Goal: Task Accomplishment & Management: Use online tool/utility

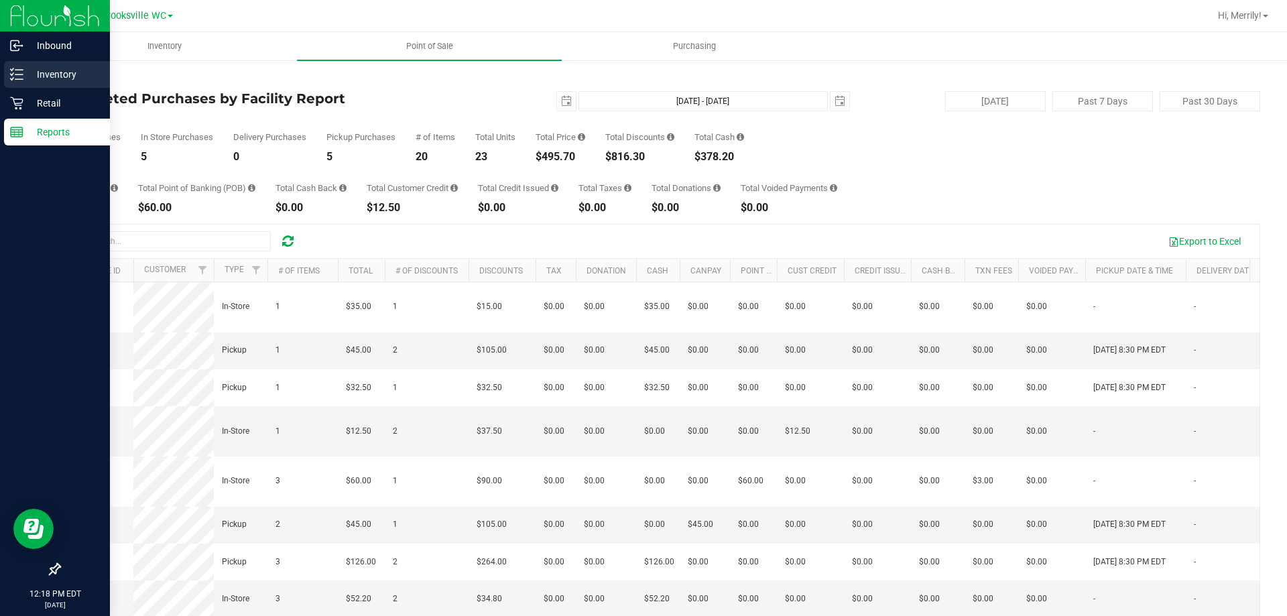
click at [18, 64] on div "Inventory" at bounding box center [57, 74] width 106 height 27
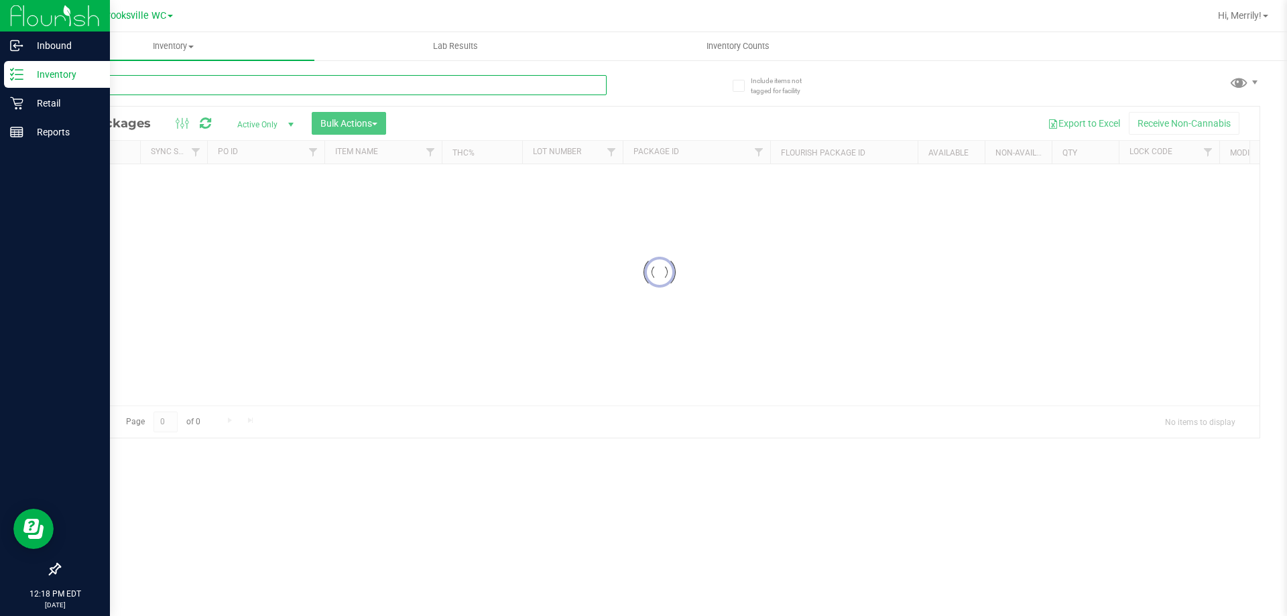
click at [187, 79] on input "text" at bounding box center [333, 85] width 548 height 20
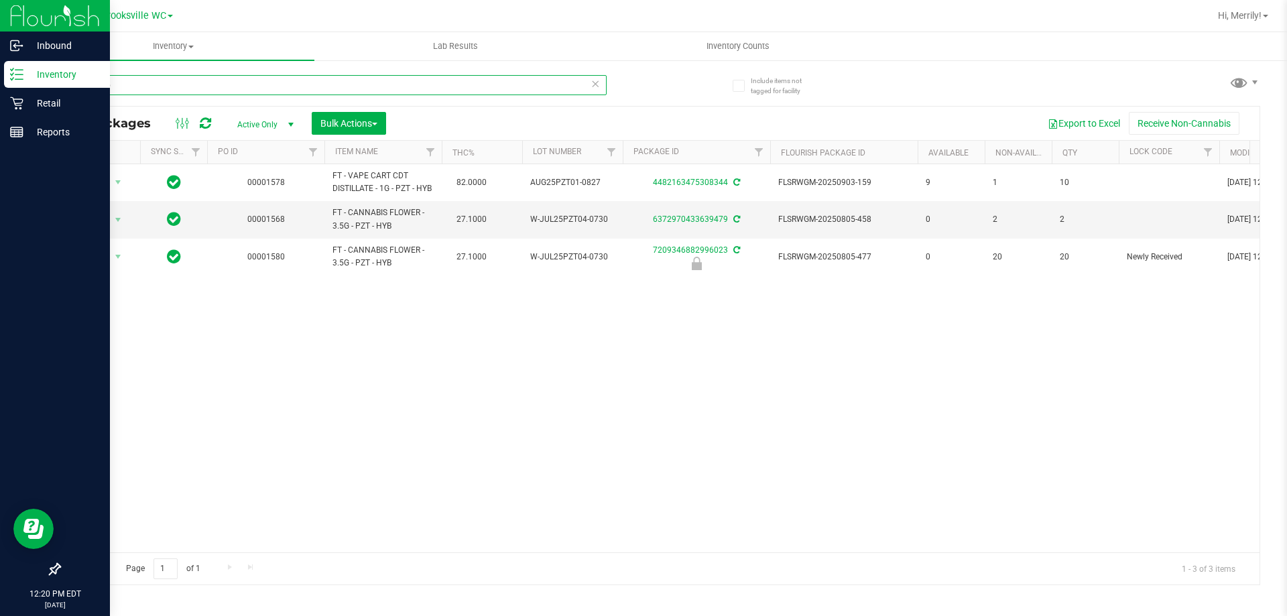
click at [144, 85] on input "pine zap" at bounding box center [333, 85] width 548 height 20
type input "p"
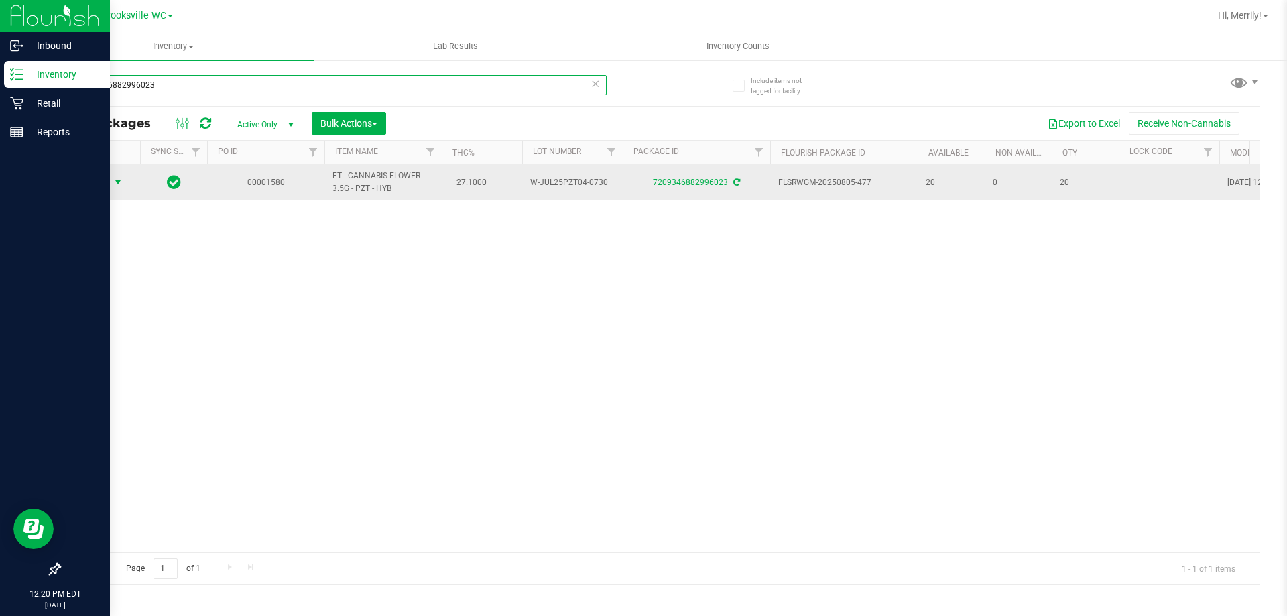
type input "7209346882996023"
drag, startPoint x: 121, startPoint y: 173, endPoint x: 111, endPoint y: 184, distance: 15.6
click at [117, 178] on span "select" at bounding box center [118, 182] width 17 height 19
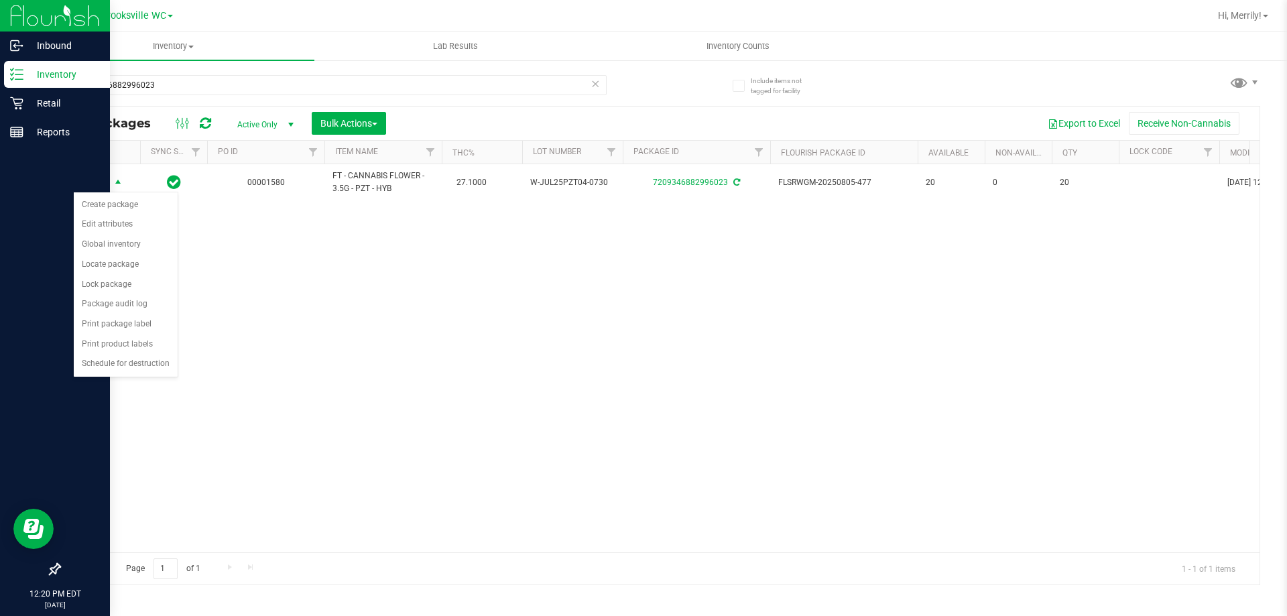
click at [329, 273] on div "Action Action Create package Edit attributes Global inventory Locate package Lo…" at bounding box center [660, 358] width 1200 height 388
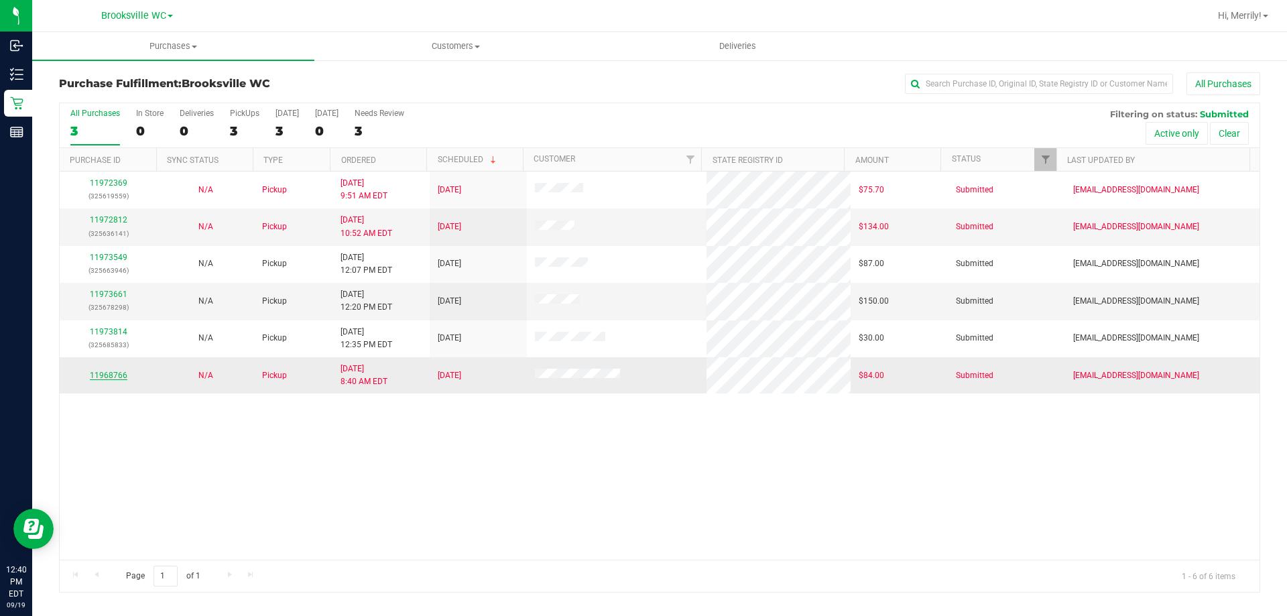
click at [111, 375] on link "11968766" at bounding box center [109, 375] width 38 height 9
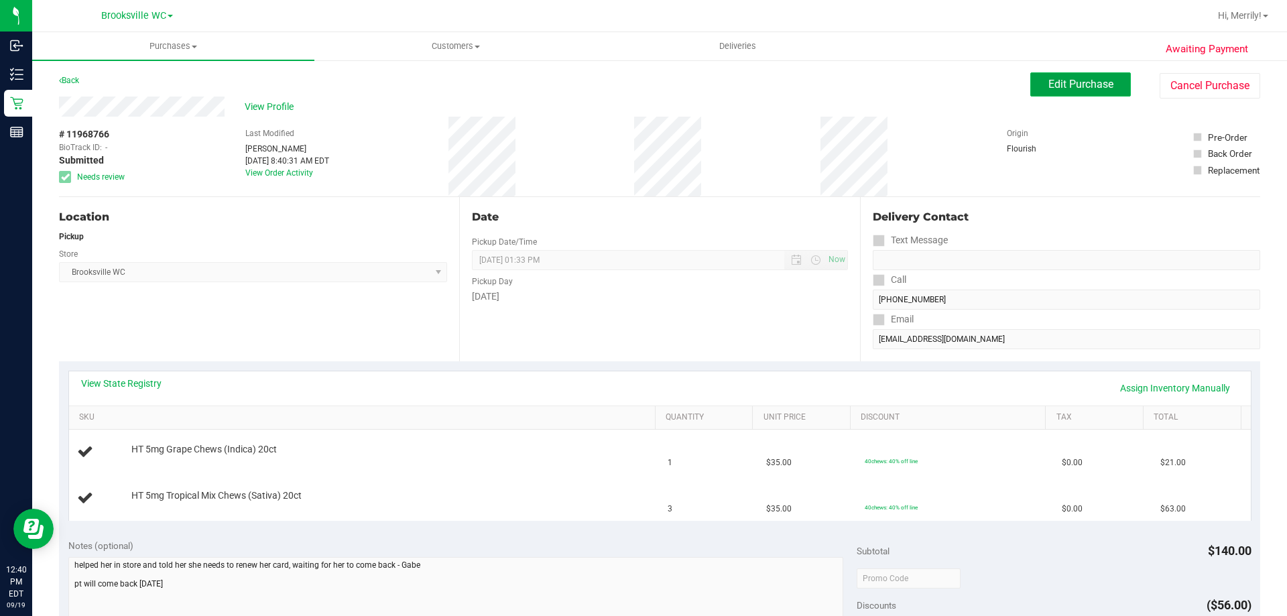
click at [1077, 93] on button "Edit Purchase" at bounding box center [1080, 84] width 101 height 24
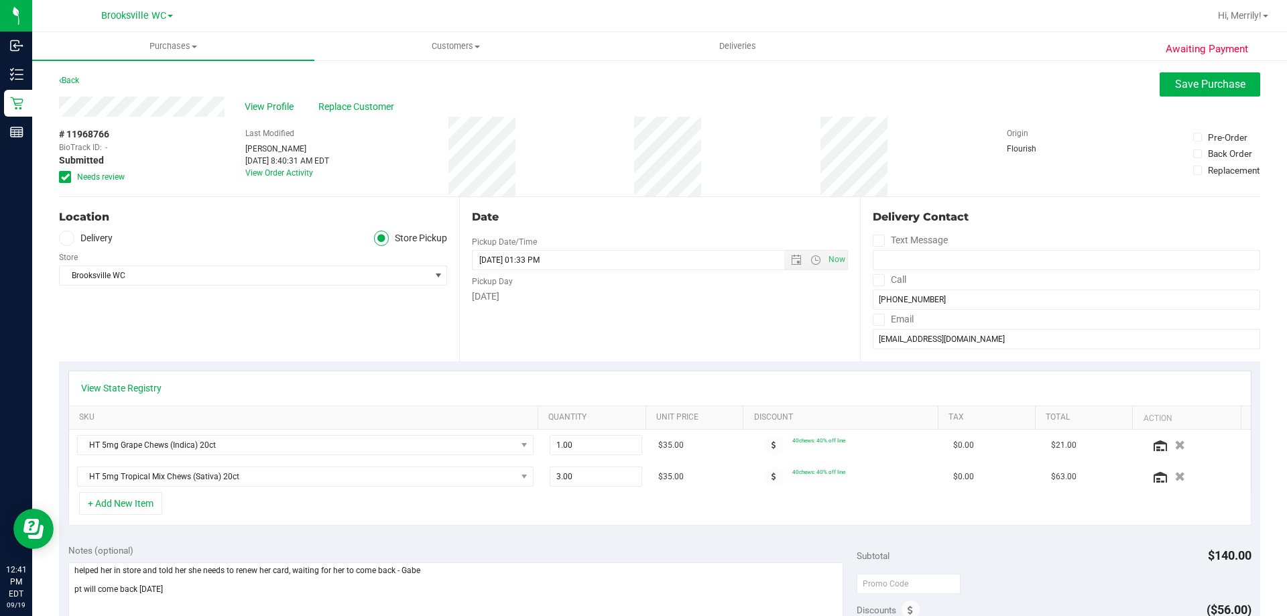
click at [67, 177] on icon at bounding box center [65, 177] width 9 height 0
click at [0, 0] on input "Needs review" at bounding box center [0, 0] width 0 height 0
click at [1205, 80] on span "Save Purchase" at bounding box center [1210, 84] width 70 height 13
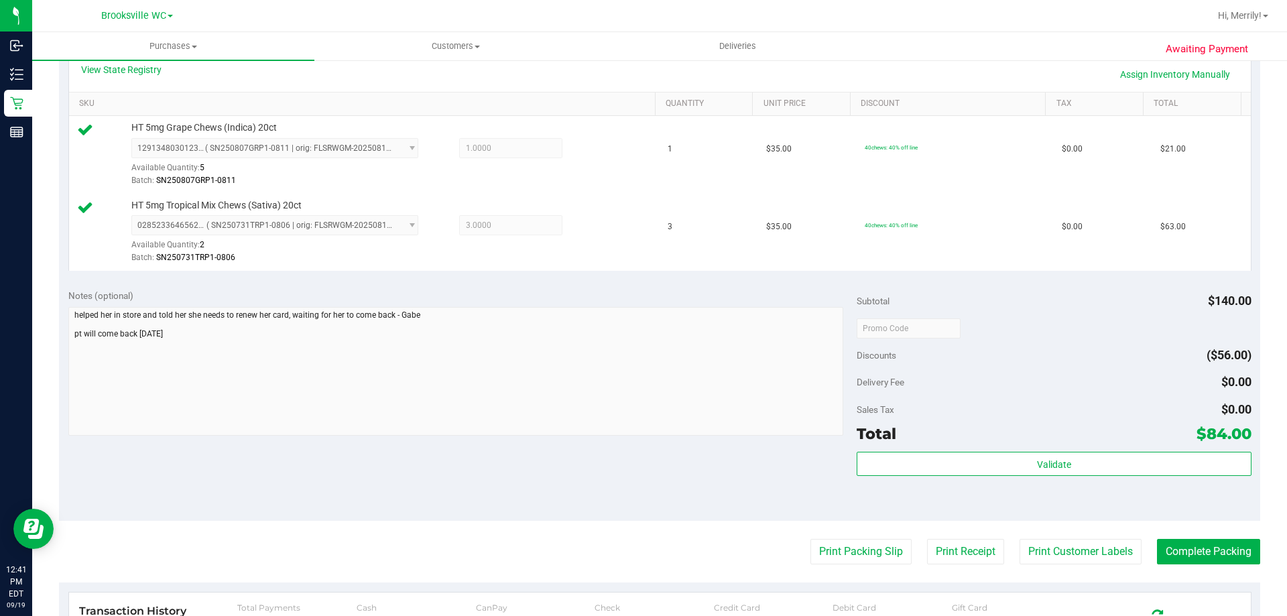
scroll to position [335, 0]
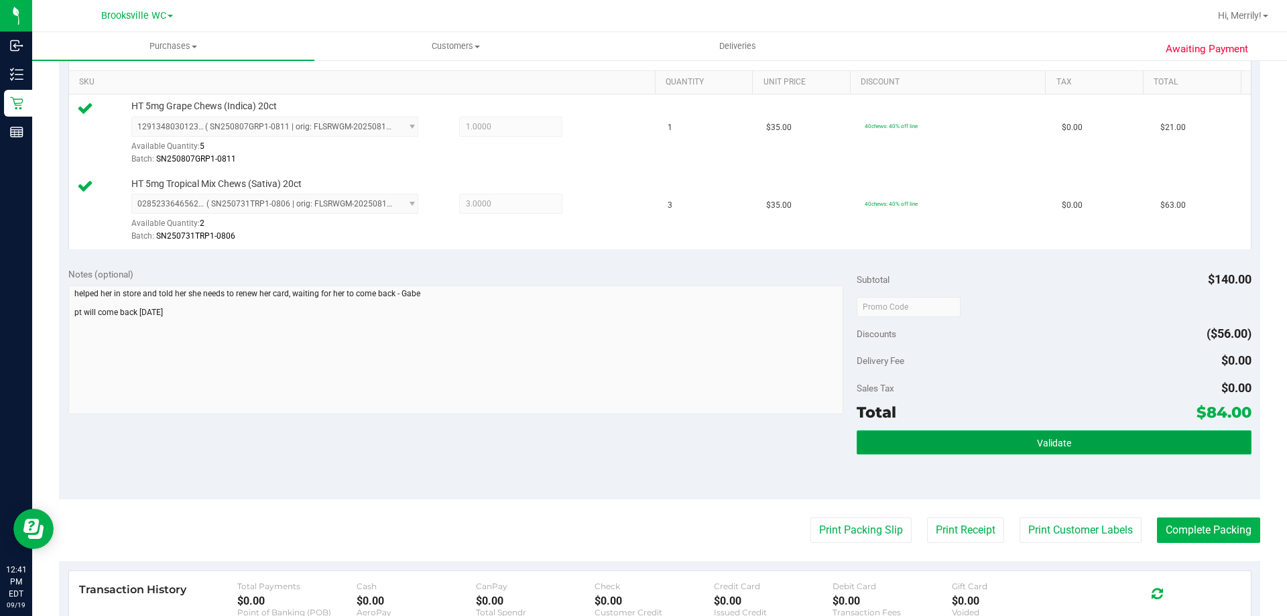
click at [1015, 444] on button "Validate" at bounding box center [1054, 442] width 394 height 24
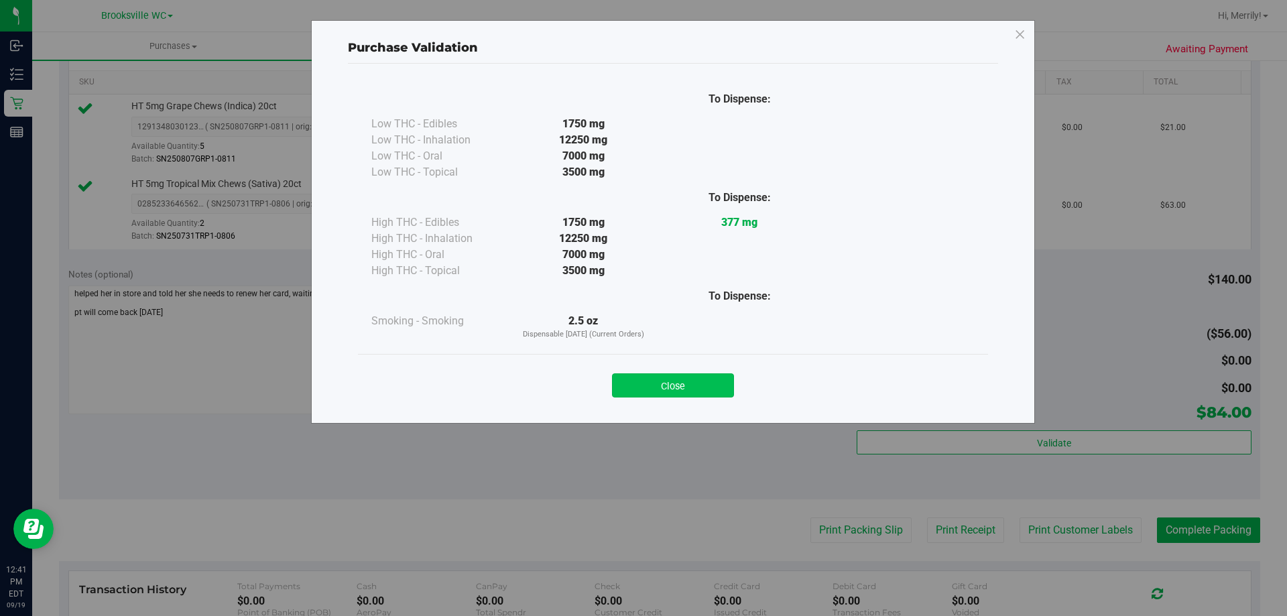
click at [693, 389] on button "Close" at bounding box center [673, 385] width 122 height 24
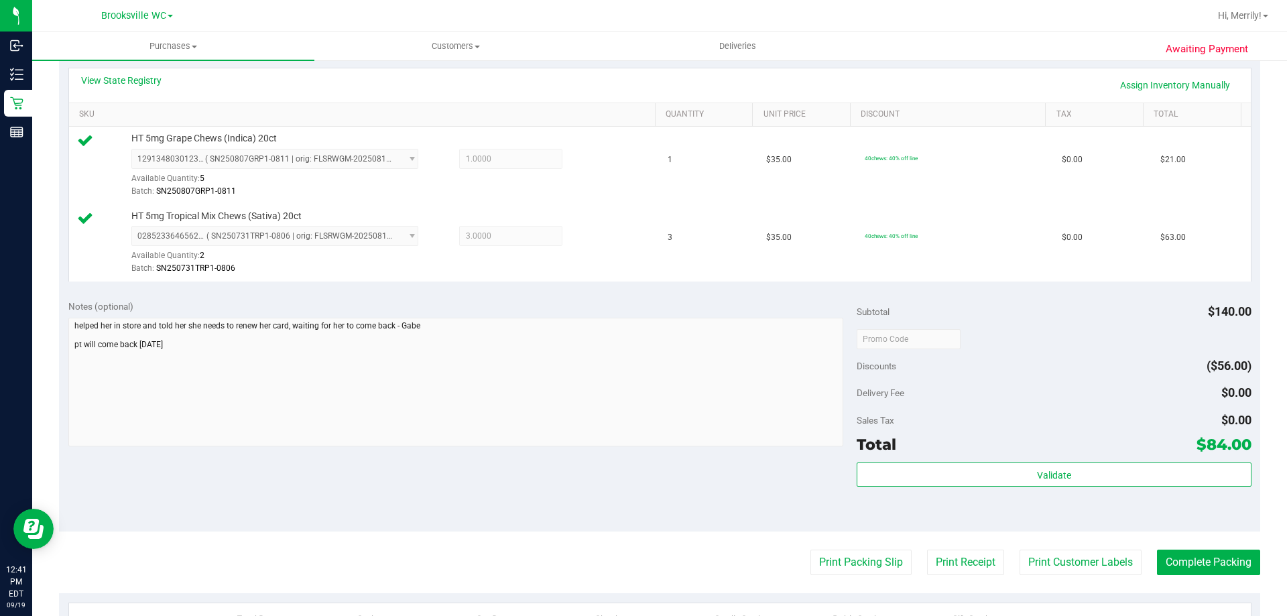
scroll to position [402, 0]
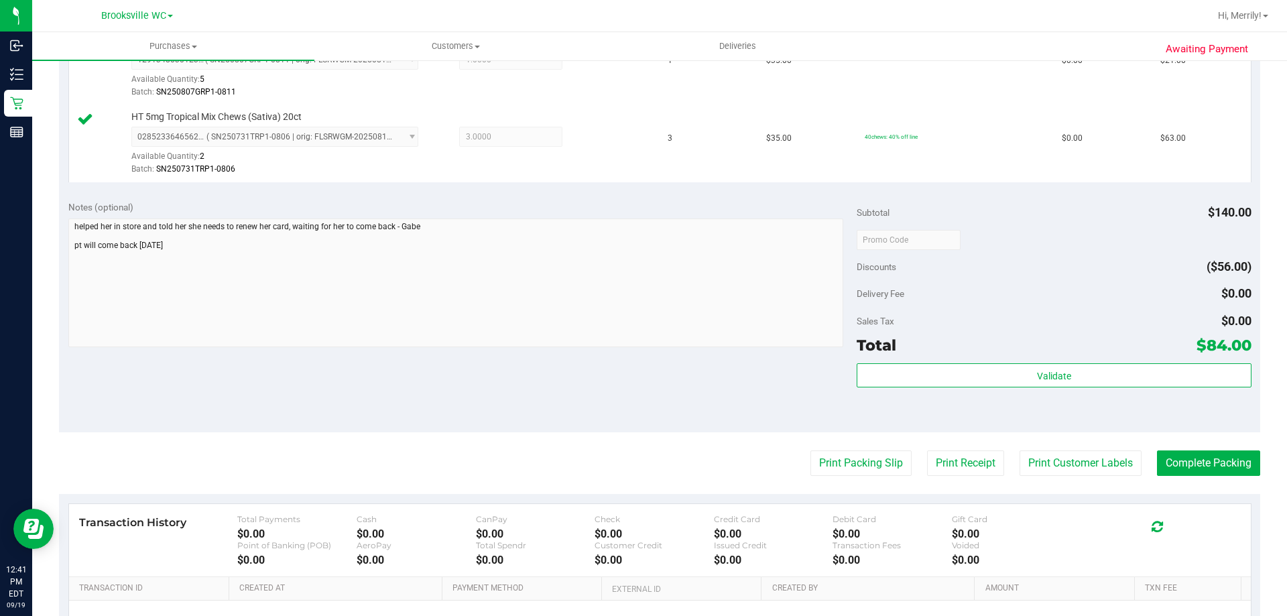
click at [1187, 450] on purchase-details "Back Edit Purchase Cancel Purchase View Profile # 11968766 BioTrack ID: - Submi…" at bounding box center [659, 207] width 1201 height 1075
click at [1178, 461] on button "Complete Packing" at bounding box center [1208, 462] width 103 height 25
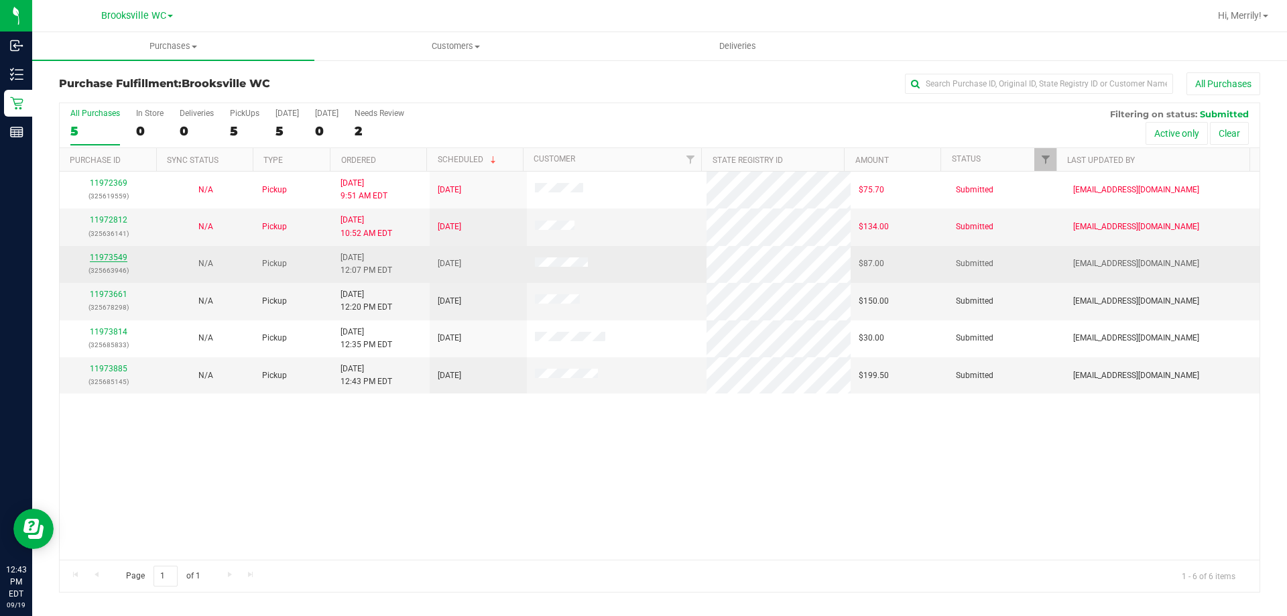
click at [104, 253] on link "11973549" at bounding box center [109, 257] width 38 height 9
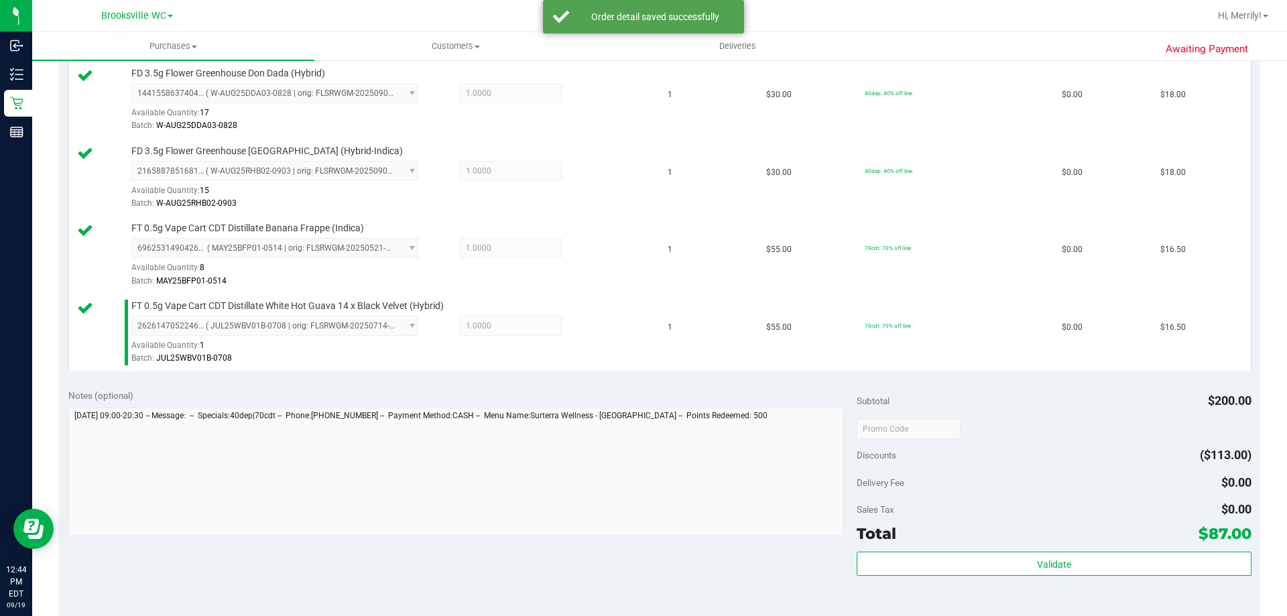
scroll to position [469, 0]
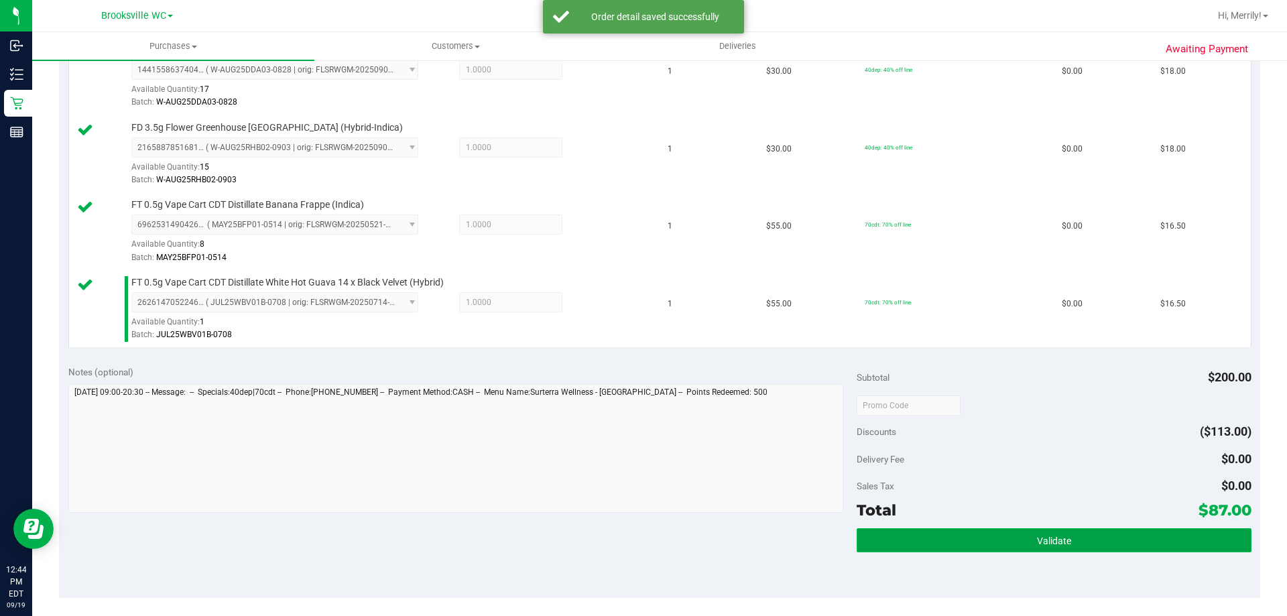
click at [1037, 543] on span "Validate" at bounding box center [1054, 541] width 34 height 11
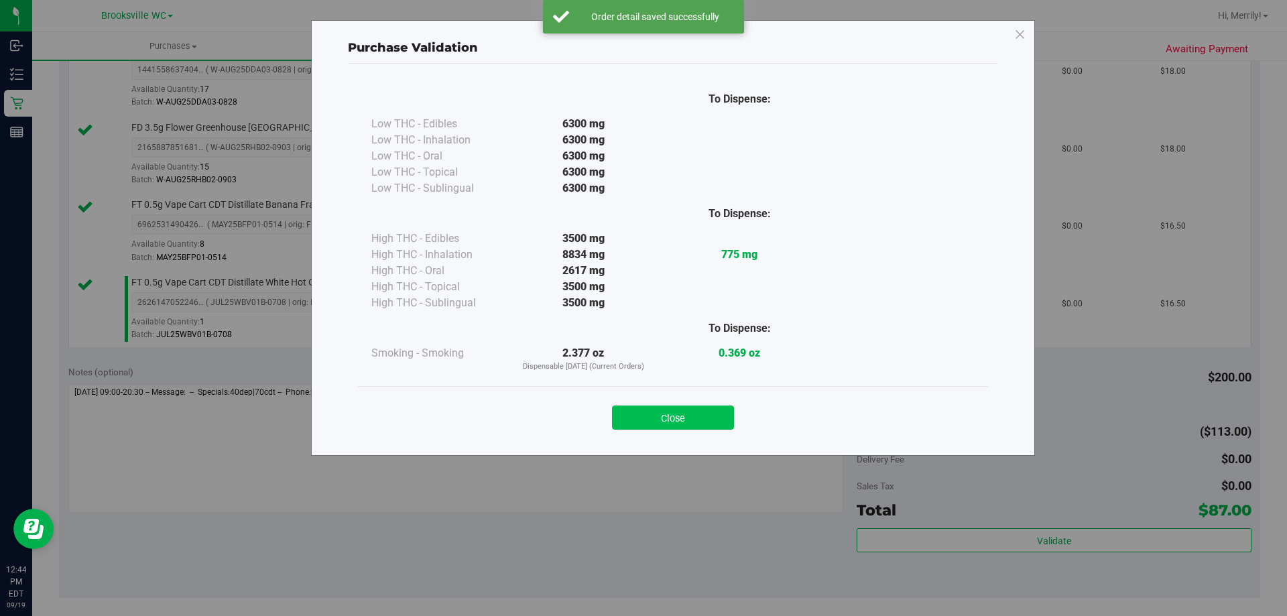
click at [666, 421] on button "Close" at bounding box center [673, 418] width 122 height 24
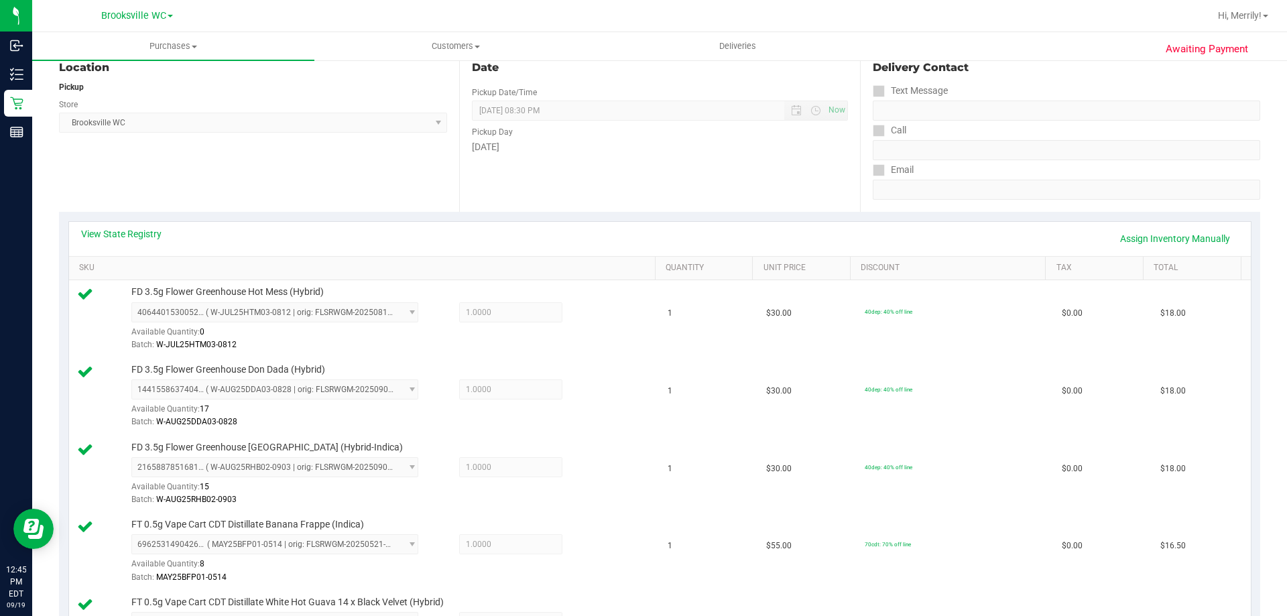
scroll to position [0, 0]
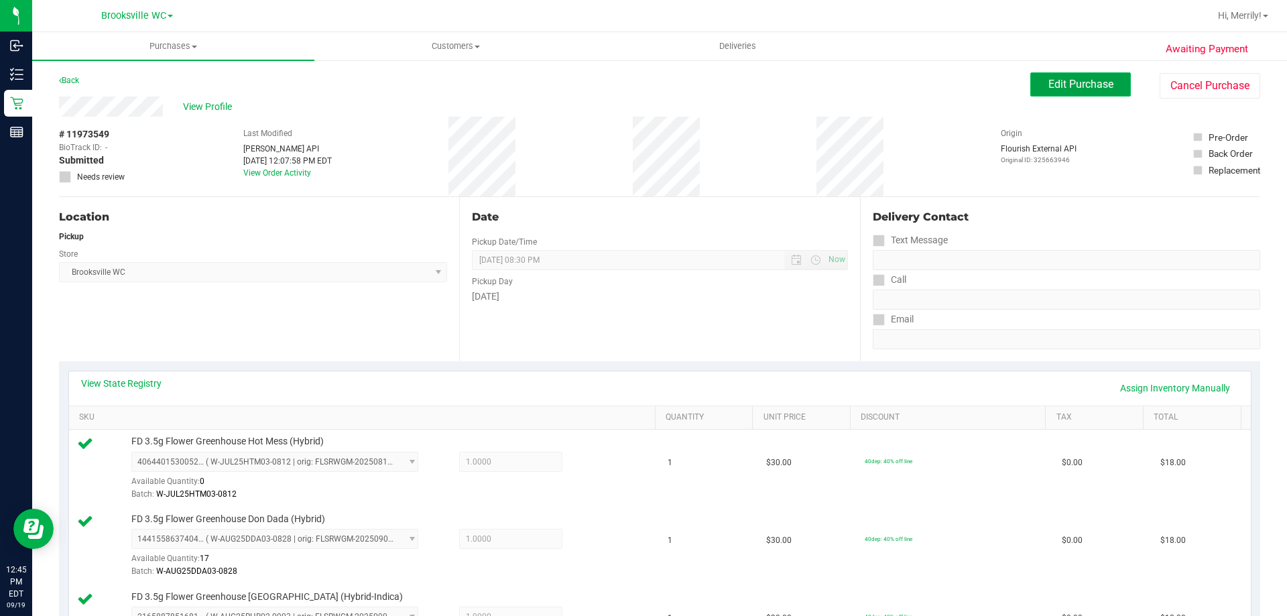
click at [1065, 80] on span "Edit Purchase" at bounding box center [1080, 84] width 65 height 13
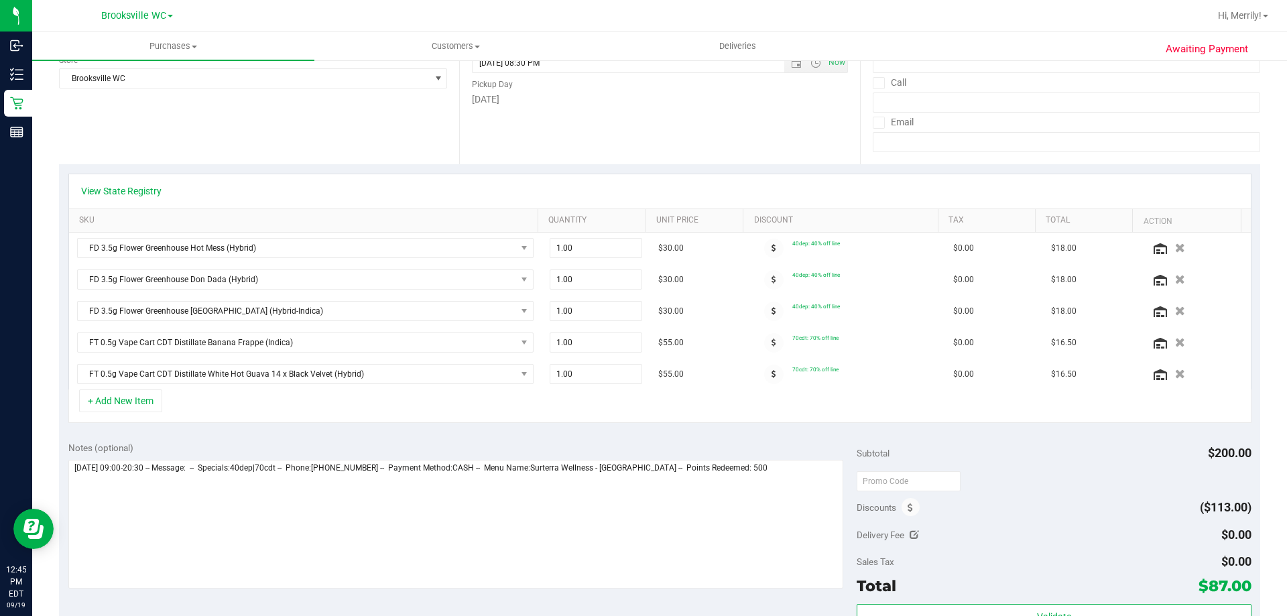
scroll to position [335, 0]
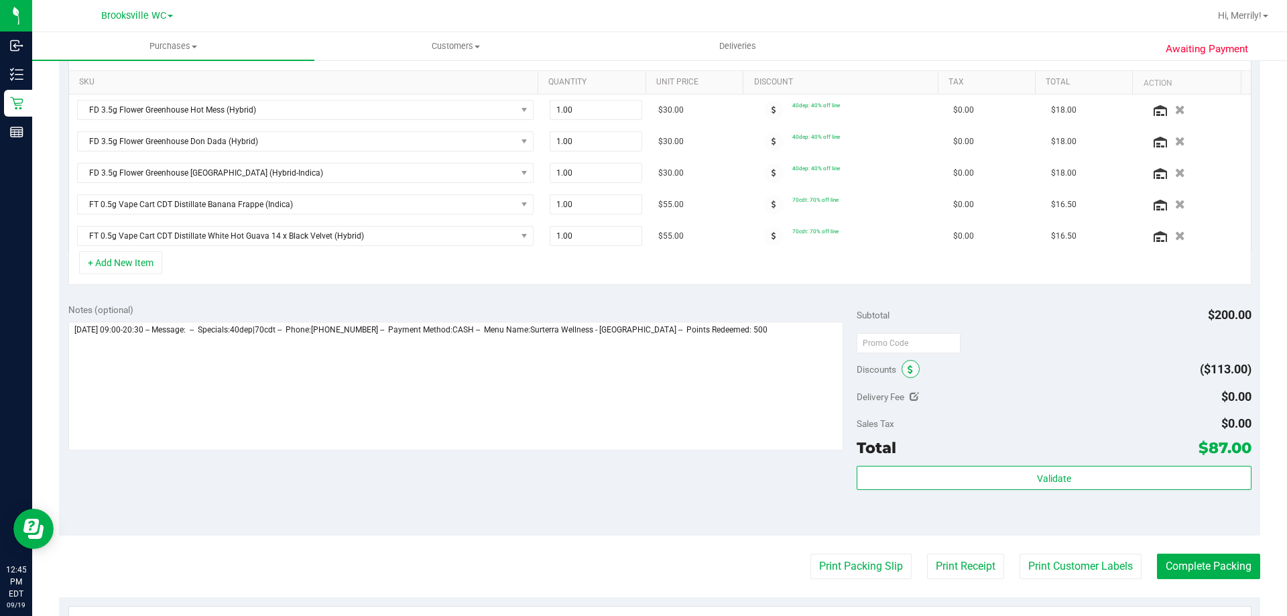
click at [902, 367] on span at bounding box center [911, 369] width 18 height 18
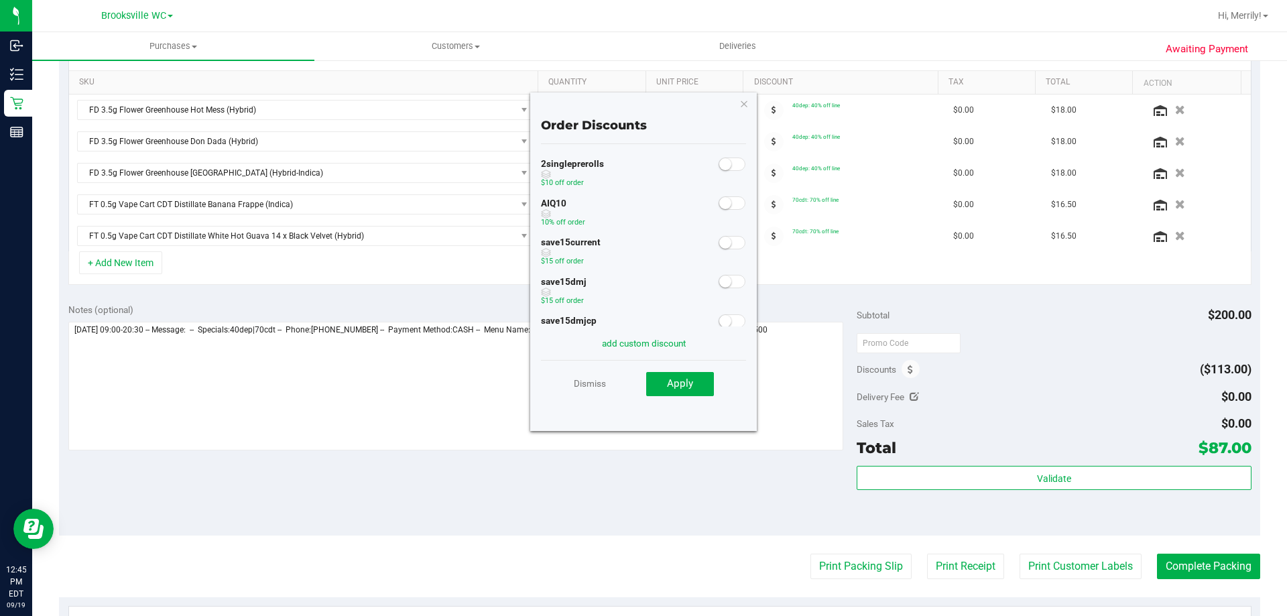
click at [729, 203] on span at bounding box center [732, 202] width 27 height 13
click at [682, 385] on span "Apply" at bounding box center [680, 383] width 26 height 12
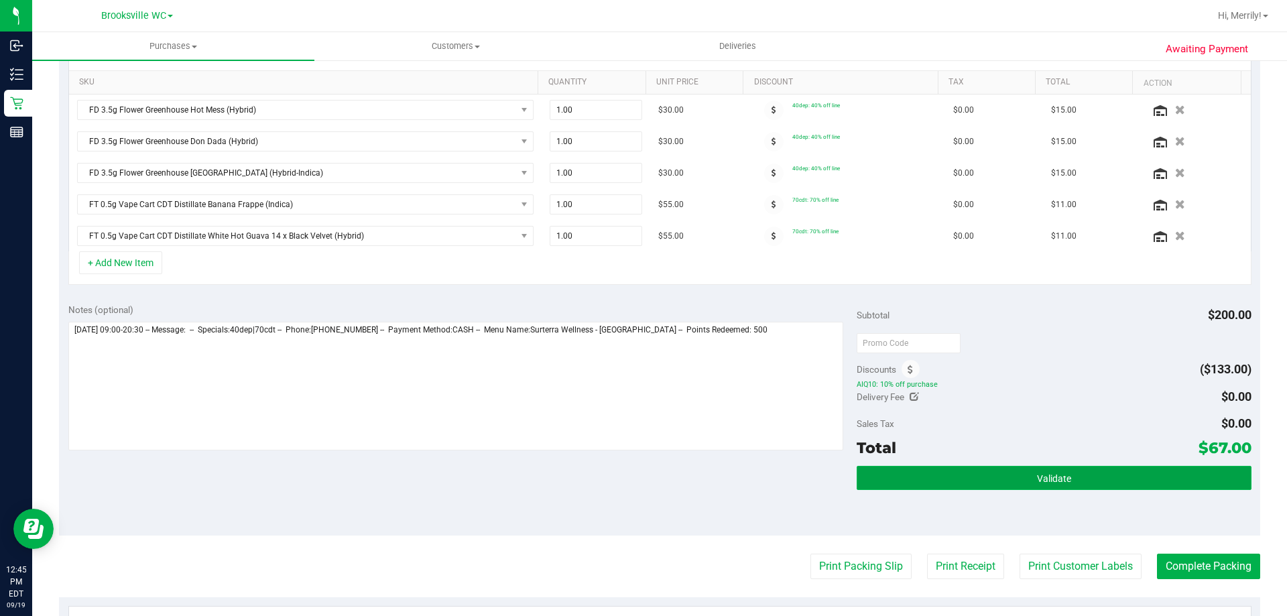
click at [976, 473] on button "Validate" at bounding box center [1054, 478] width 394 height 24
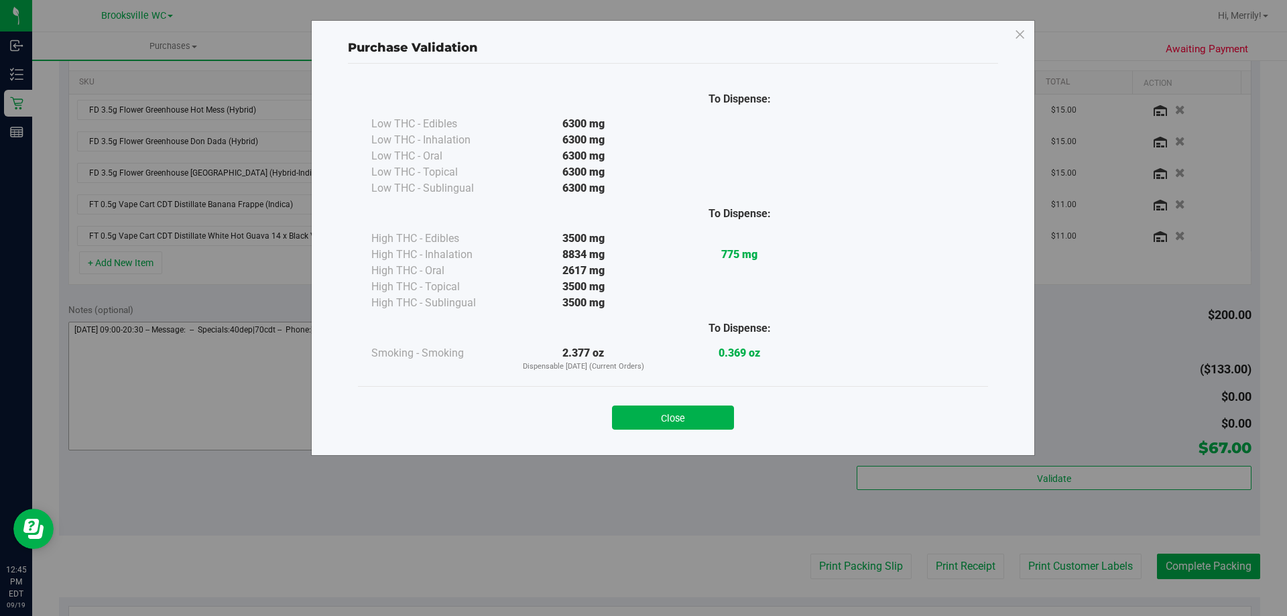
click at [678, 423] on button "Close" at bounding box center [673, 418] width 122 height 24
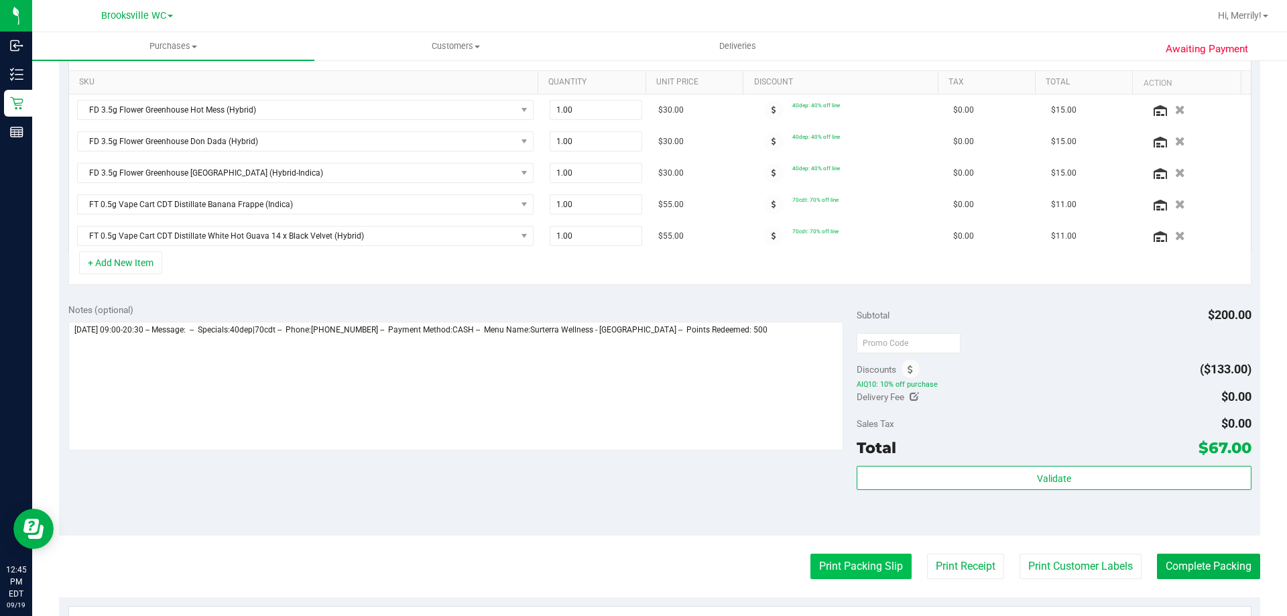
click at [869, 560] on button "Print Packing Slip" at bounding box center [860, 566] width 101 height 25
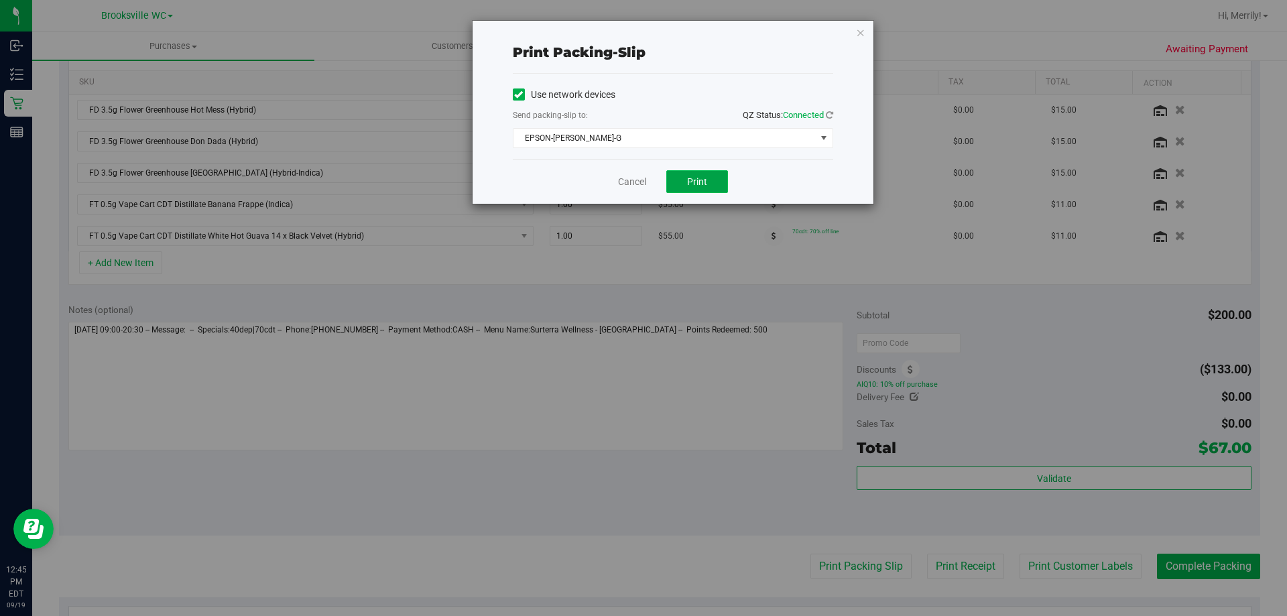
click at [698, 178] on span "Print" at bounding box center [697, 181] width 20 height 11
click at [633, 182] on link "Cancel" at bounding box center [632, 182] width 28 height 14
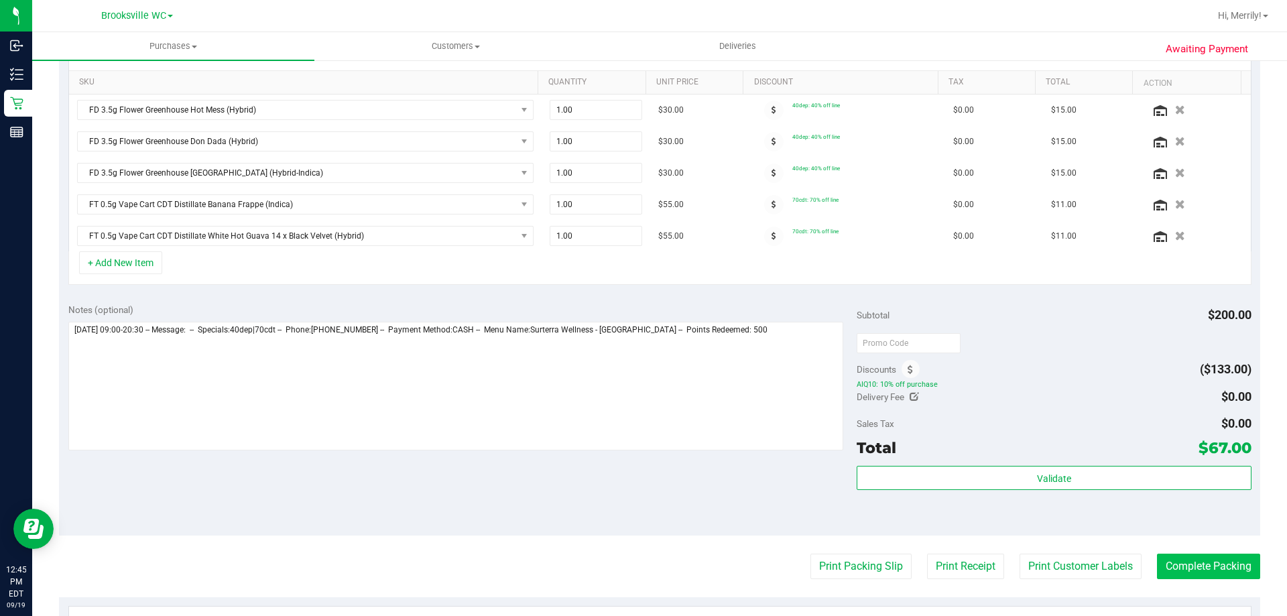
click at [1176, 552] on purchase-details "Back Save Purchase View Profile Replace Customer # 11973549 BioTrack ID: - Subm…" at bounding box center [659, 292] width 1201 height 1111
click at [1176, 558] on button "Complete Packing" at bounding box center [1208, 566] width 103 height 25
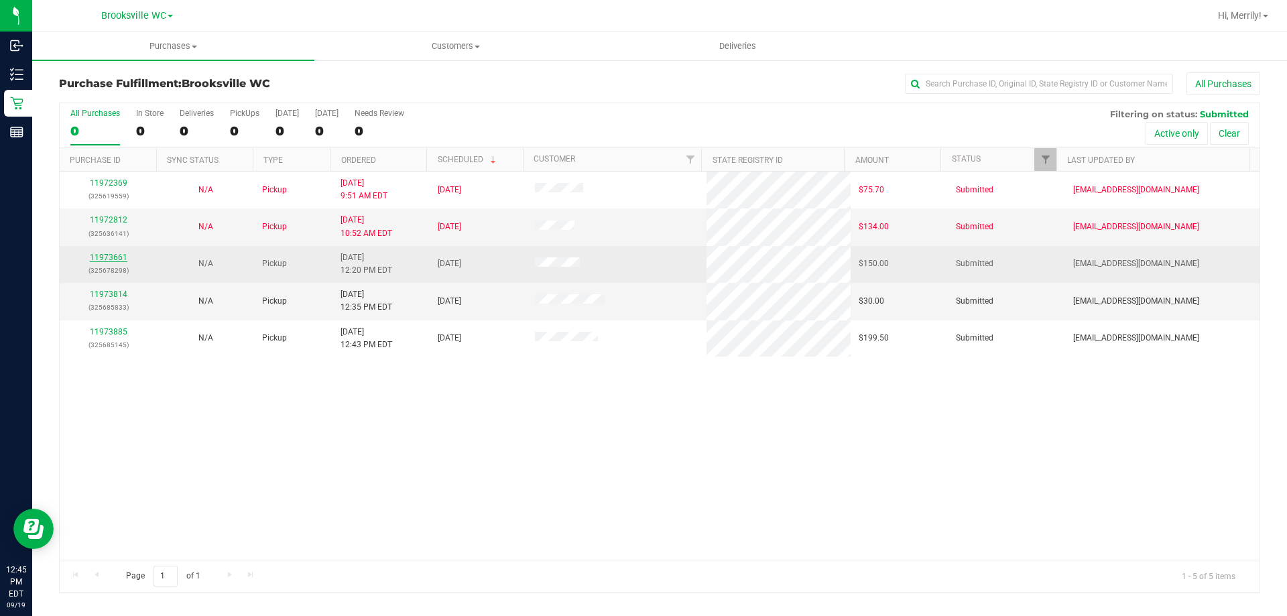
click at [112, 255] on link "11973661" at bounding box center [109, 257] width 38 height 9
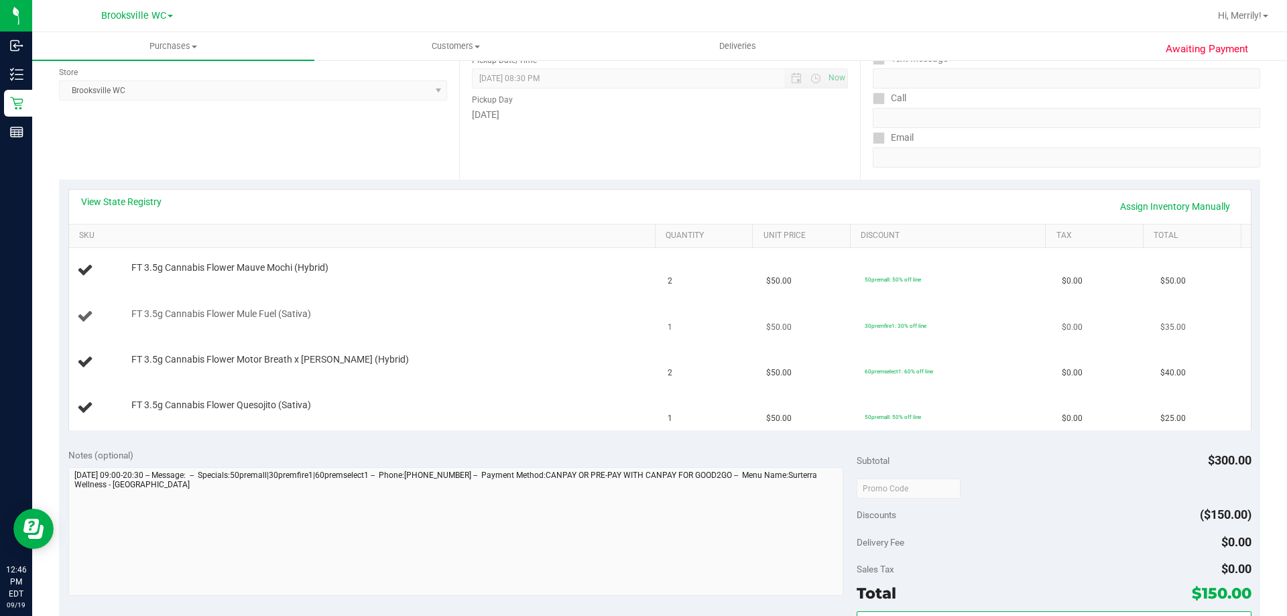
scroll to position [201, 0]
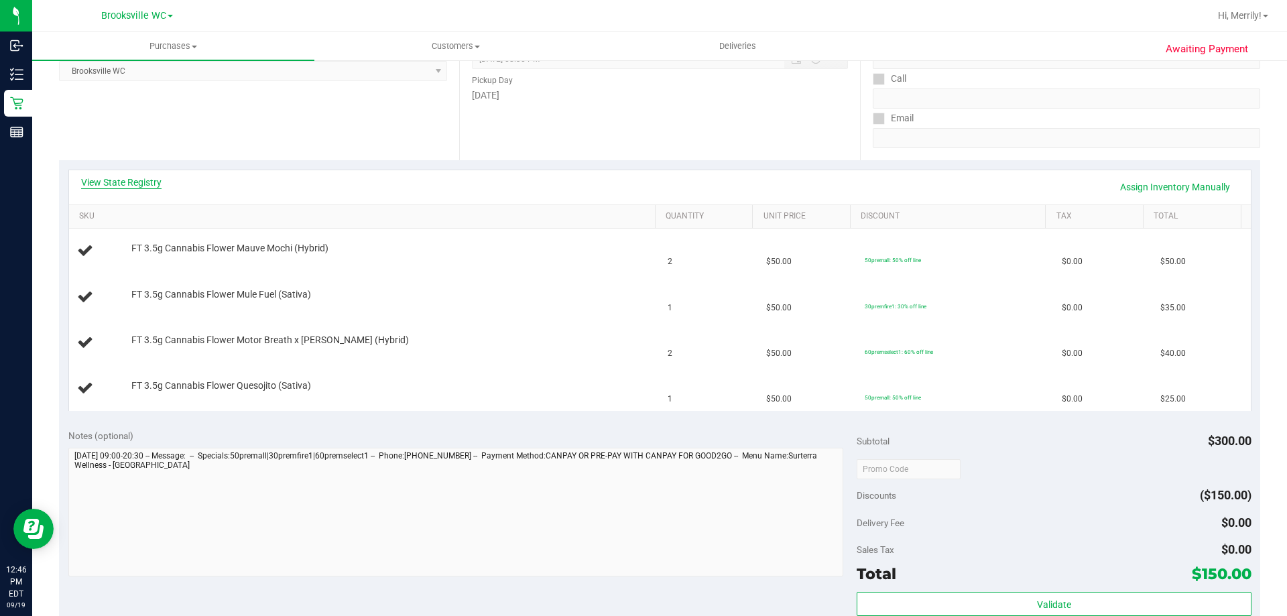
click at [131, 180] on link "View State Registry" at bounding box center [121, 182] width 80 height 13
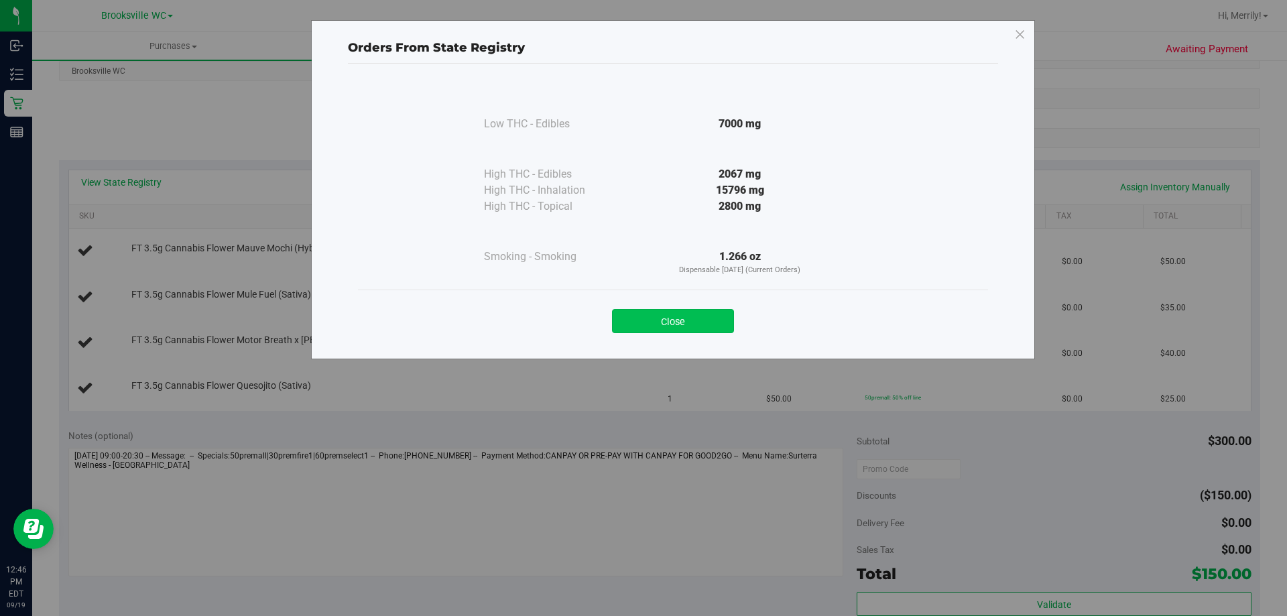
click at [680, 320] on button "Close" at bounding box center [673, 321] width 122 height 24
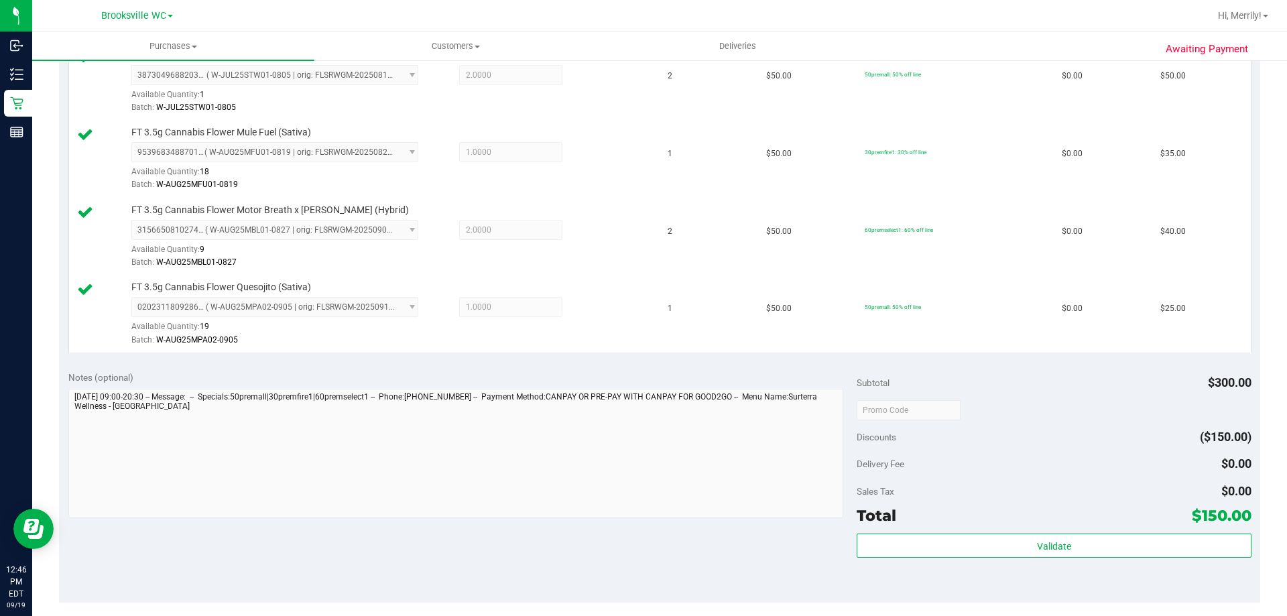
scroll to position [469, 0]
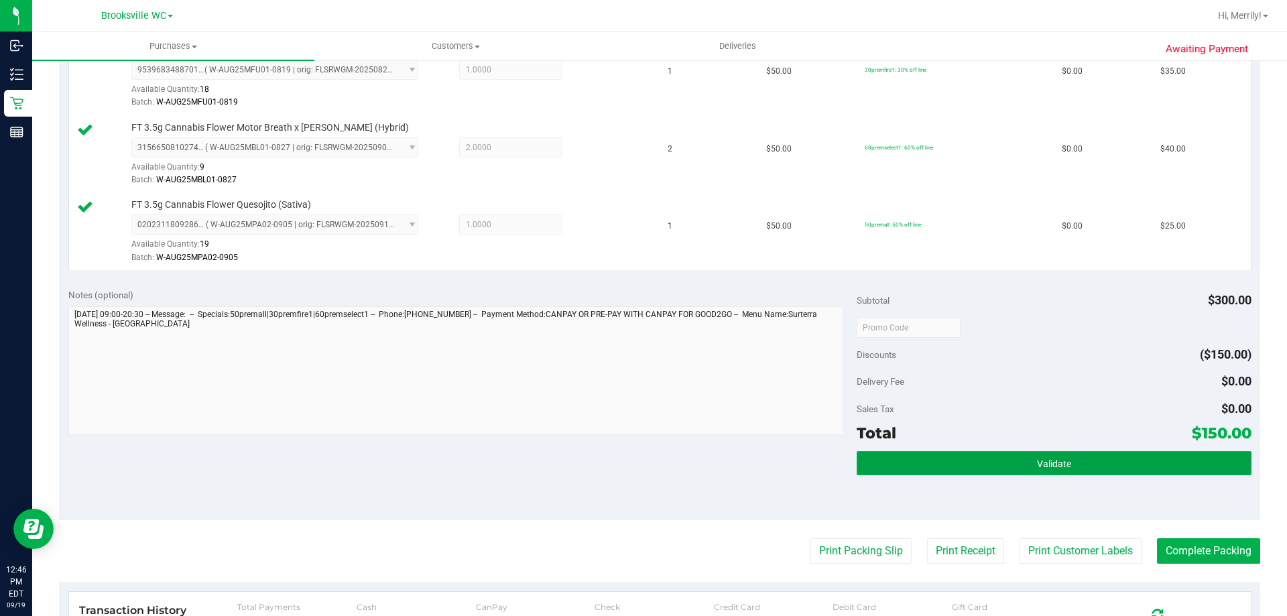
click at [998, 467] on button "Validate" at bounding box center [1054, 463] width 394 height 24
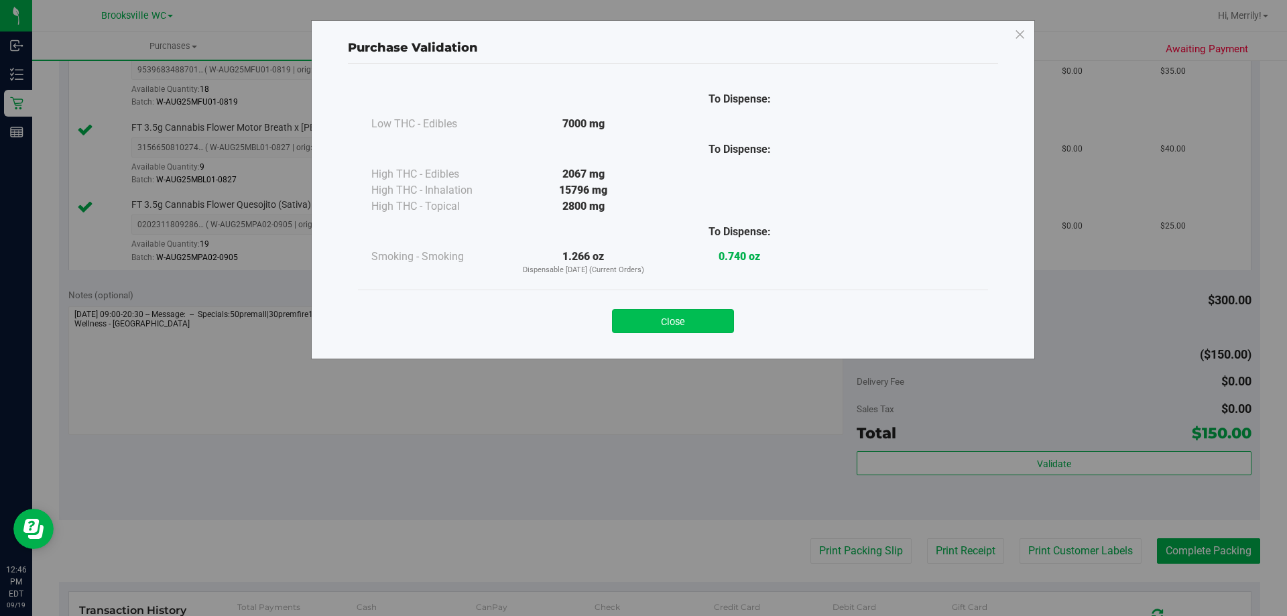
click at [692, 318] on button "Close" at bounding box center [673, 321] width 122 height 24
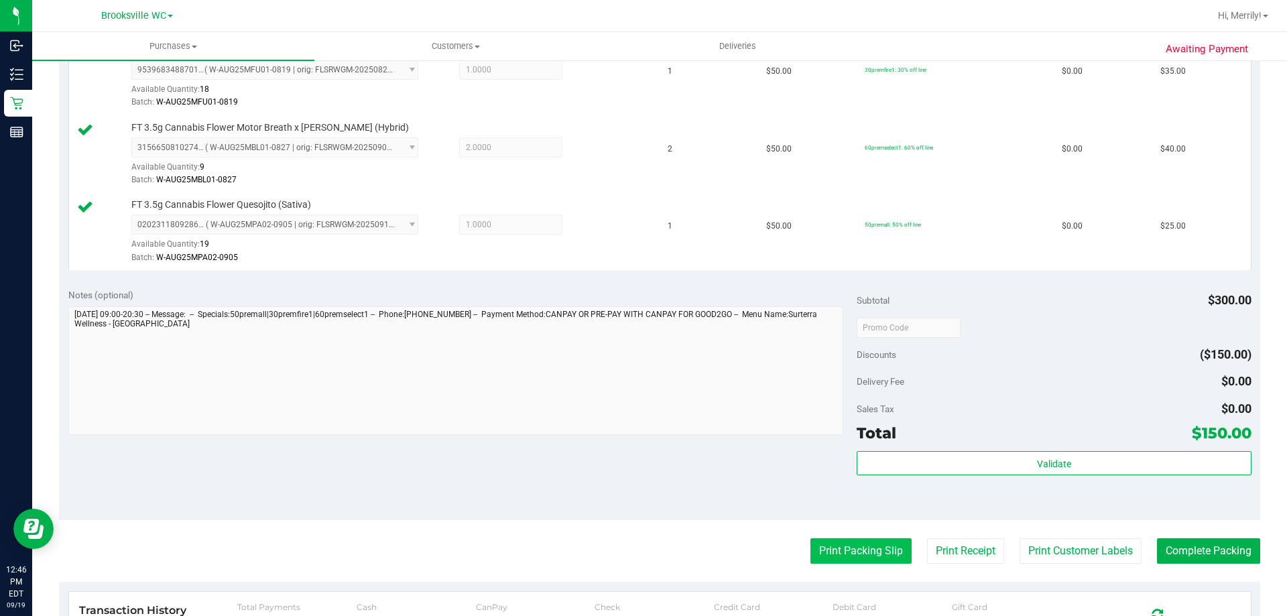
click at [840, 544] on button "Print Packing Slip" at bounding box center [860, 550] width 101 height 25
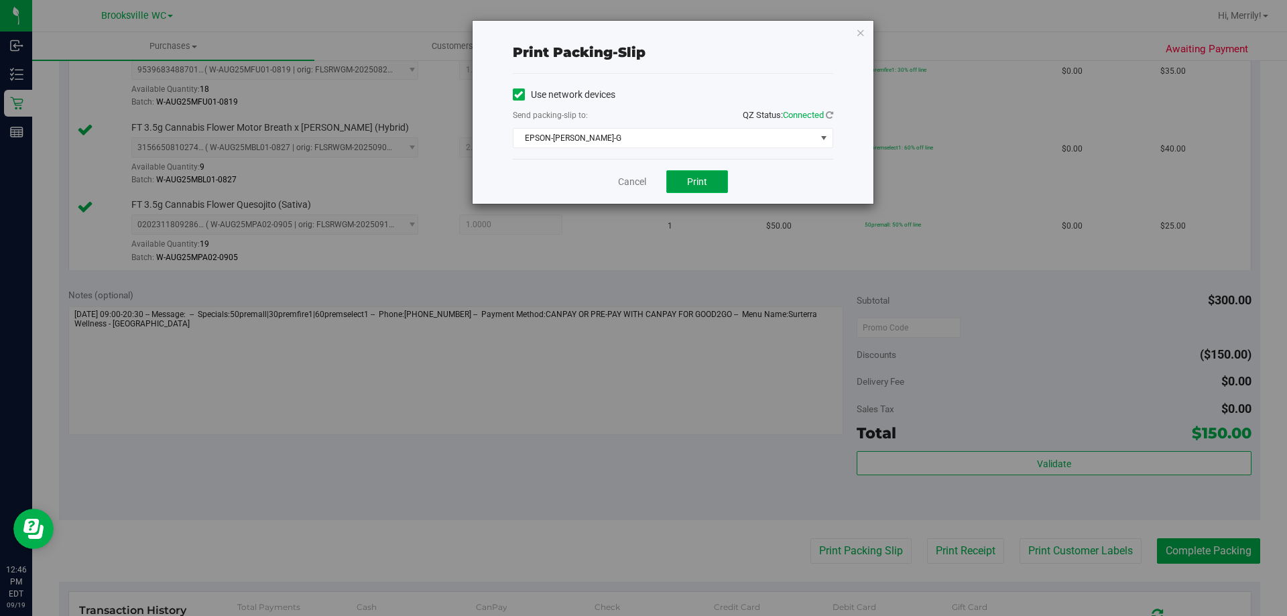
click at [692, 188] on button "Print" at bounding box center [697, 181] width 62 height 23
click at [639, 180] on link "Cancel" at bounding box center [632, 182] width 28 height 14
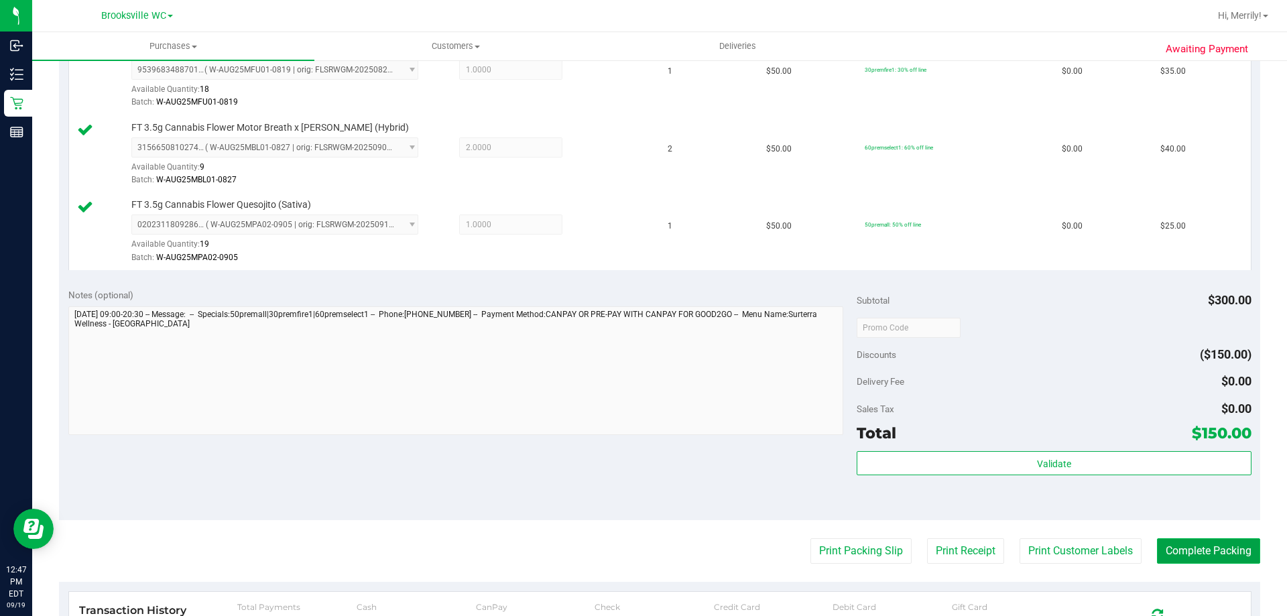
click at [1194, 544] on button "Complete Packing" at bounding box center [1208, 550] width 103 height 25
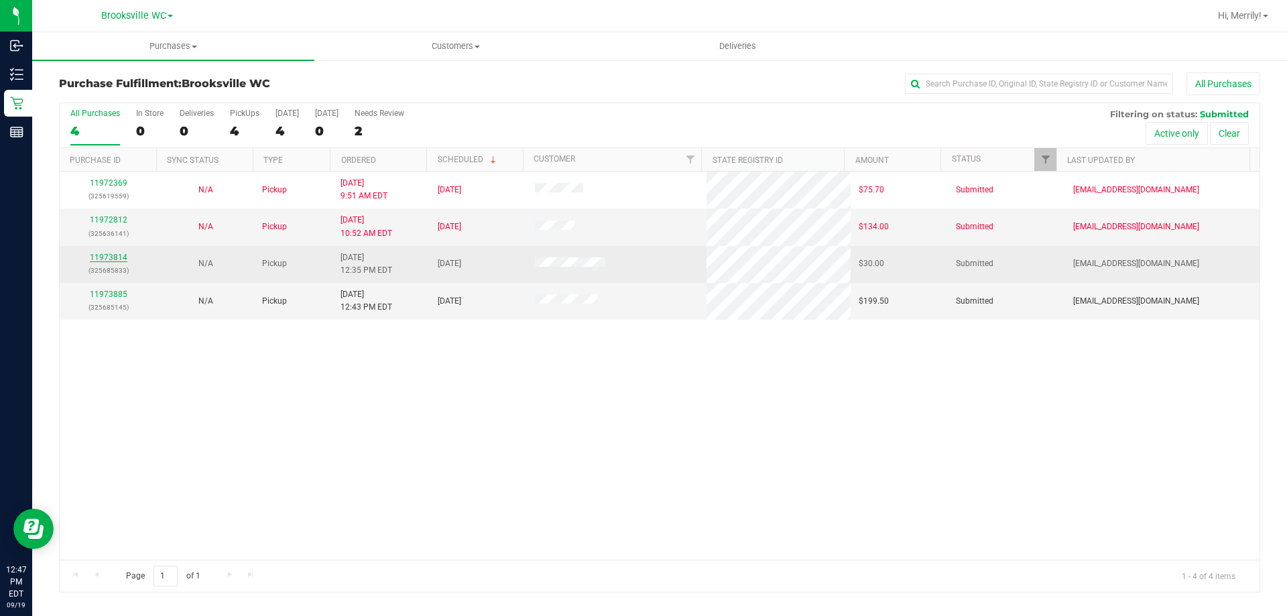
click at [111, 261] on link "11973814" at bounding box center [109, 257] width 38 height 9
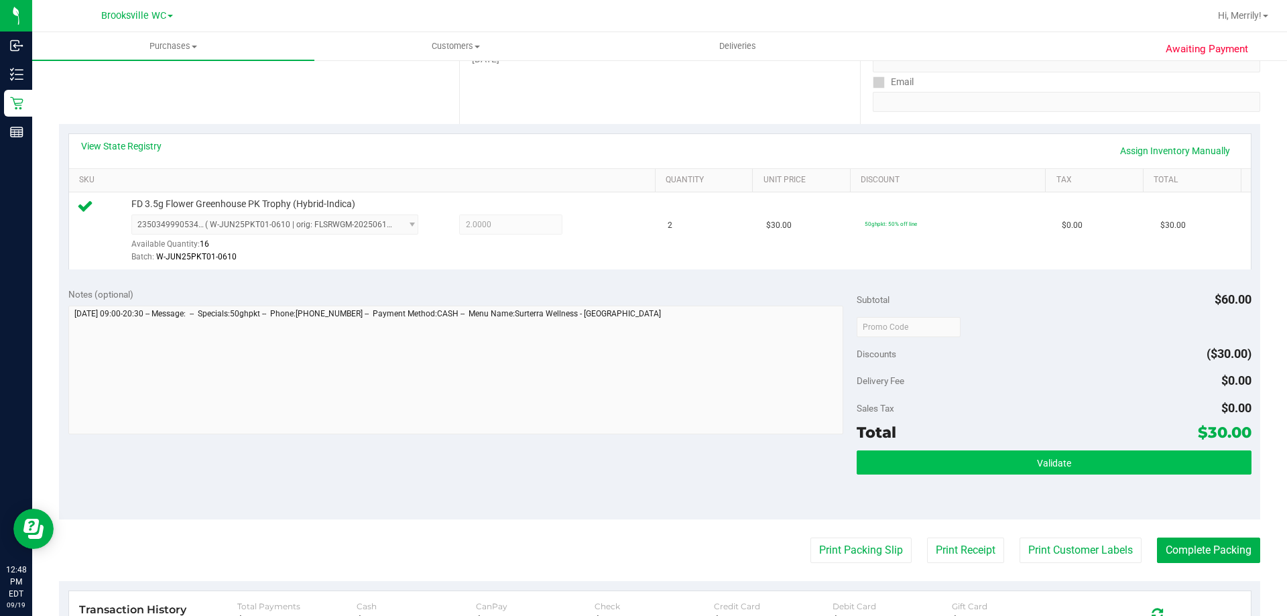
scroll to position [268, 0]
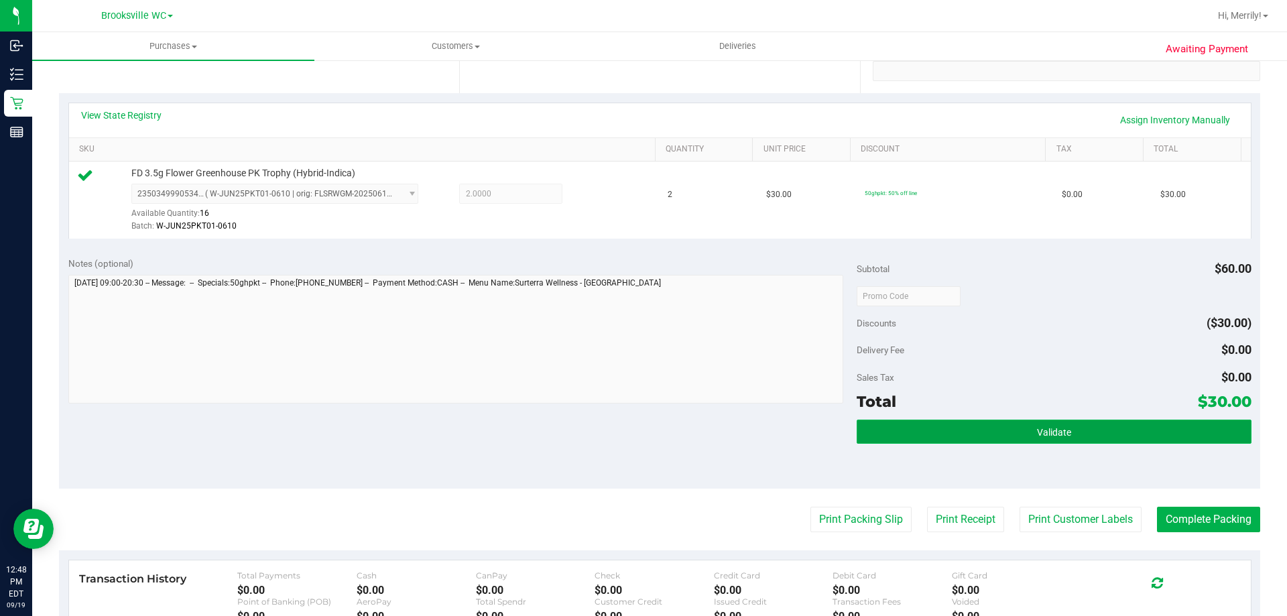
click at [1057, 424] on button "Validate" at bounding box center [1054, 432] width 394 height 24
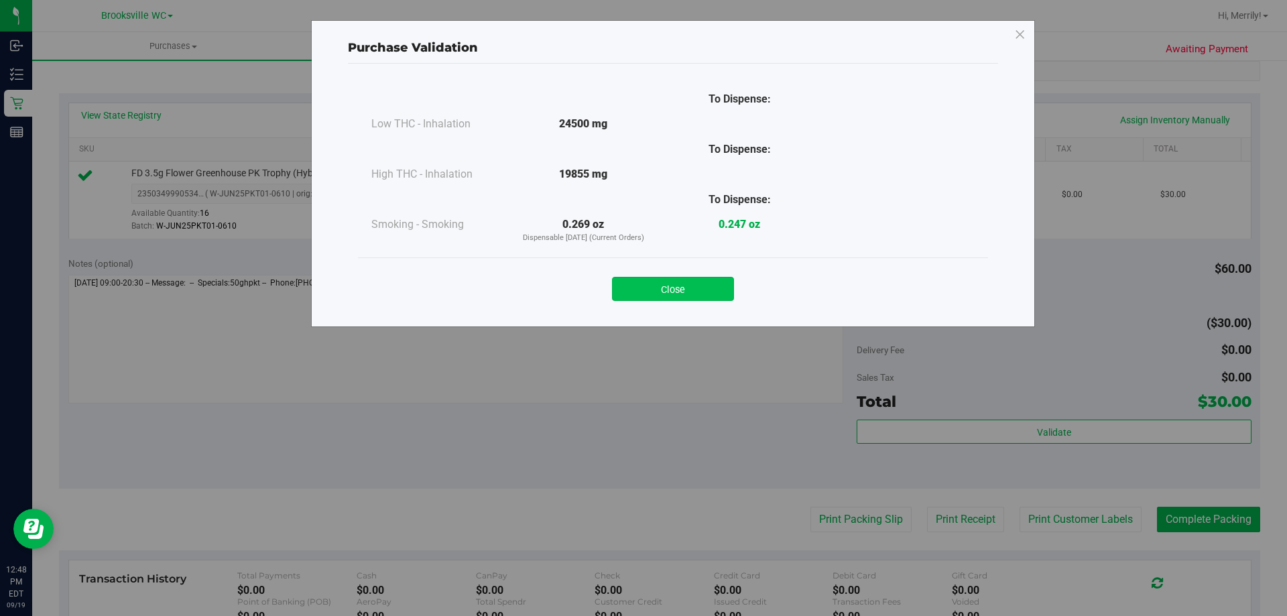
click at [701, 284] on button "Close" at bounding box center [673, 289] width 122 height 24
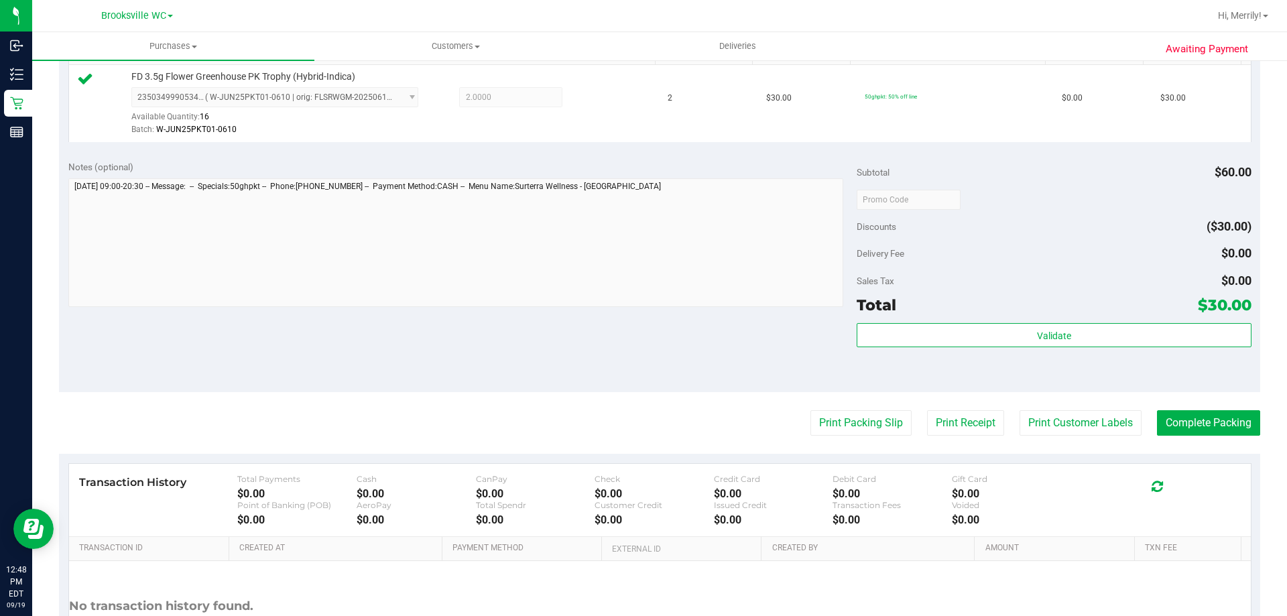
scroll to position [402, 0]
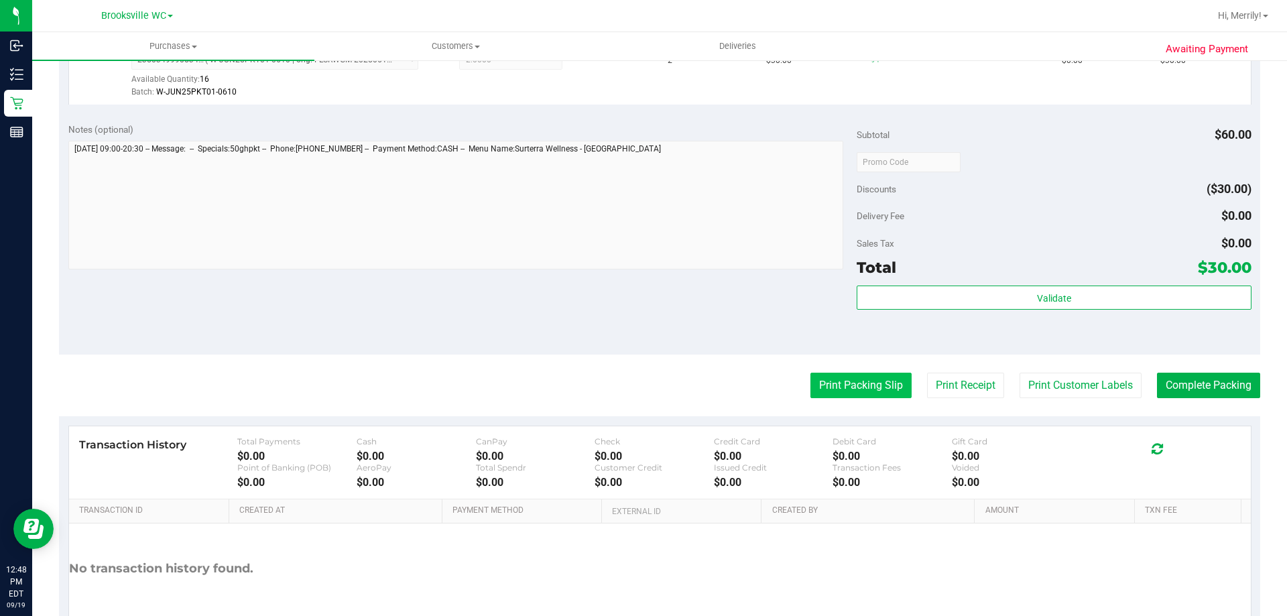
click at [856, 390] on button "Print Packing Slip" at bounding box center [860, 385] width 101 height 25
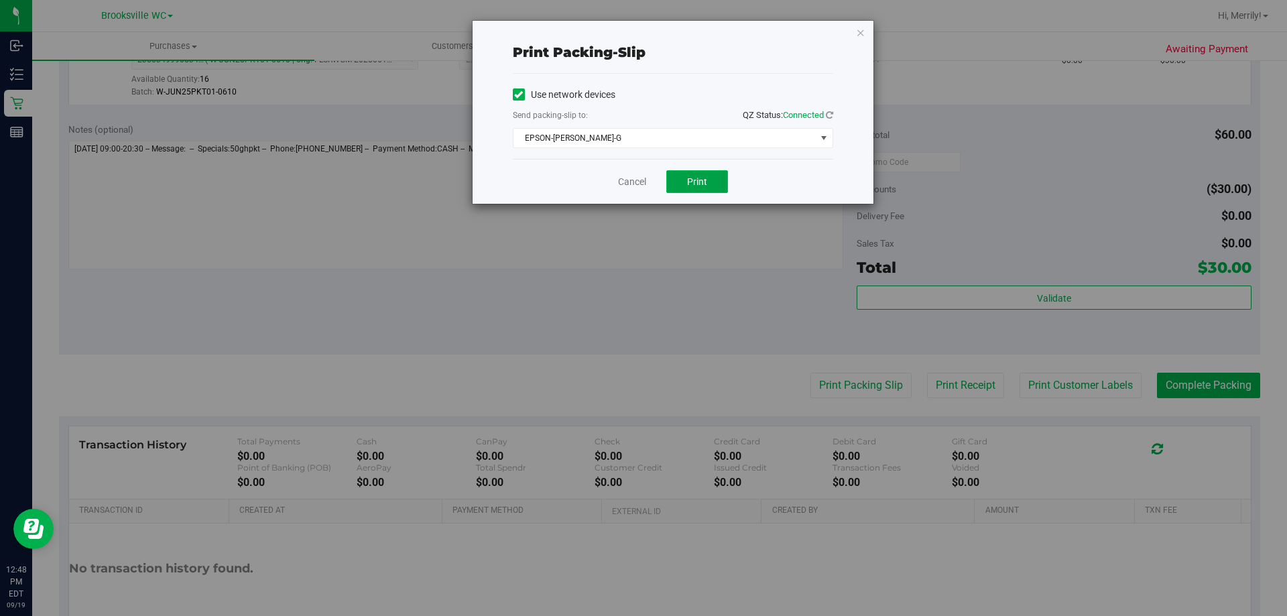
click at [707, 184] on span "Print" at bounding box center [697, 181] width 20 height 11
click at [633, 180] on link "Cancel" at bounding box center [632, 182] width 28 height 14
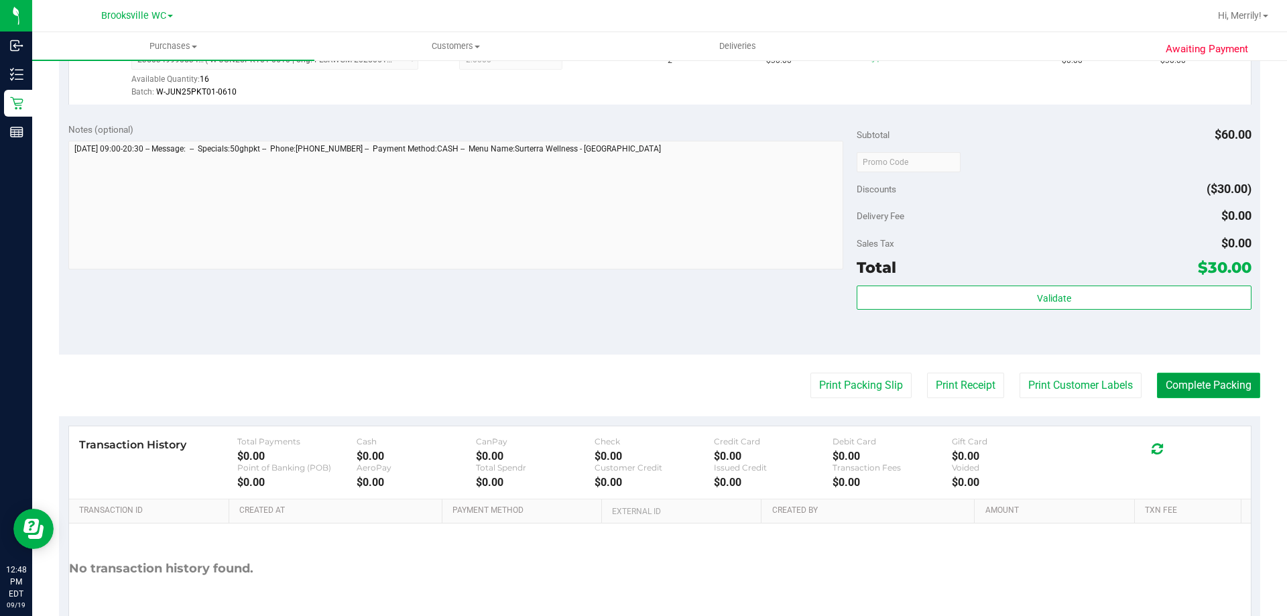
click at [1181, 386] on button "Complete Packing" at bounding box center [1208, 385] width 103 height 25
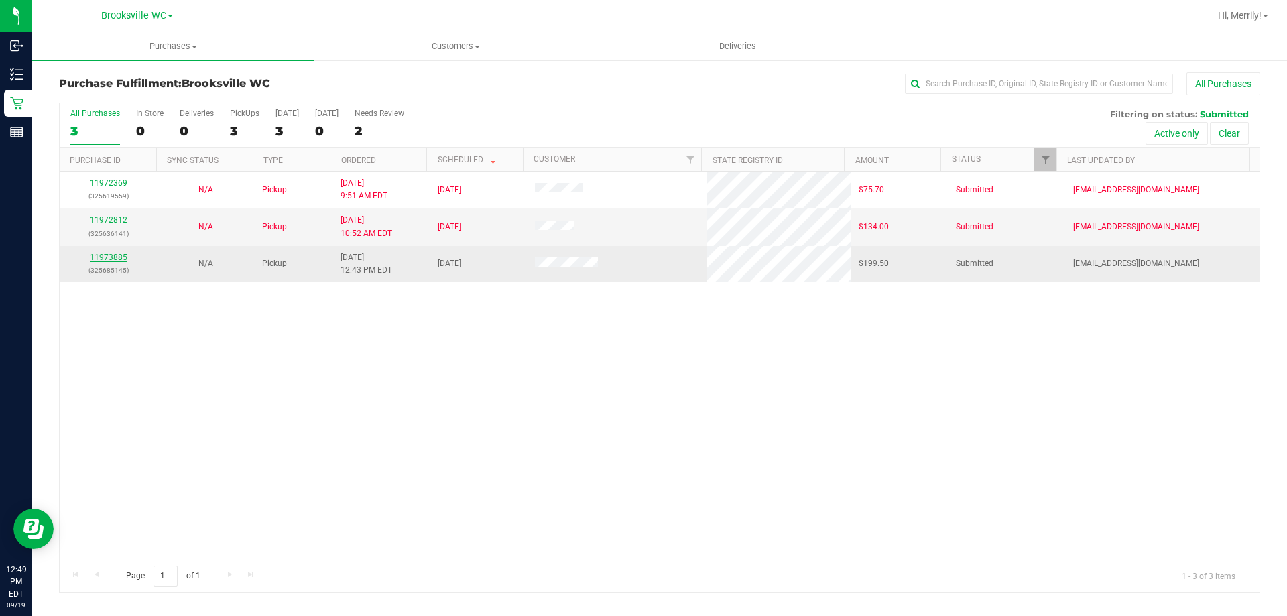
click at [107, 258] on link "11973885" at bounding box center [109, 257] width 38 height 9
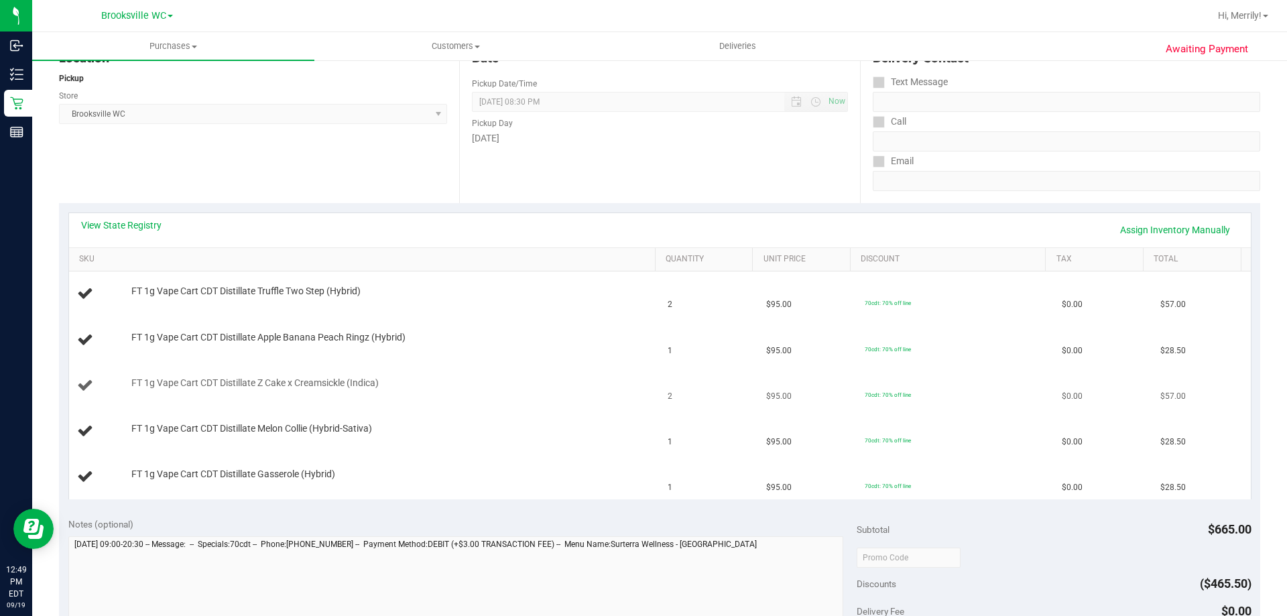
scroll to position [134, 0]
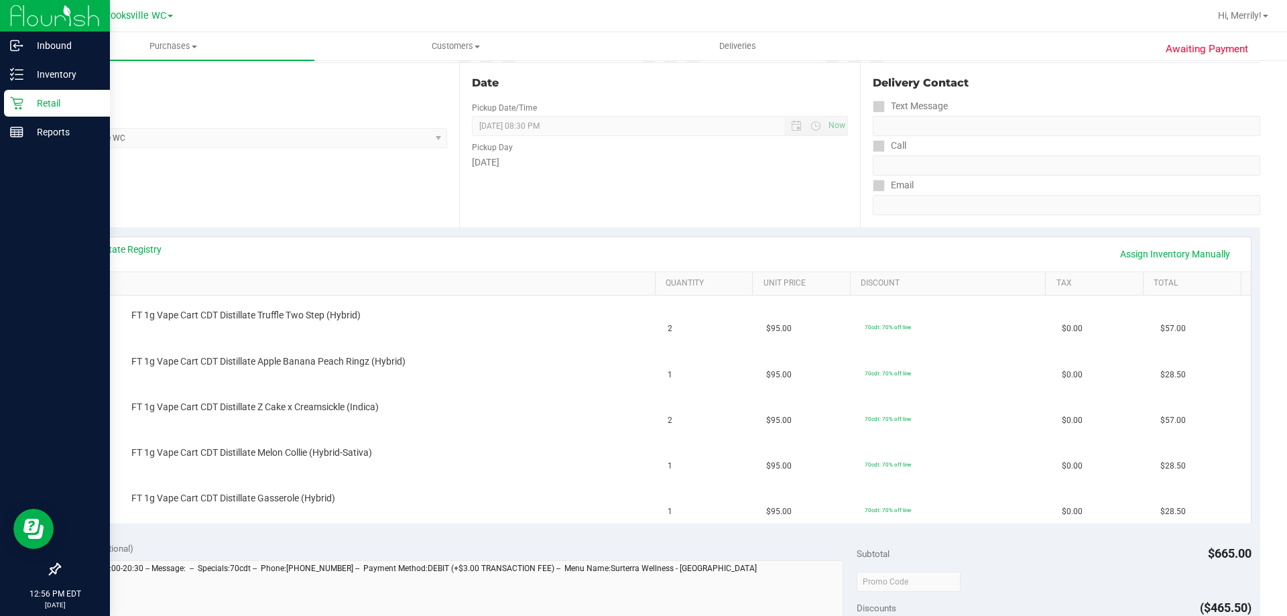
click at [11, 105] on icon at bounding box center [16, 103] width 13 height 13
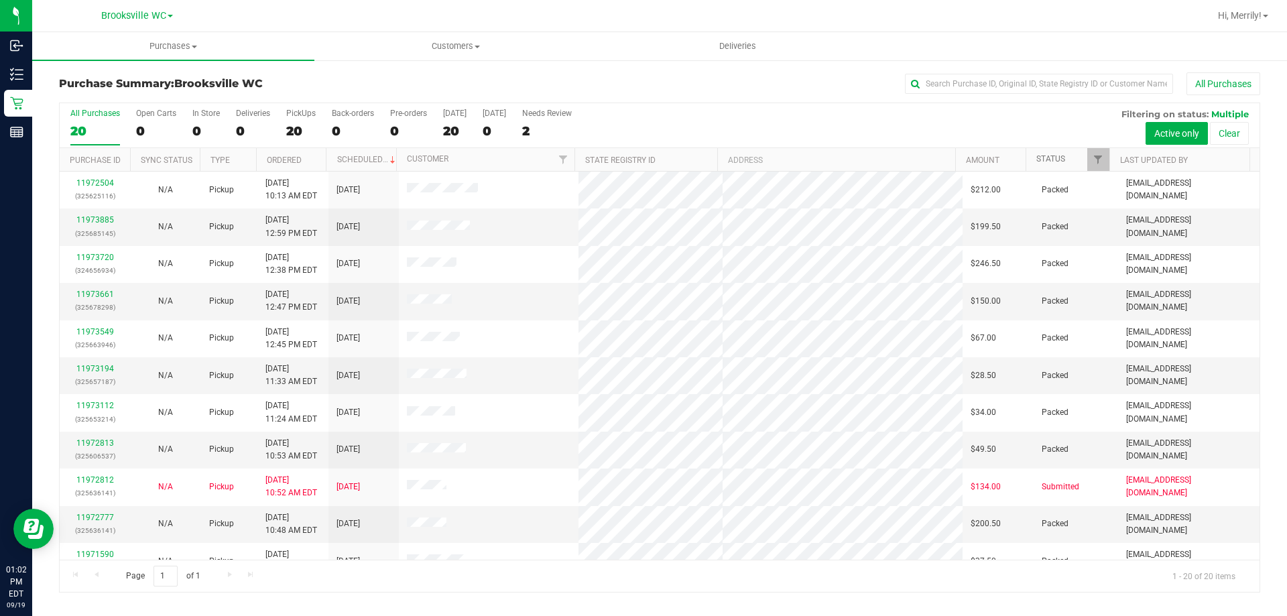
click at [1057, 164] on link "Status" at bounding box center [1050, 158] width 29 height 9
click at [1048, 158] on link "Status" at bounding box center [1058, 158] width 44 height 9
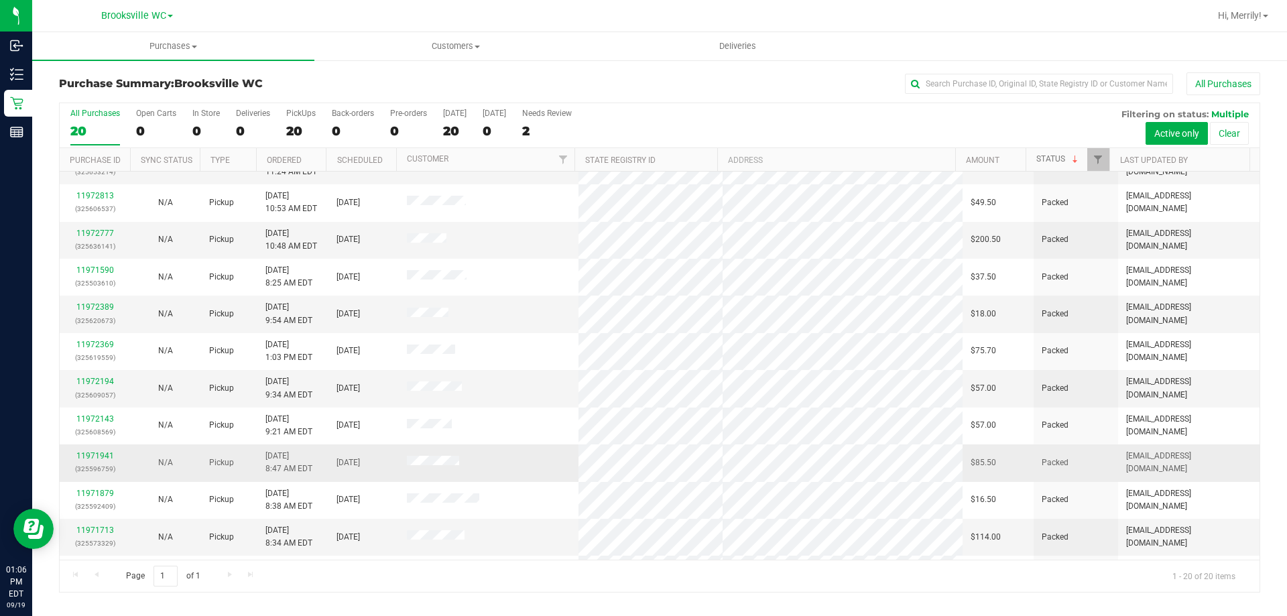
scroll to position [220, 0]
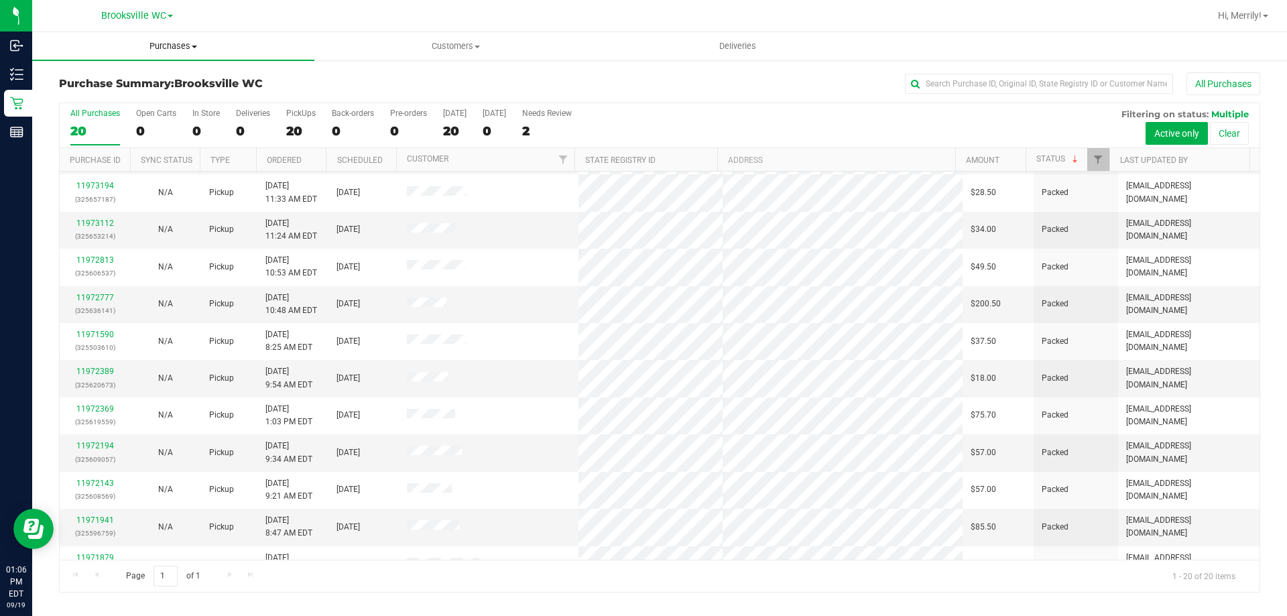
click at [301, 43] on span "Purchases" at bounding box center [173, 46] width 282 height 12
click at [297, 41] on span "Purchases" at bounding box center [173, 46] width 282 height 12
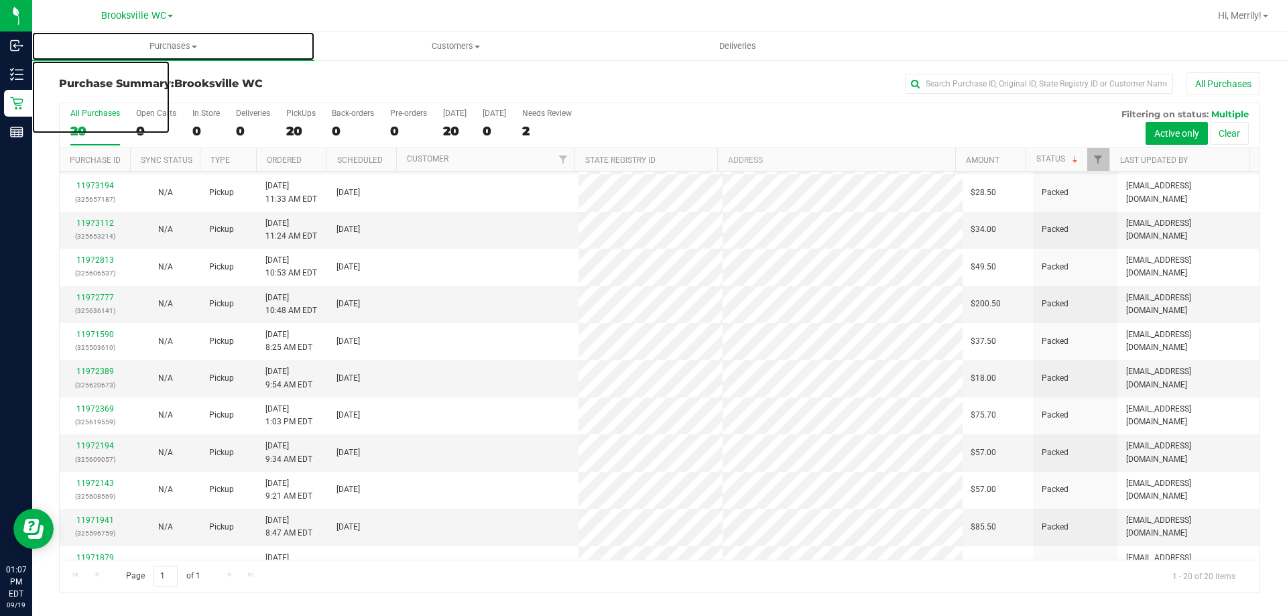
scroll to position [0, 0]
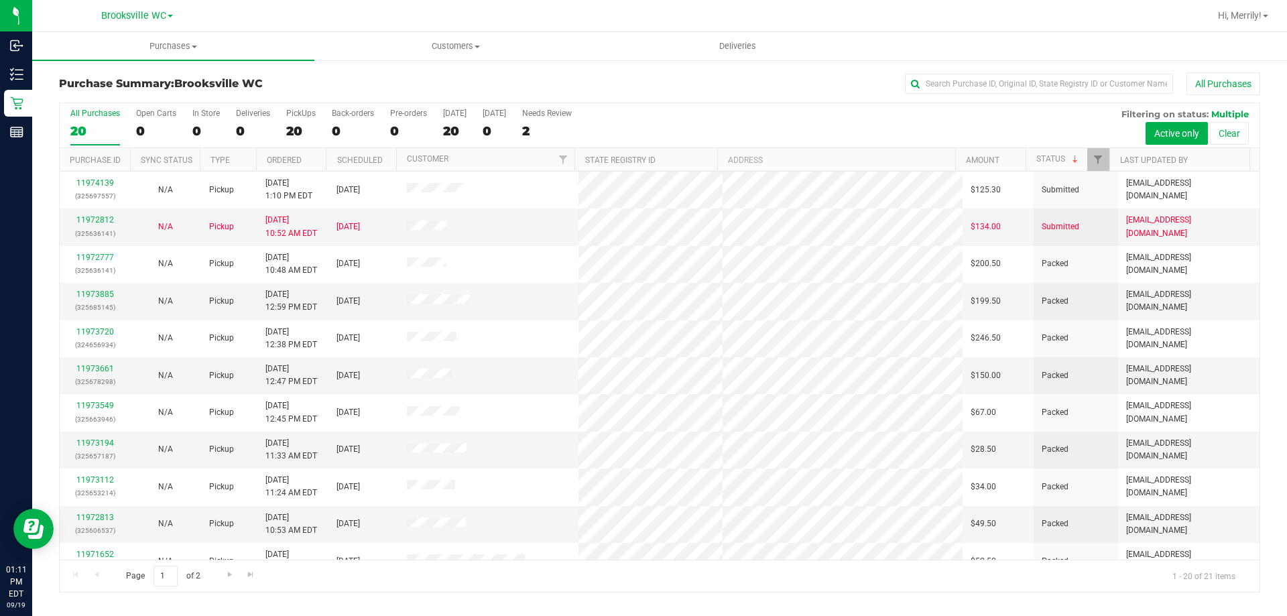
click at [261, 26] on div at bounding box center [724, 16] width 969 height 26
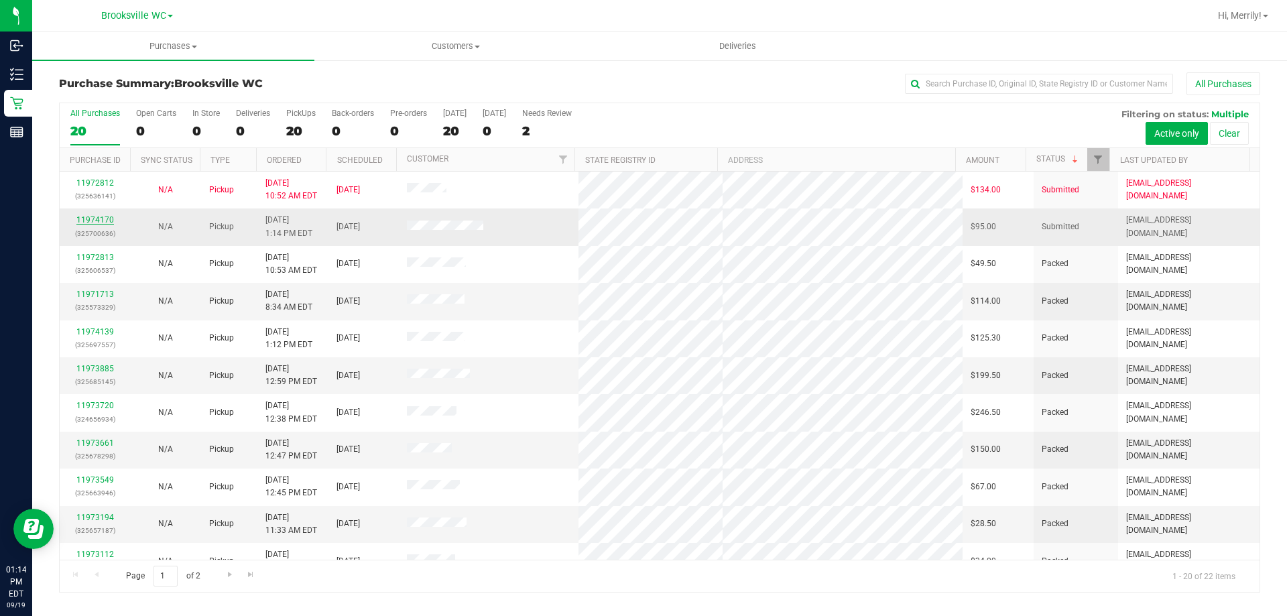
click at [98, 223] on link "11974170" at bounding box center [95, 219] width 38 height 9
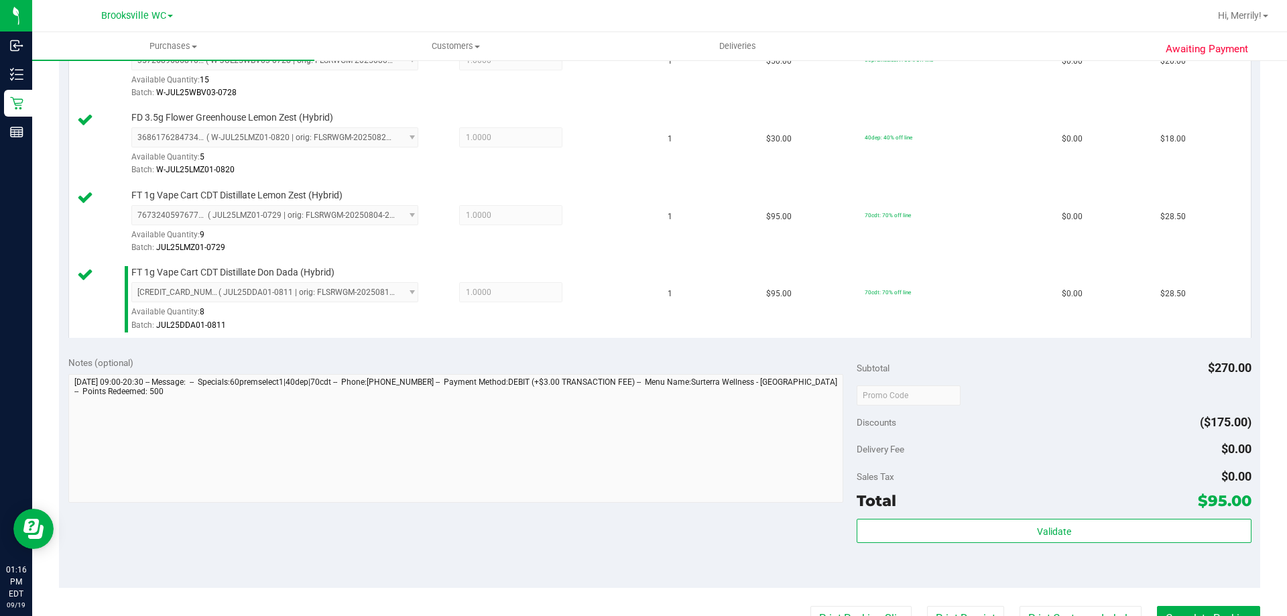
scroll to position [402, 0]
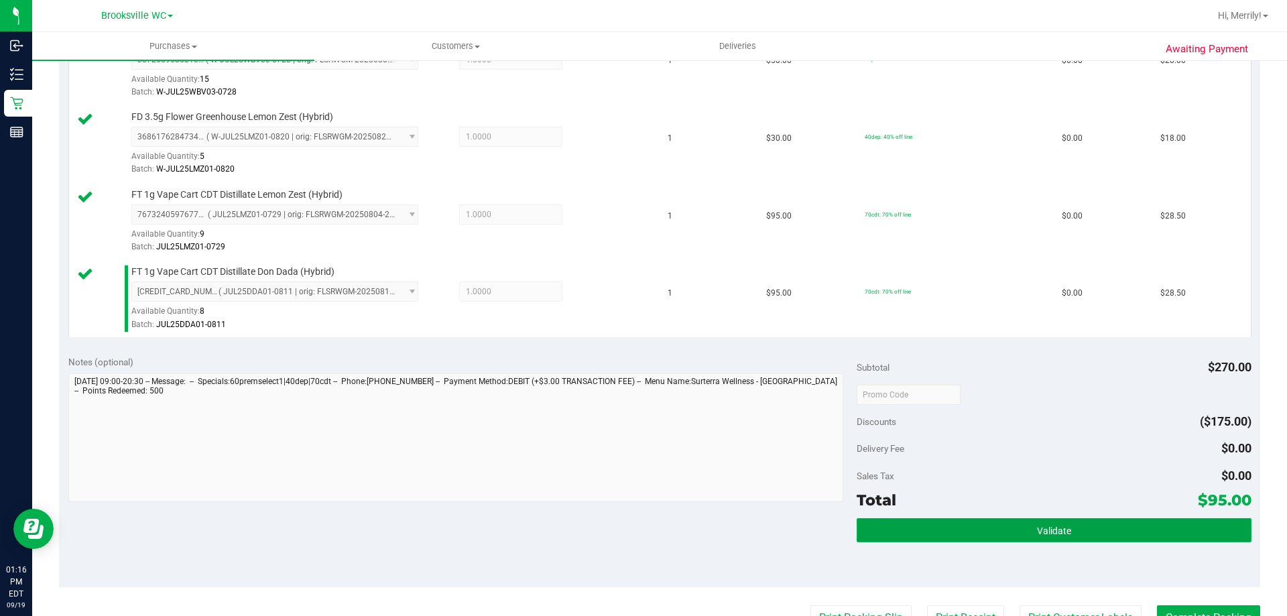
click at [1052, 528] on span "Validate" at bounding box center [1054, 531] width 34 height 11
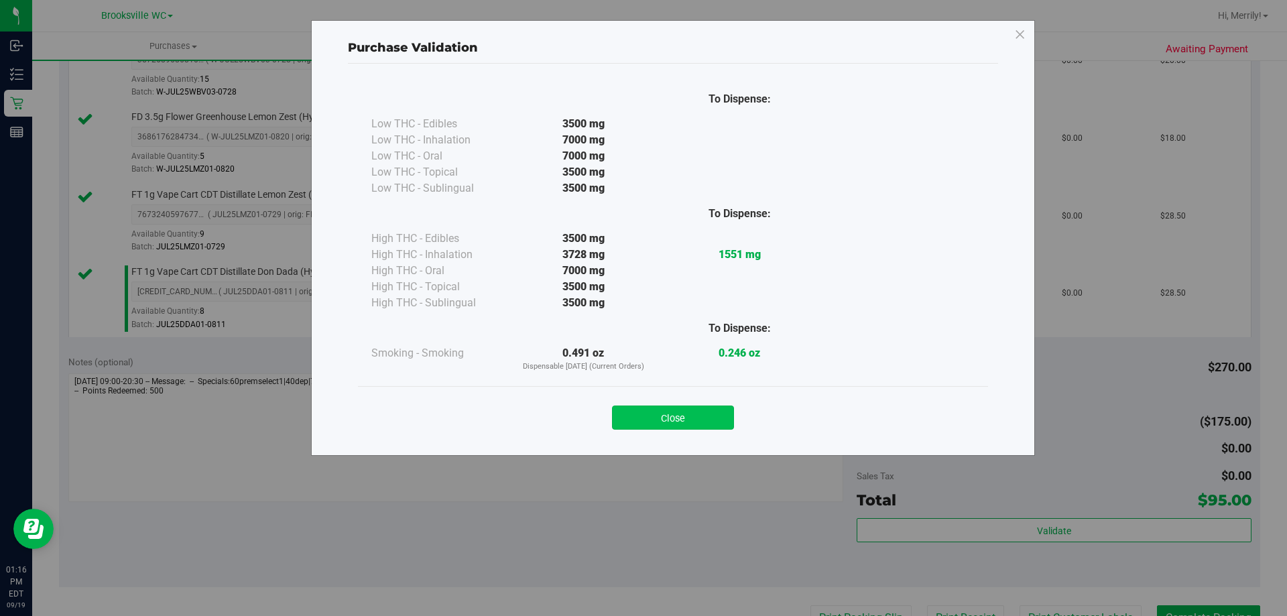
click at [670, 418] on button "Close" at bounding box center [673, 418] width 122 height 24
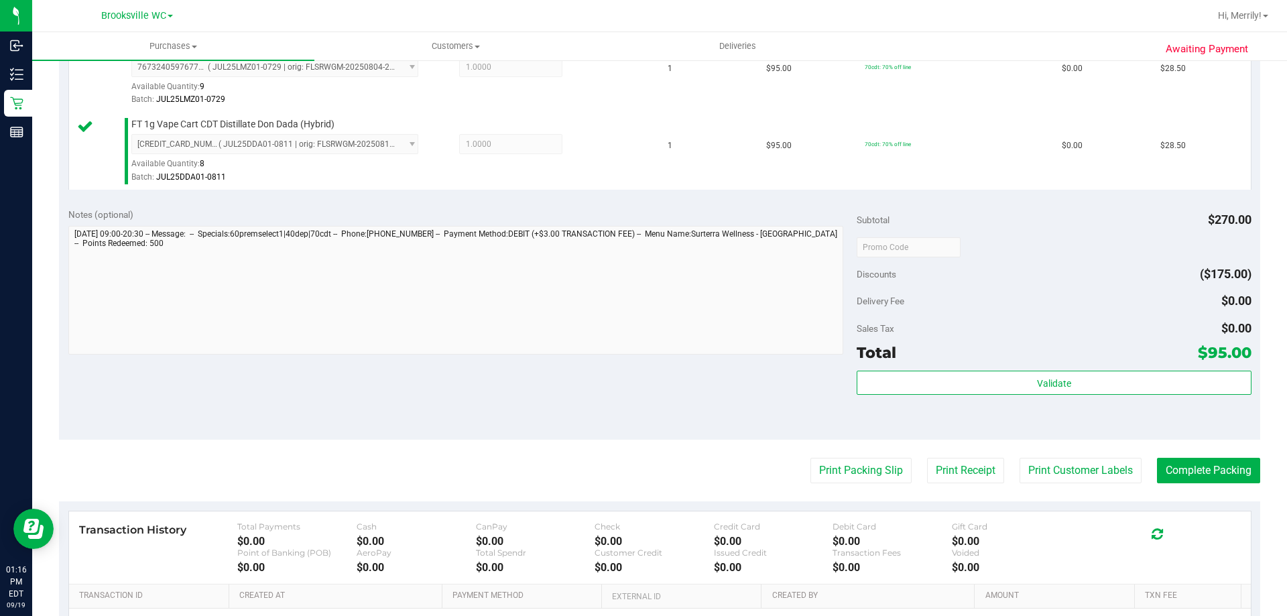
scroll to position [603, 0]
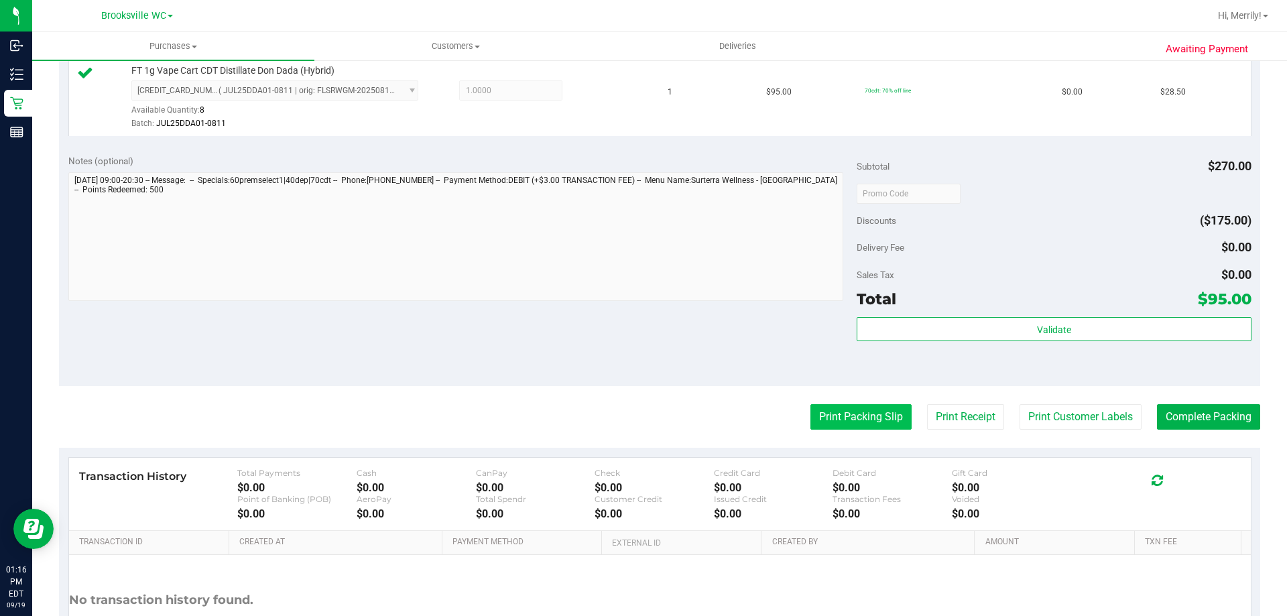
click at [841, 418] on button "Print Packing Slip" at bounding box center [860, 416] width 101 height 25
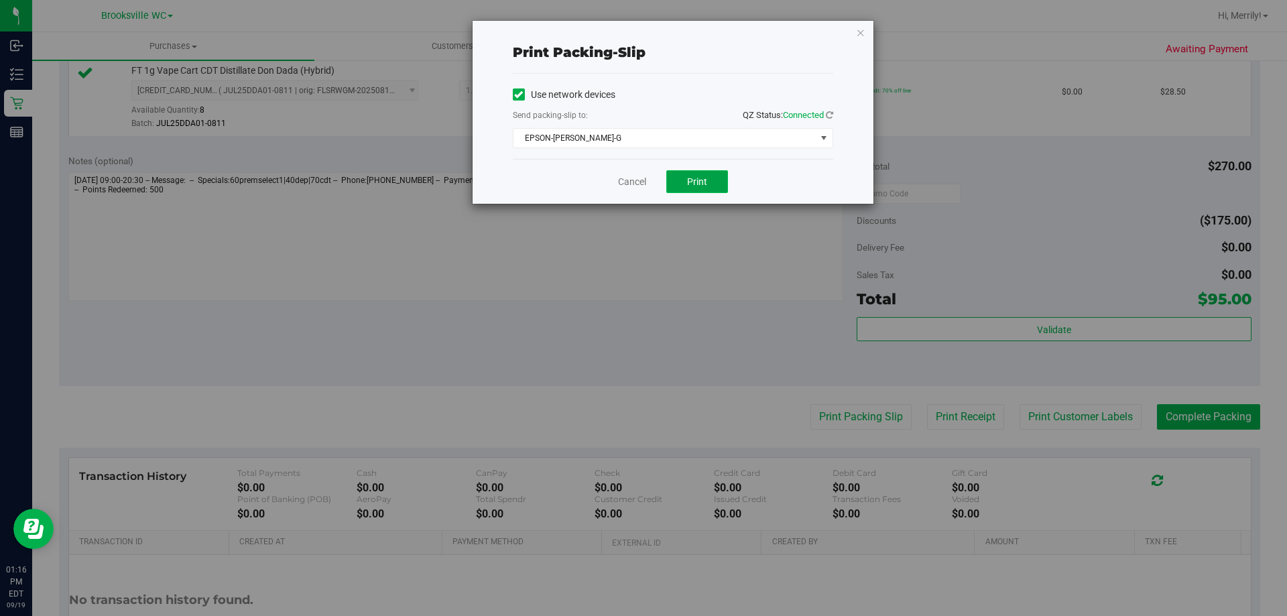
click at [689, 178] on span "Print" at bounding box center [697, 181] width 20 height 11
click at [635, 178] on link "Cancel" at bounding box center [632, 182] width 28 height 14
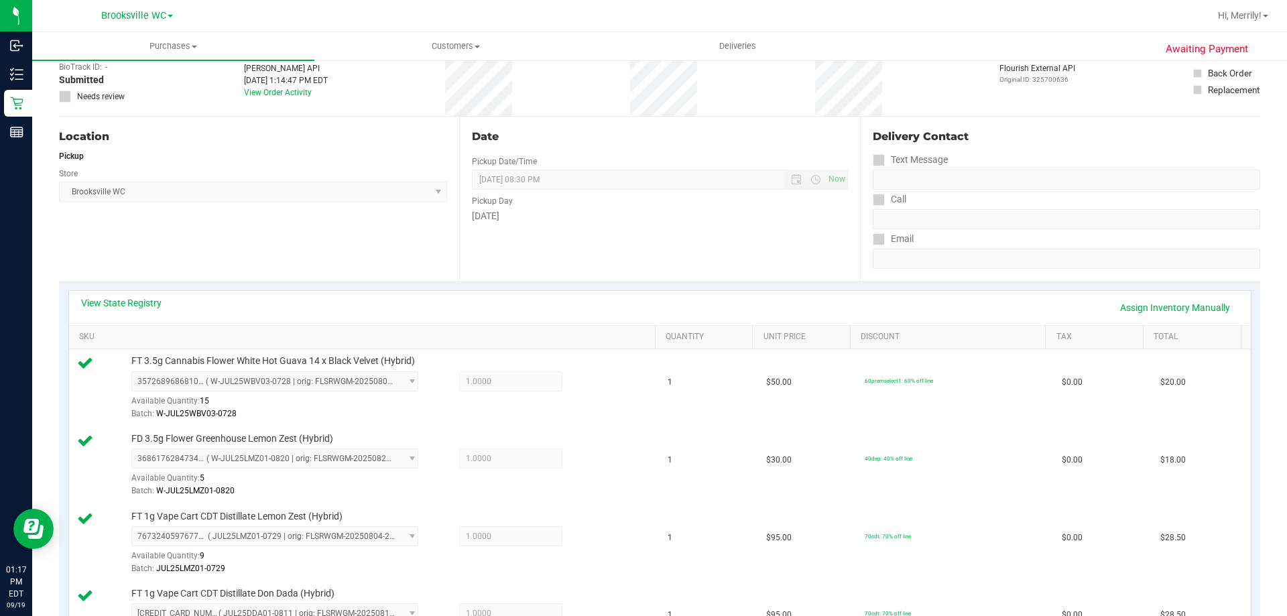
scroll to position [0, 0]
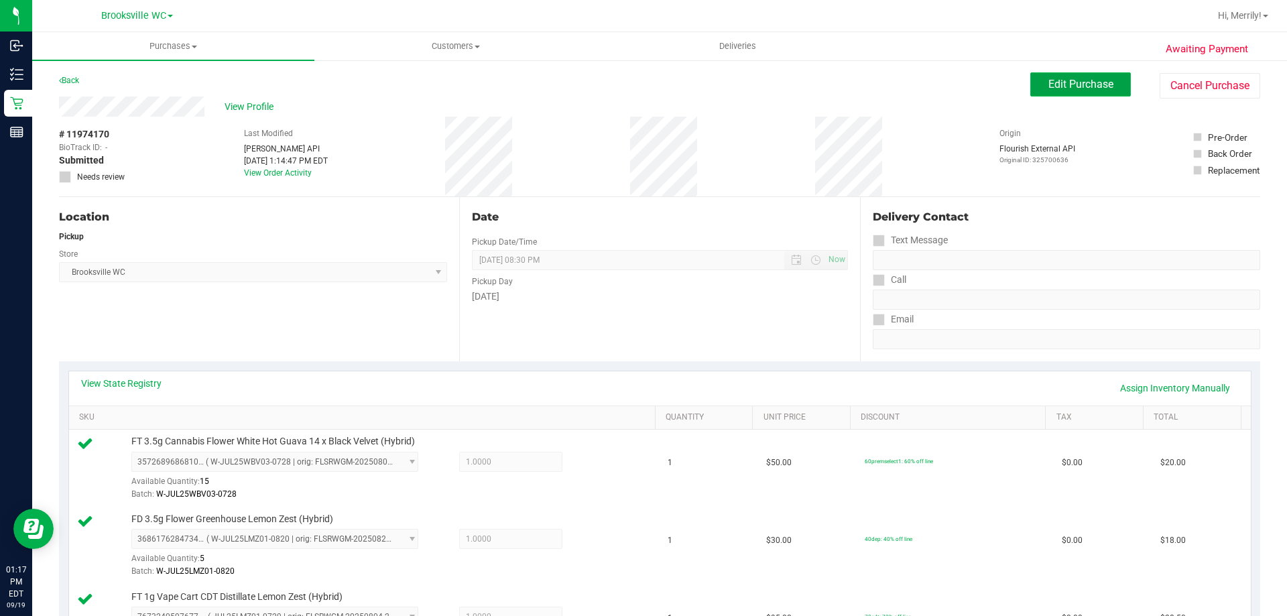
click at [1052, 82] on span "Edit Purchase" at bounding box center [1080, 84] width 65 height 13
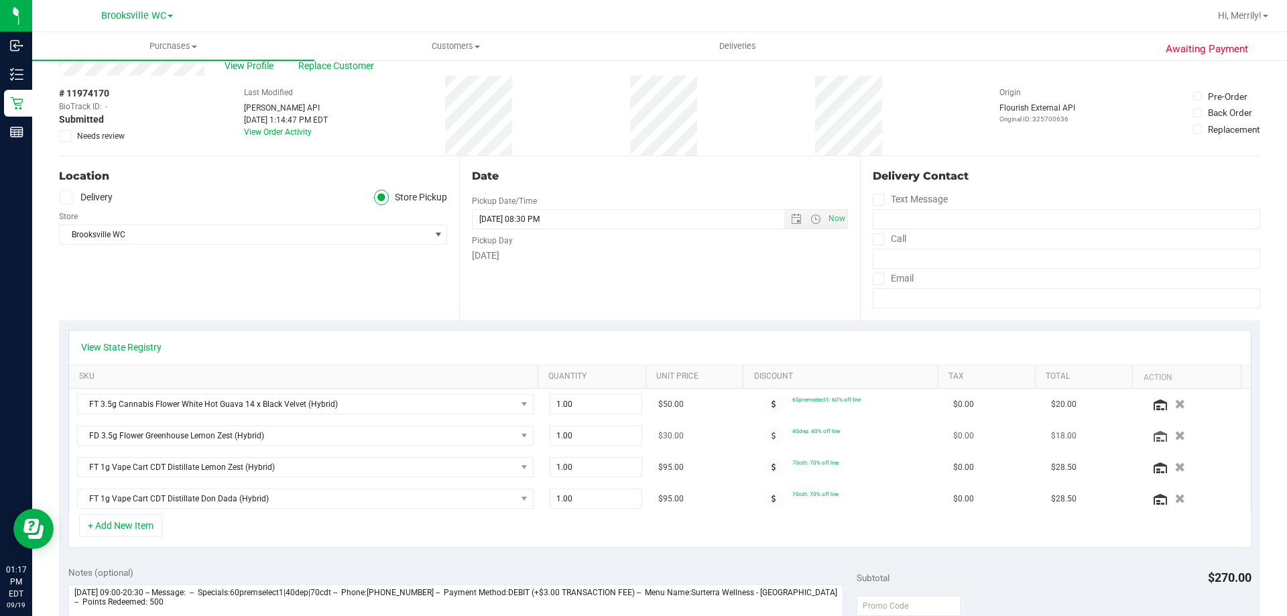
scroll to position [268, 0]
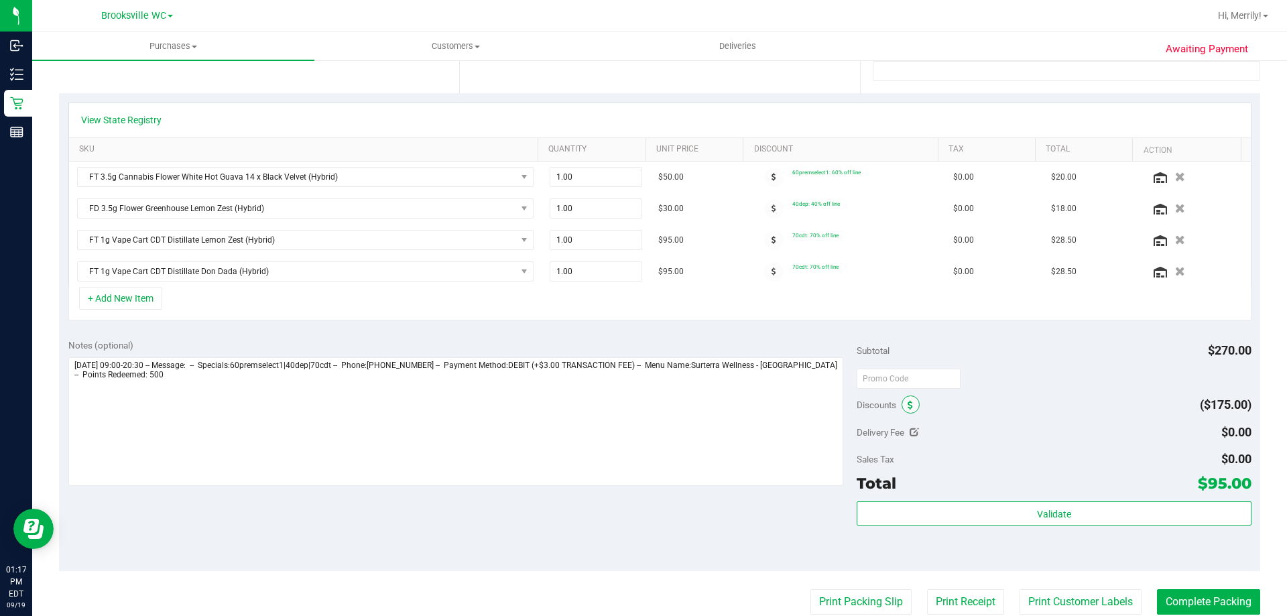
click at [908, 405] on icon at bounding box center [910, 405] width 5 height 9
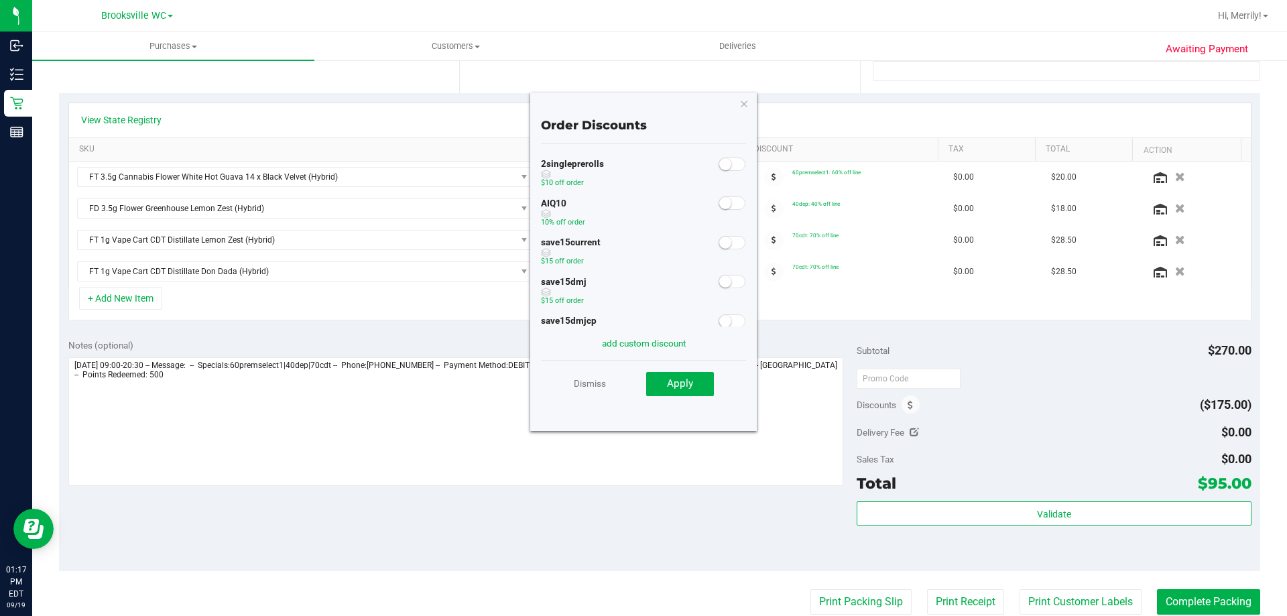
click at [724, 204] on span at bounding box center [732, 202] width 27 height 13
click at [679, 385] on span "Apply" at bounding box center [680, 383] width 26 height 12
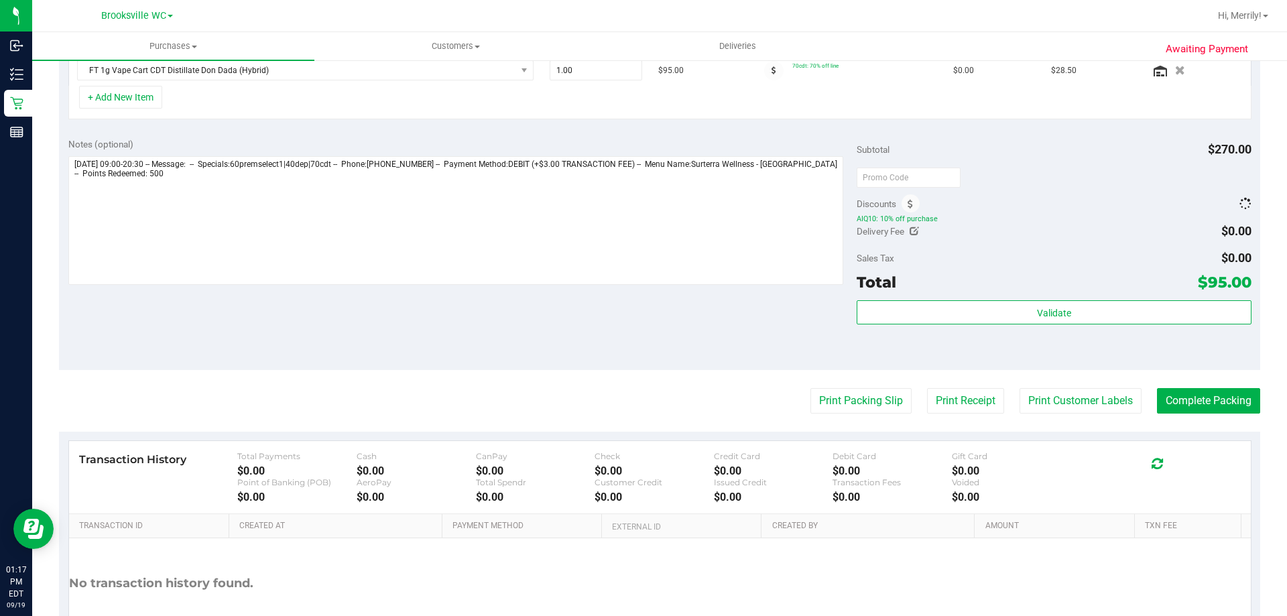
scroll to position [448, 0]
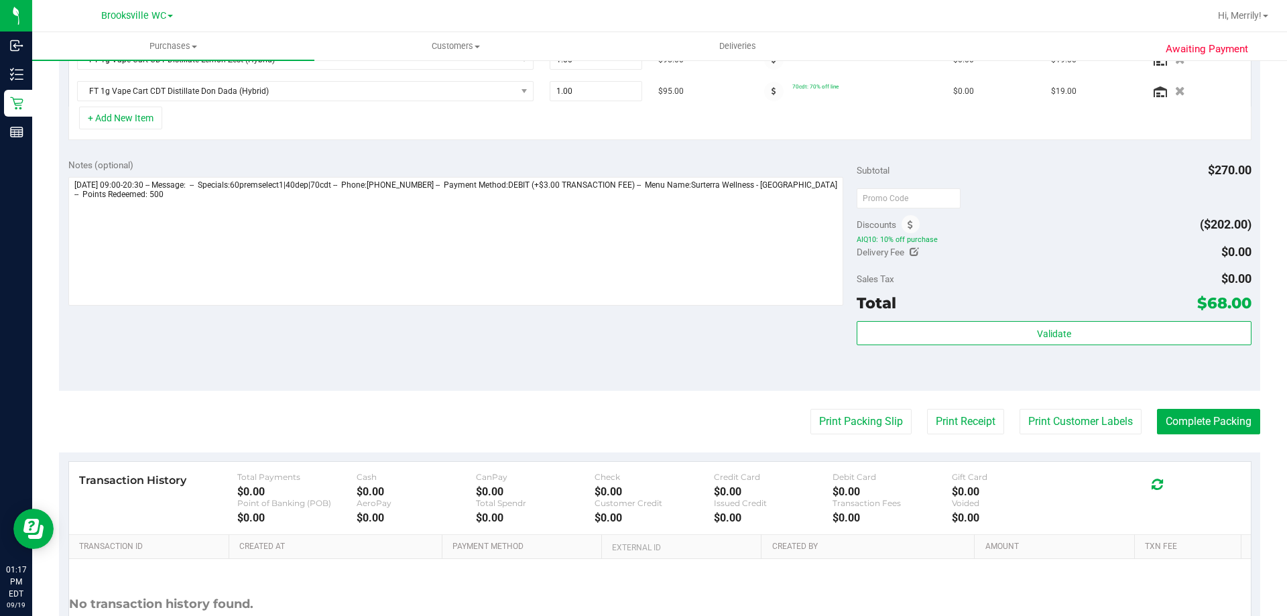
click at [940, 313] on div "Total $68.00" at bounding box center [1054, 303] width 394 height 24
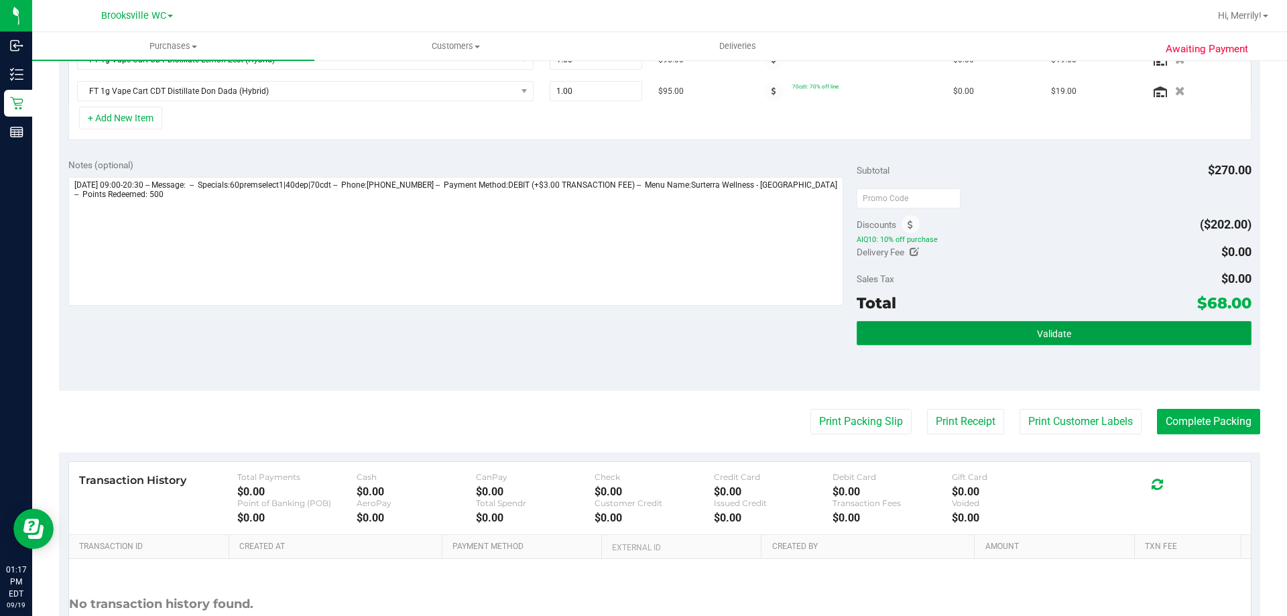
click at [938, 332] on button "Validate" at bounding box center [1054, 333] width 394 height 24
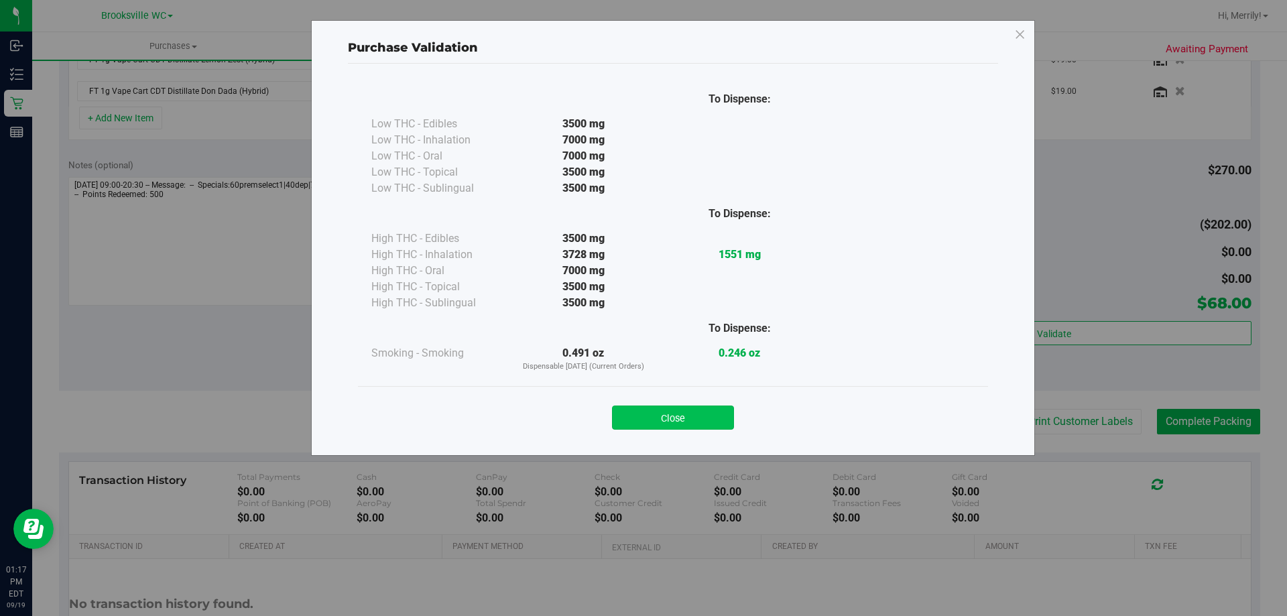
click at [681, 413] on button "Close" at bounding box center [673, 418] width 122 height 24
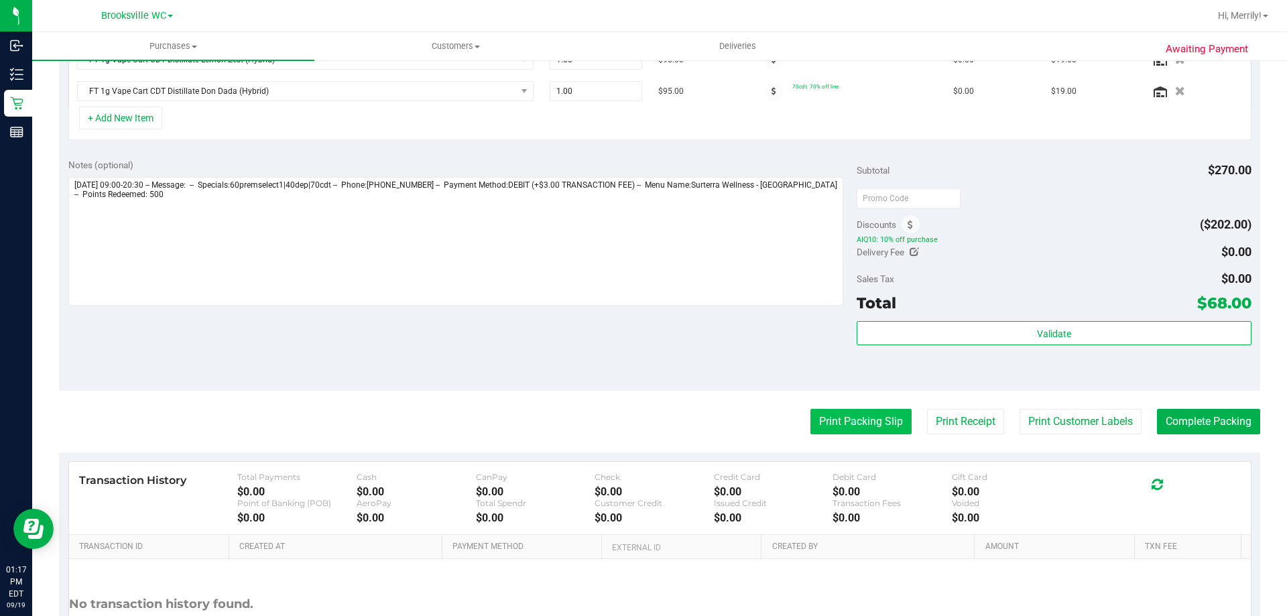
click at [861, 416] on button "Print Packing Slip" at bounding box center [860, 421] width 101 height 25
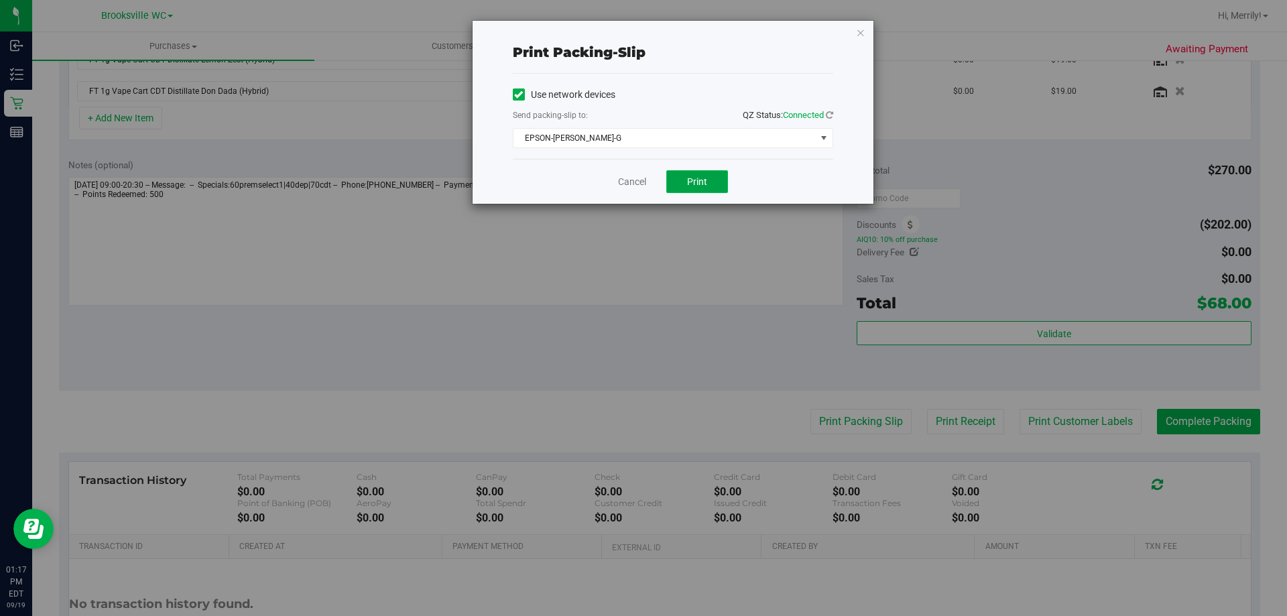
click at [699, 186] on span "Print" at bounding box center [697, 181] width 20 height 11
click at [632, 180] on link "Cancel" at bounding box center [632, 182] width 28 height 14
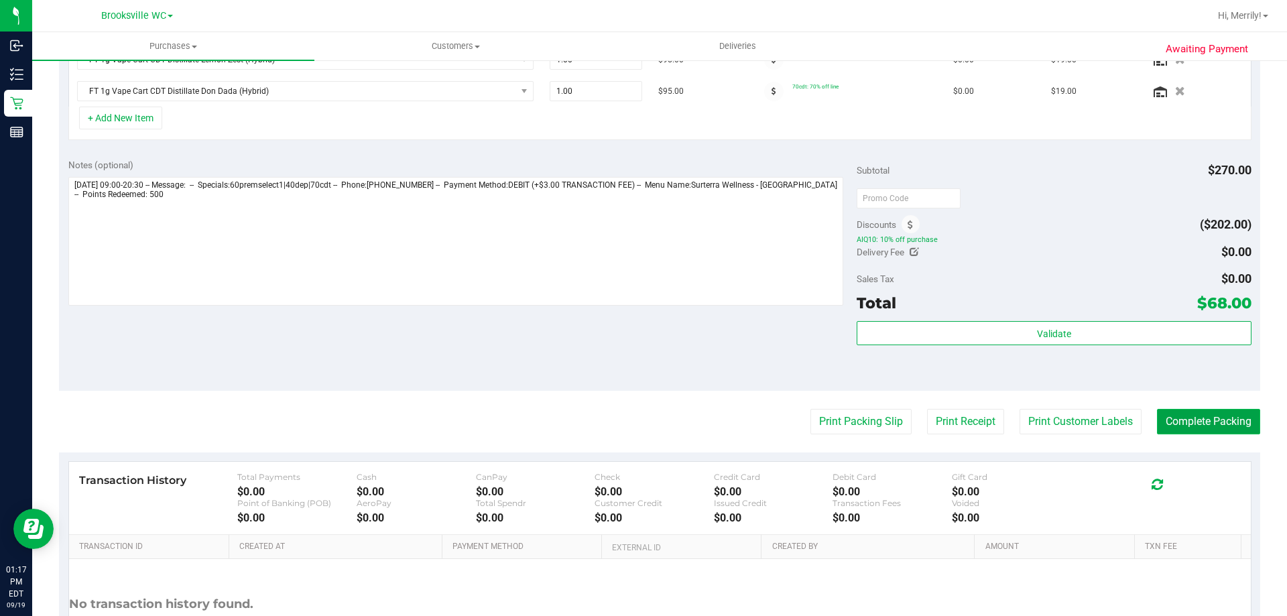
click at [1176, 418] on button "Complete Packing" at bounding box center [1208, 421] width 103 height 25
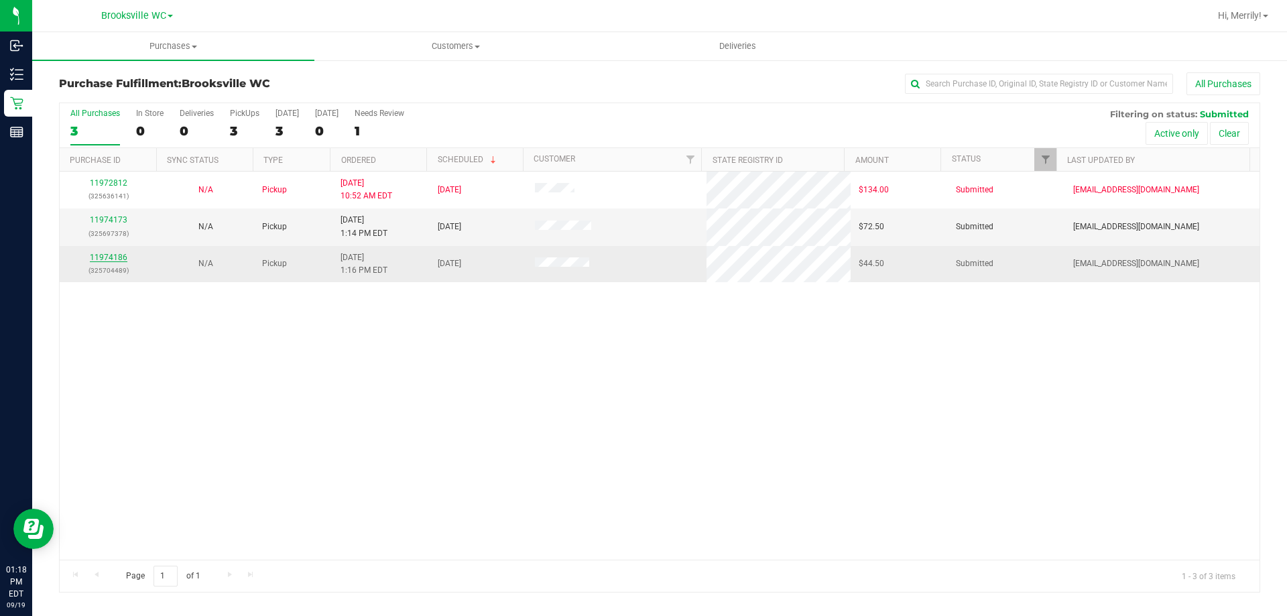
click at [118, 254] on link "11974186" at bounding box center [109, 257] width 38 height 9
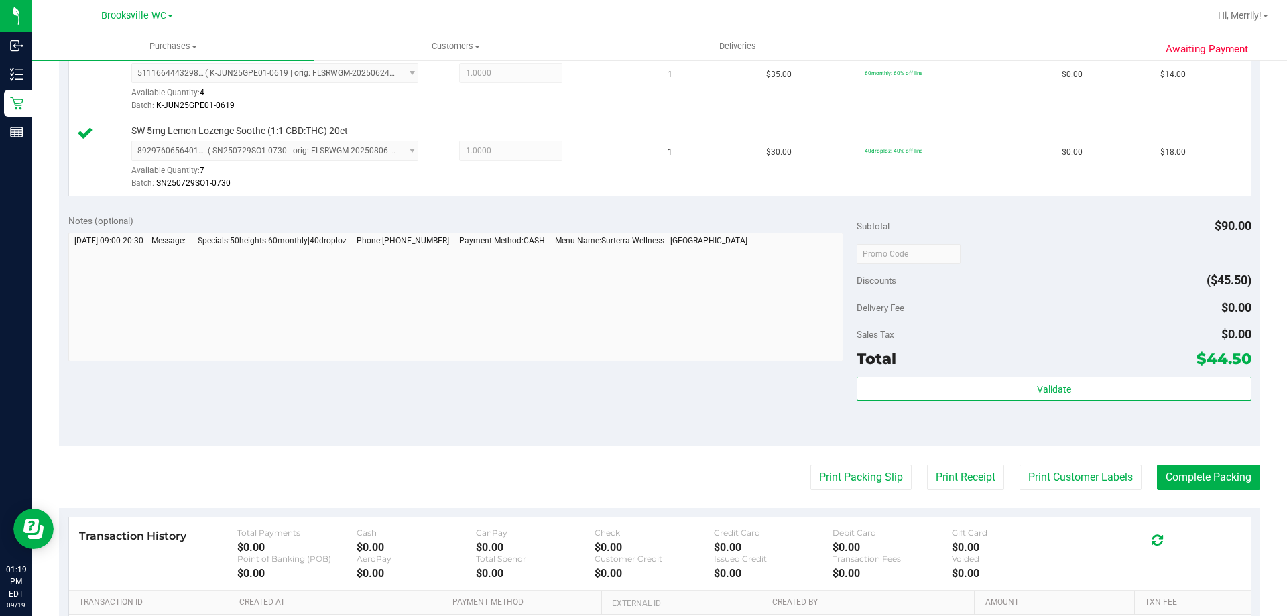
scroll to position [469, 0]
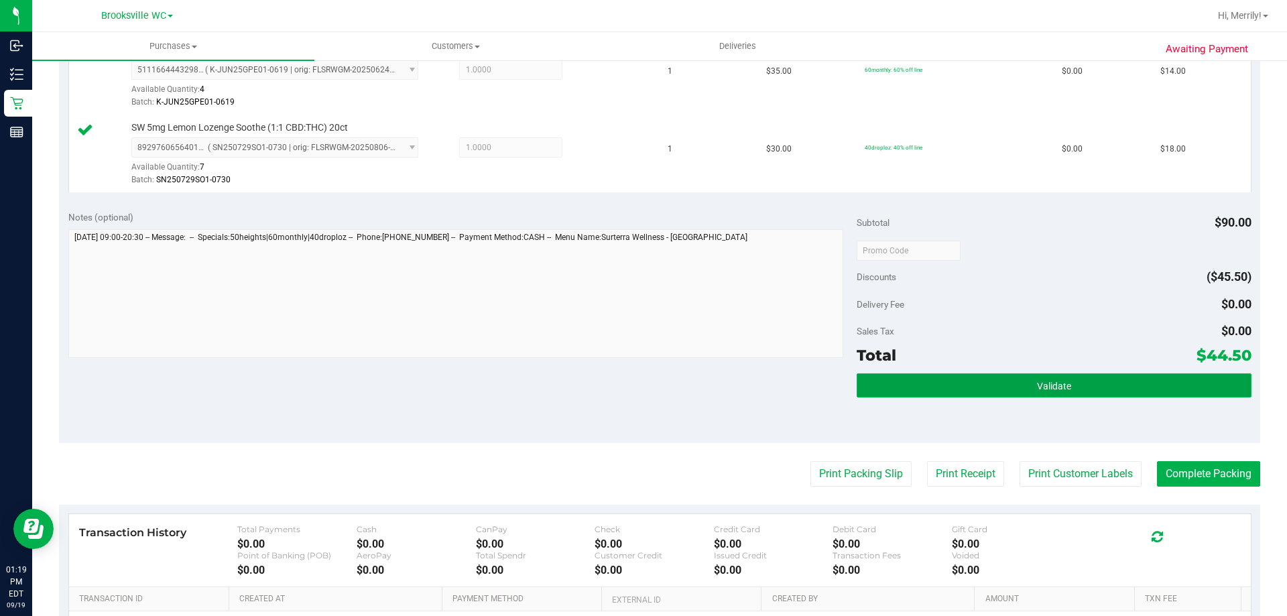
click at [1005, 377] on button "Validate" at bounding box center [1054, 385] width 394 height 24
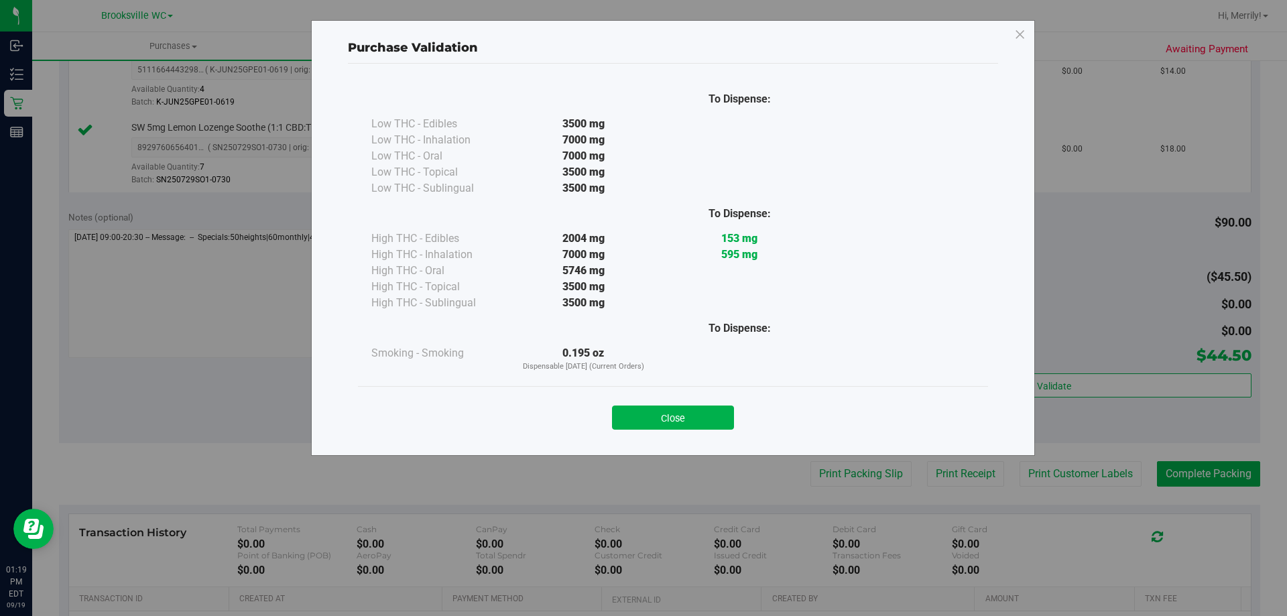
click at [672, 414] on button "Close" at bounding box center [673, 418] width 122 height 24
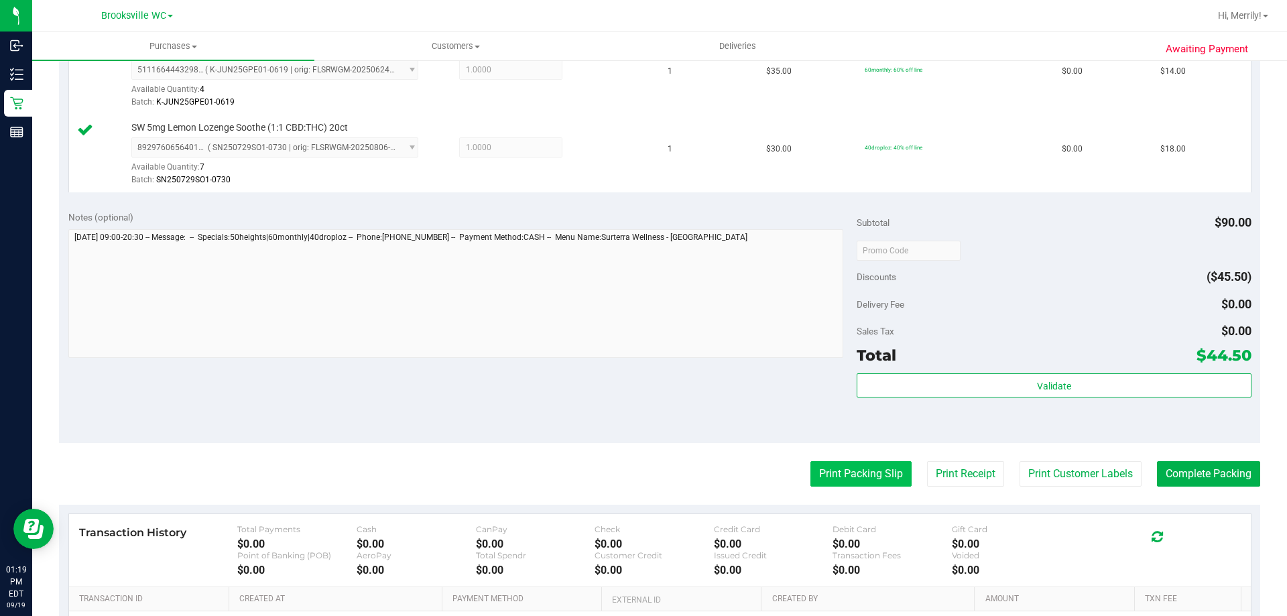
click at [843, 467] on button "Print Packing Slip" at bounding box center [860, 473] width 101 height 25
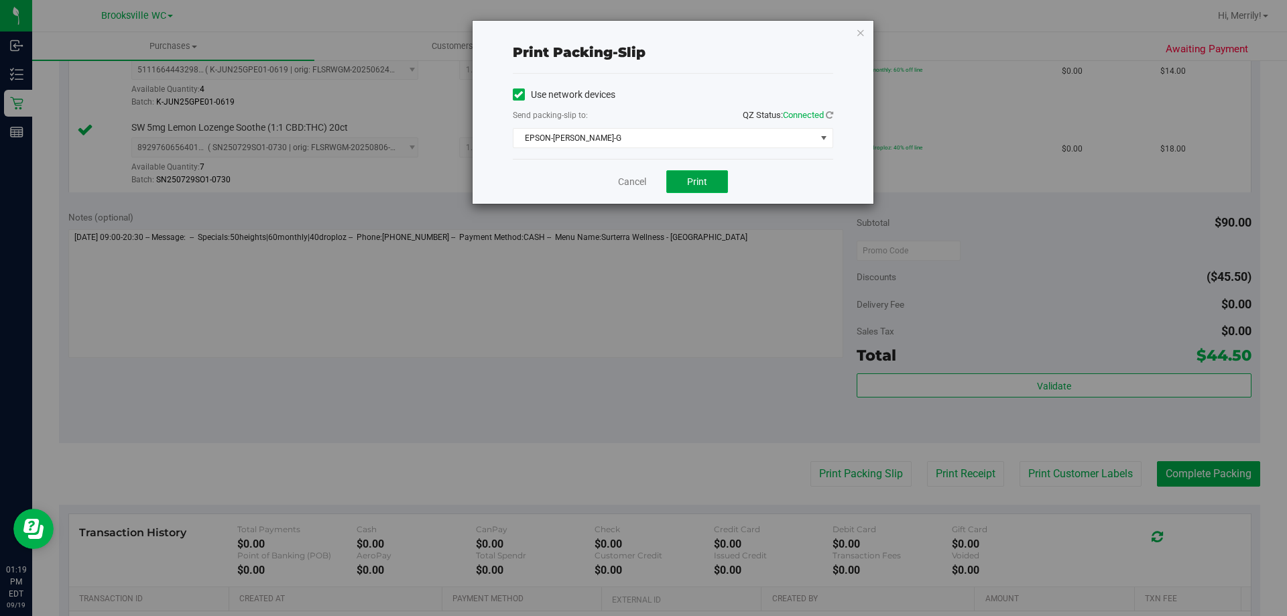
click at [692, 185] on span "Print" at bounding box center [697, 181] width 20 height 11
click at [700, 177] on span "Print" at bounding box center [697, 181] width 20 height 11
click at [630, 182] on link "Cancel" at bounding box center [632, 182] width 28 height 14
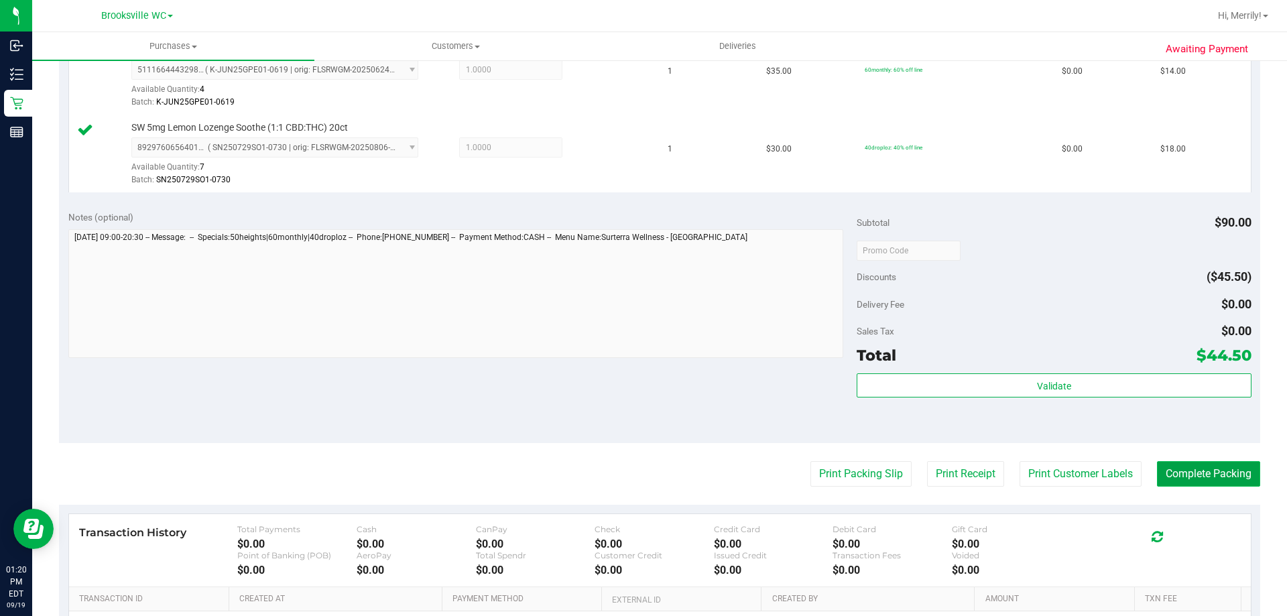
click at [1203, 470] on button "Complete Packing" at bounding box center [1208, 473] width 103 height 25
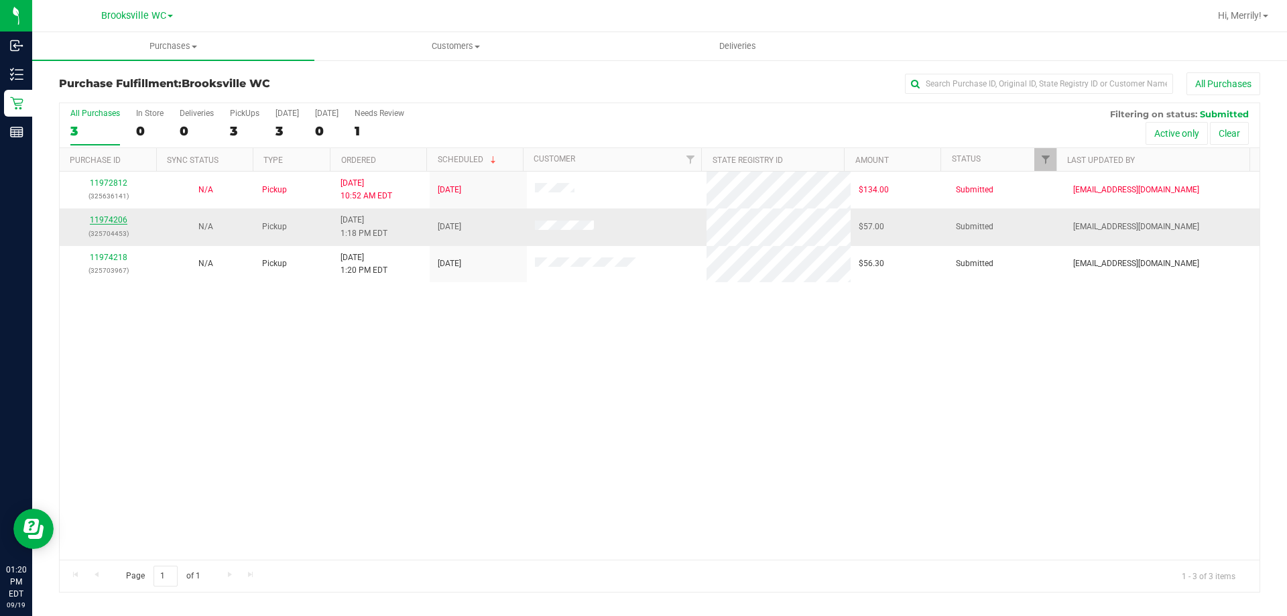
click at [109, 217] on link "11974206" at bounding box center [109, 219] width 38 height 9
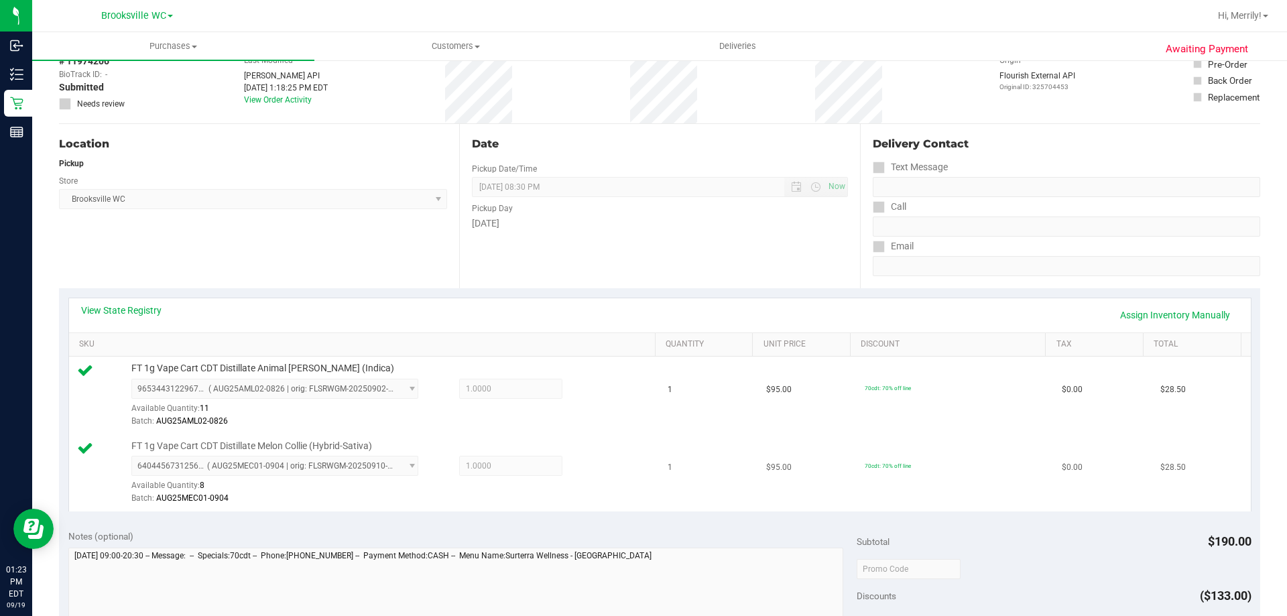
scroll to position [268, 0]
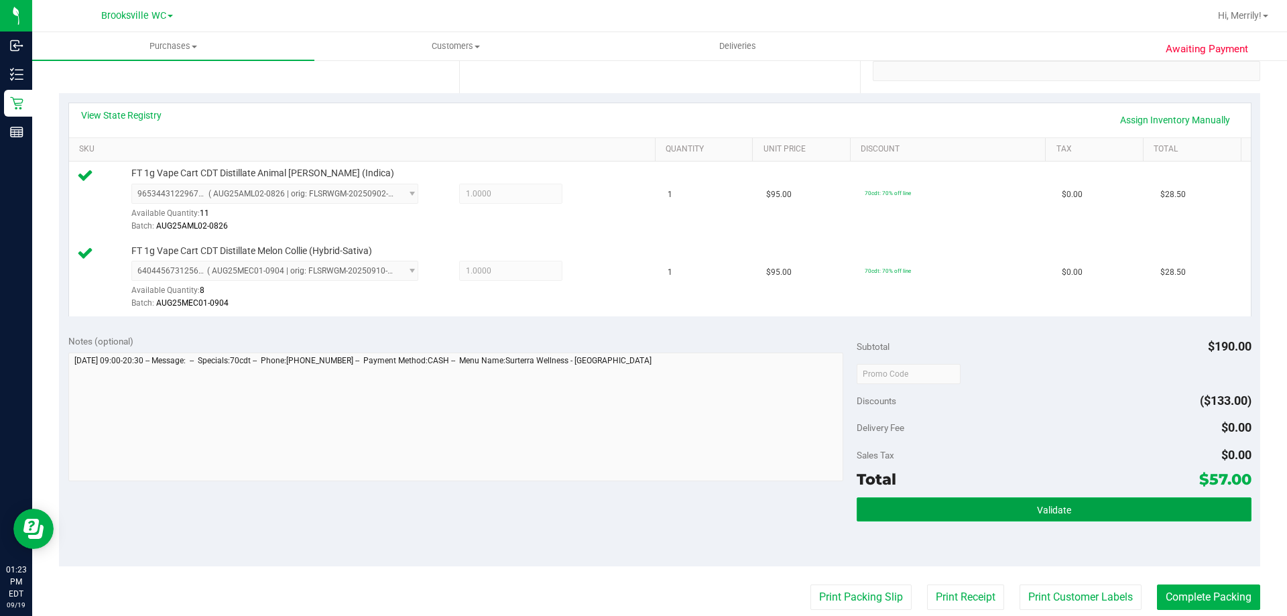
click at [981, 513] on button "Validate" at bounding box center [1054, 509] width 394 height 24
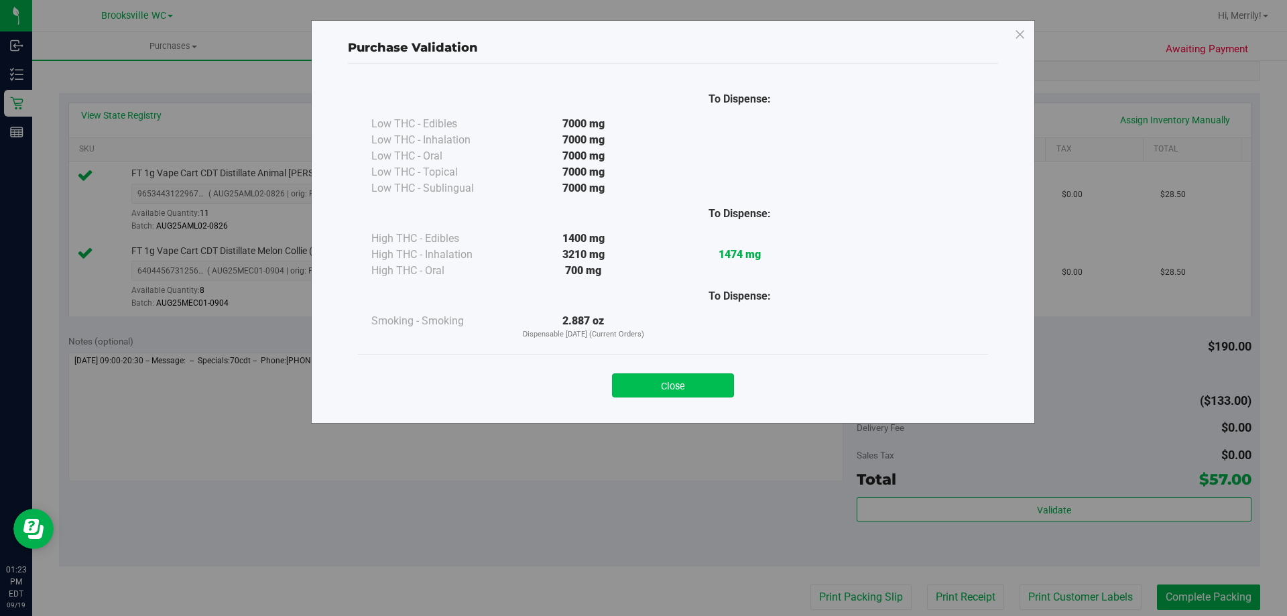
click at [657, 391] on button "Close" at bounding box center [673, 385] width 122 height 24
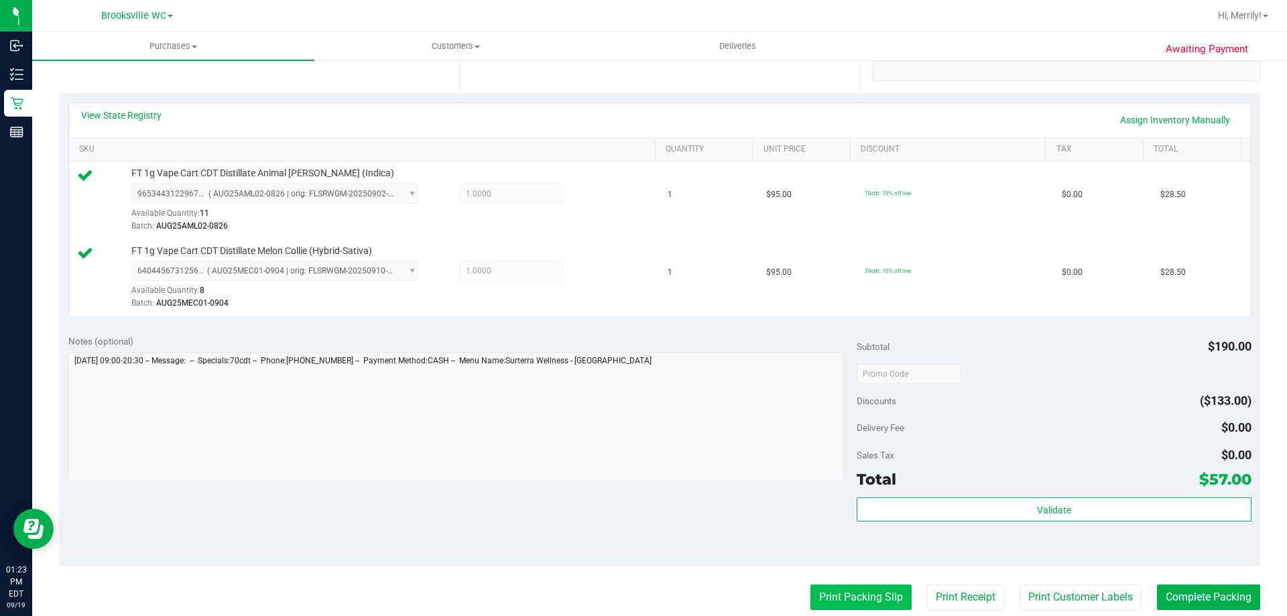
click at [832, 591] on button "Print Packing Slip" at bounding box center [860, 597] width 101 height 25
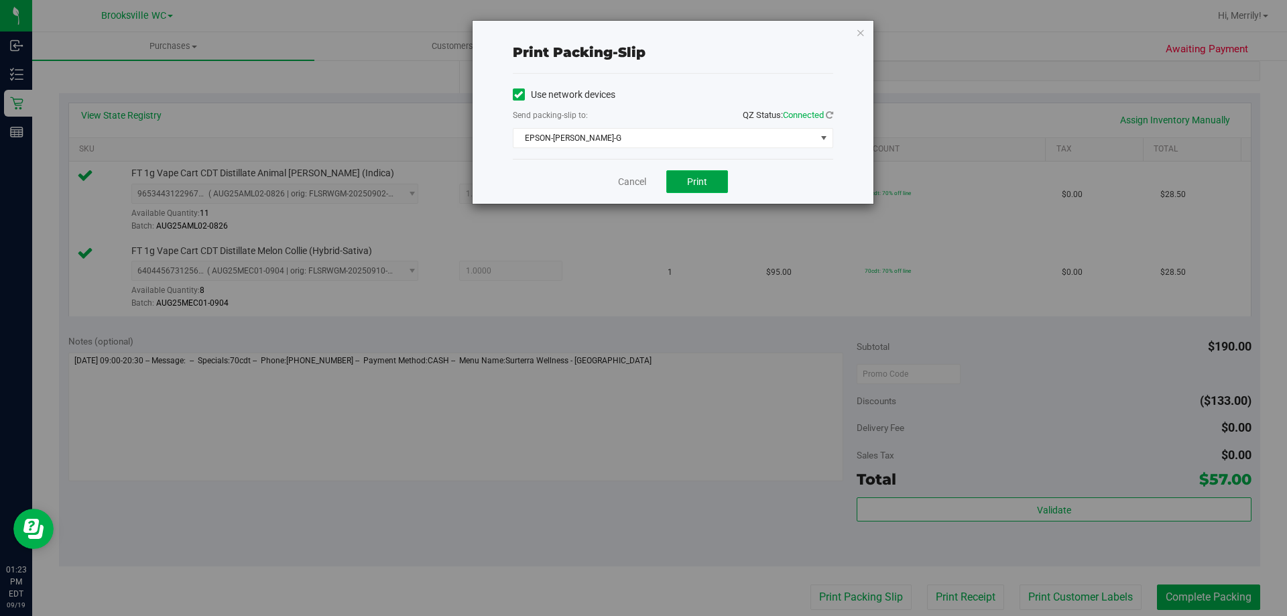
click at [695, 178] on span "Print" at bounding box center [697, 181] width 20 height 11
click at [638, 180] on link "Cancel" at bounding box center [632, 182] width 28 height 14
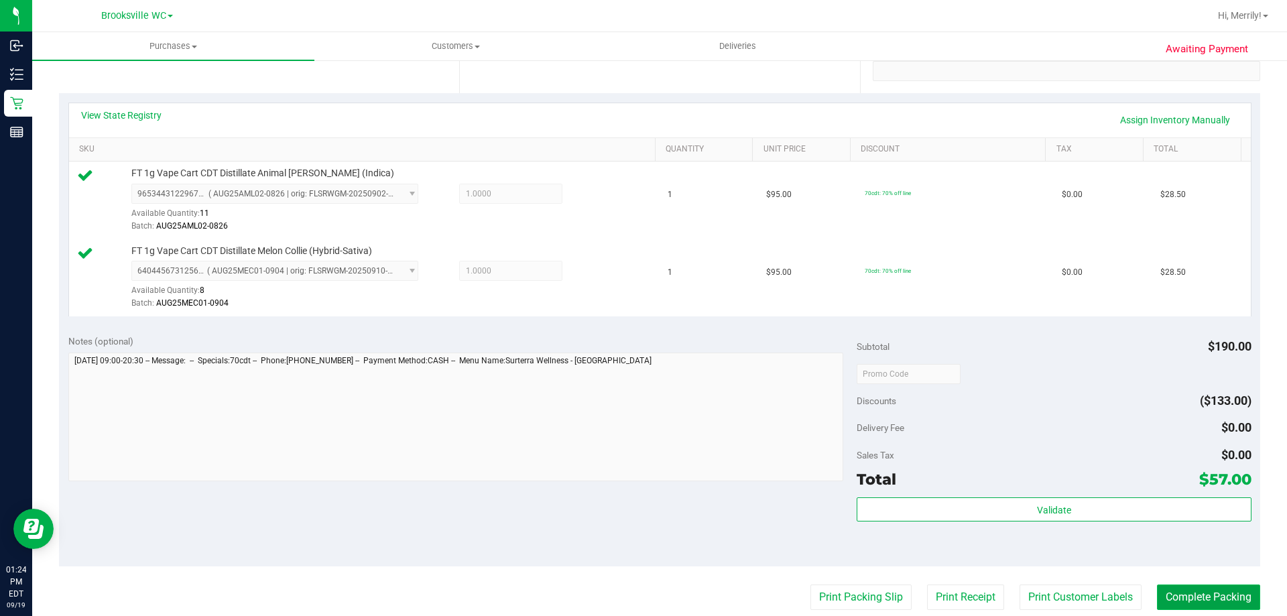
click at [1188, 598] on button "Complete Packing" at bounding box center [1208, 597] width 103 height 25
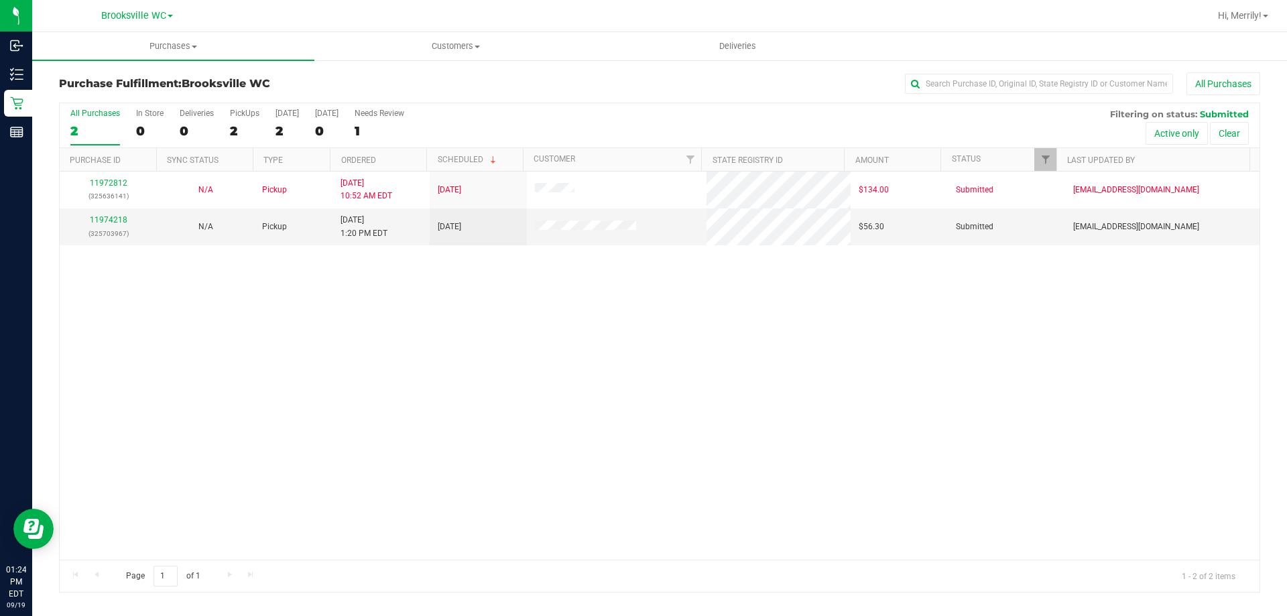
drag, startPoint x: 298, startPoint y: 390, endPoint x: 283, endPoint y: 379, distance: 18.2
click at [298, 390] on div "11972812 (325636141) N/A Pickup 9/19/2025 10:52 AM EDT 9/19/2025 $134.00 Submit…" at bounding box center [660, 366] width 1200 height 388
click at [117, 217] on link "11974218" at bounding box center [109, 219] width 38 height 9
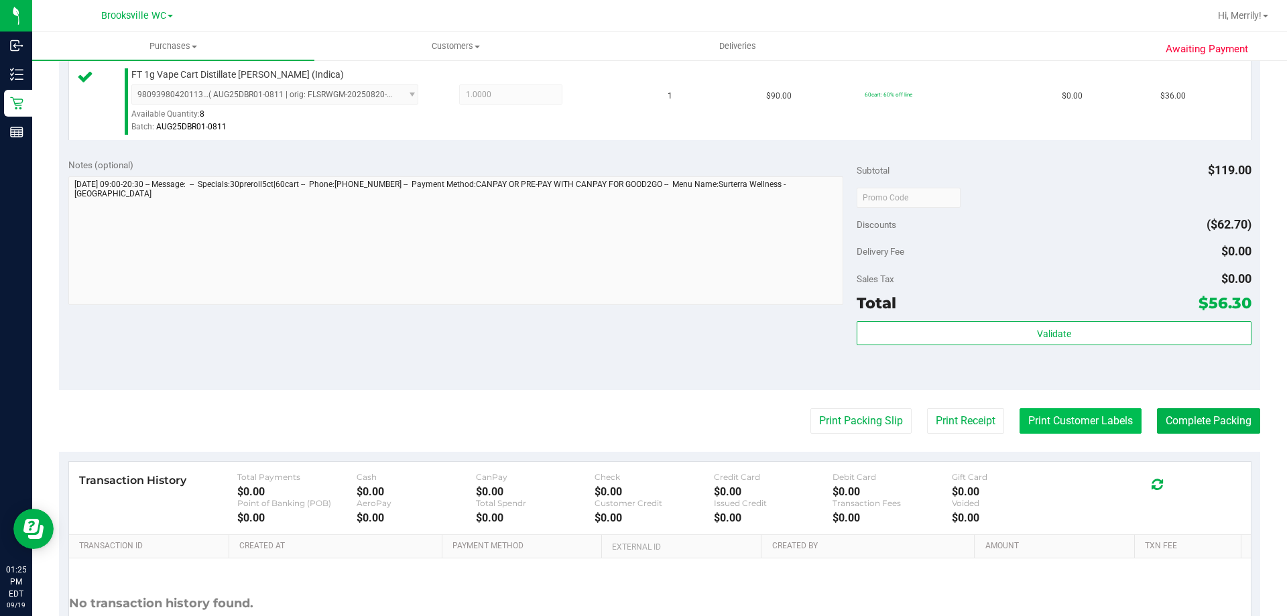
scroll to position [469, 0]
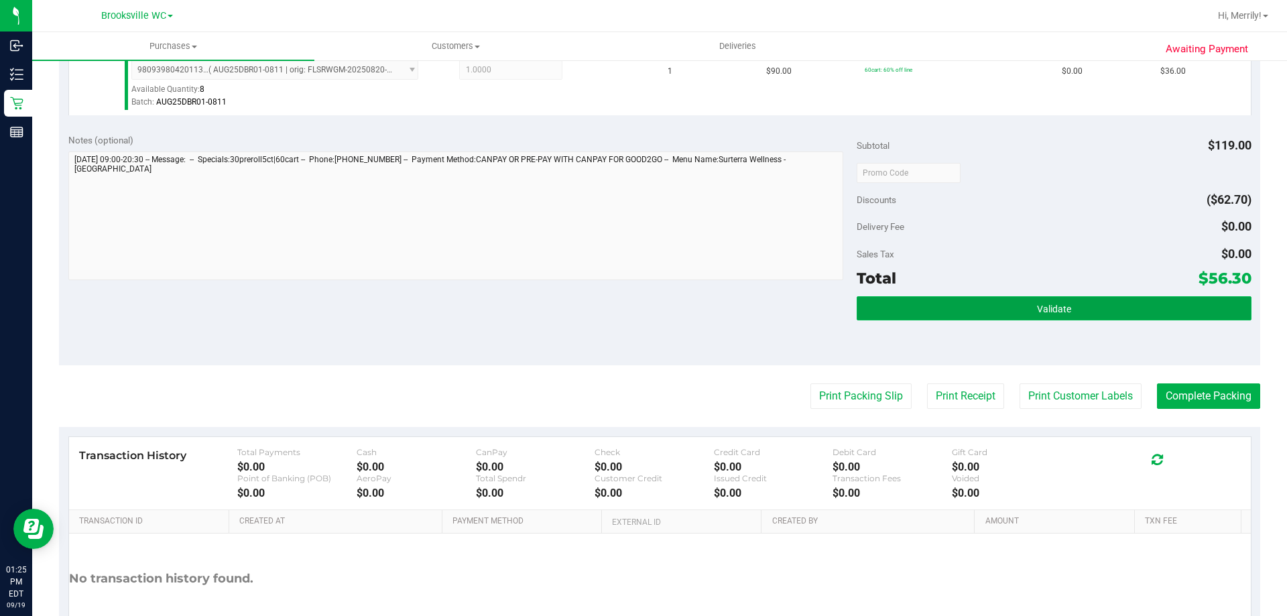
click at [1001, 310] on button "Validate" at bounding box center [1054, 308] width 394 height 24
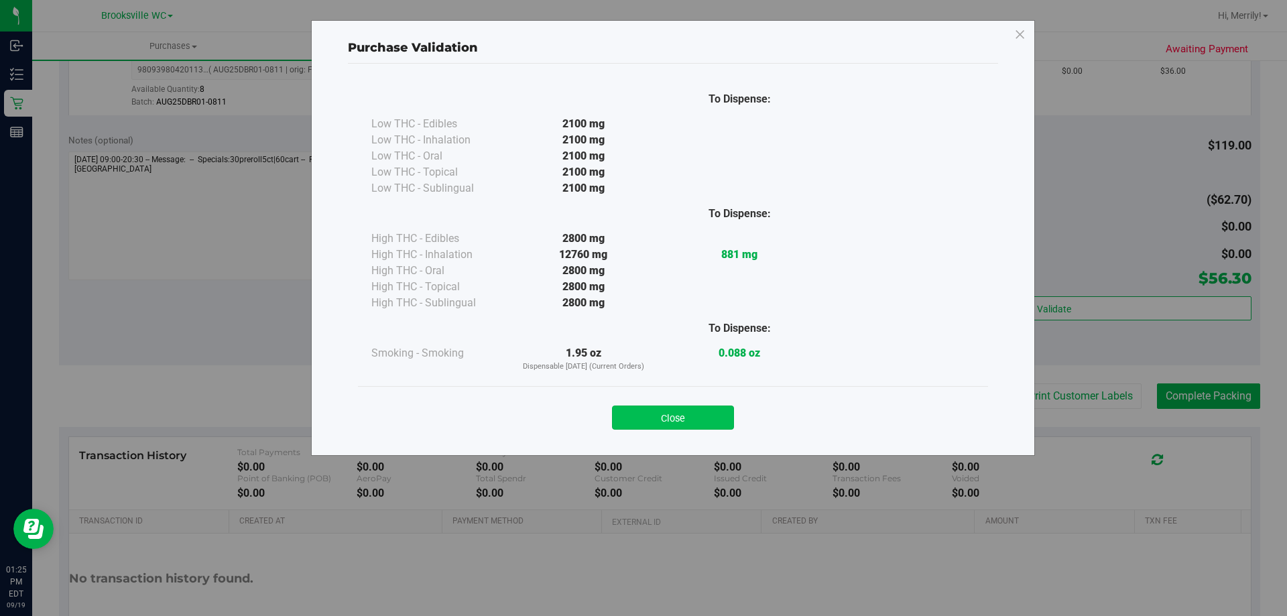
click at [654, 427] on button "Close" at bounding box center [673, 418] width 122 height 24
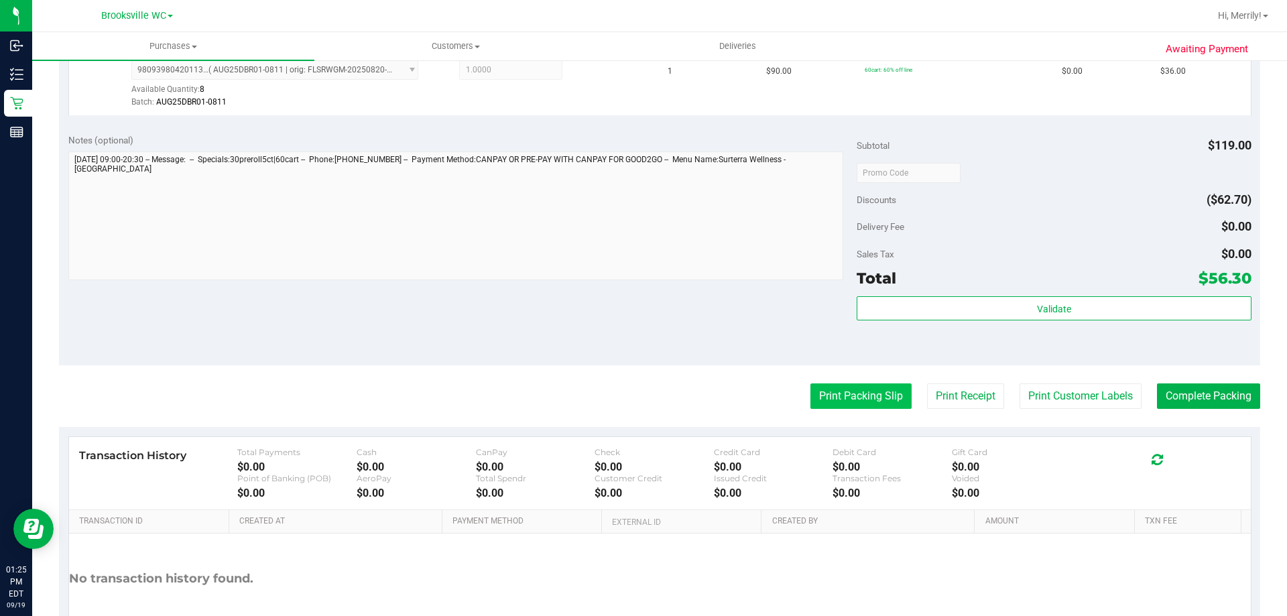
click at [852, 394] on button "Print Packing Slip" at bounding box center [860, 395] width 101 height 25
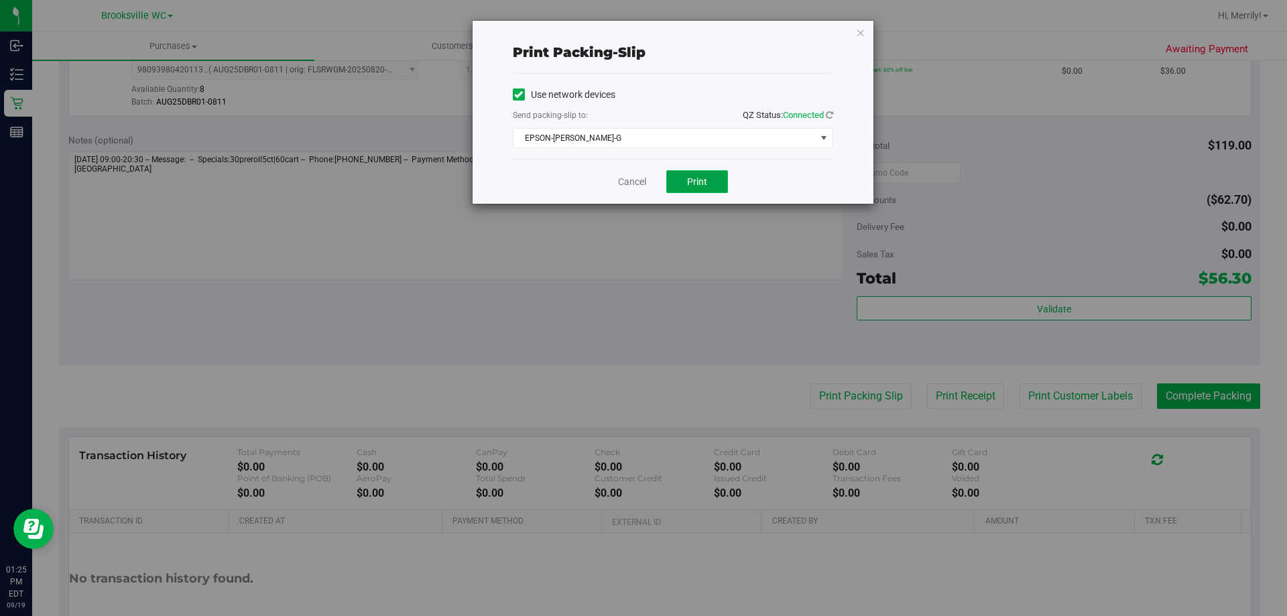
click at [708, 174] on button "Print" at bounding box center [697, 181] width 62 height 23
click at [627, 182] on link "Cancel" at bounding box center [632, 182] width 28 height 14
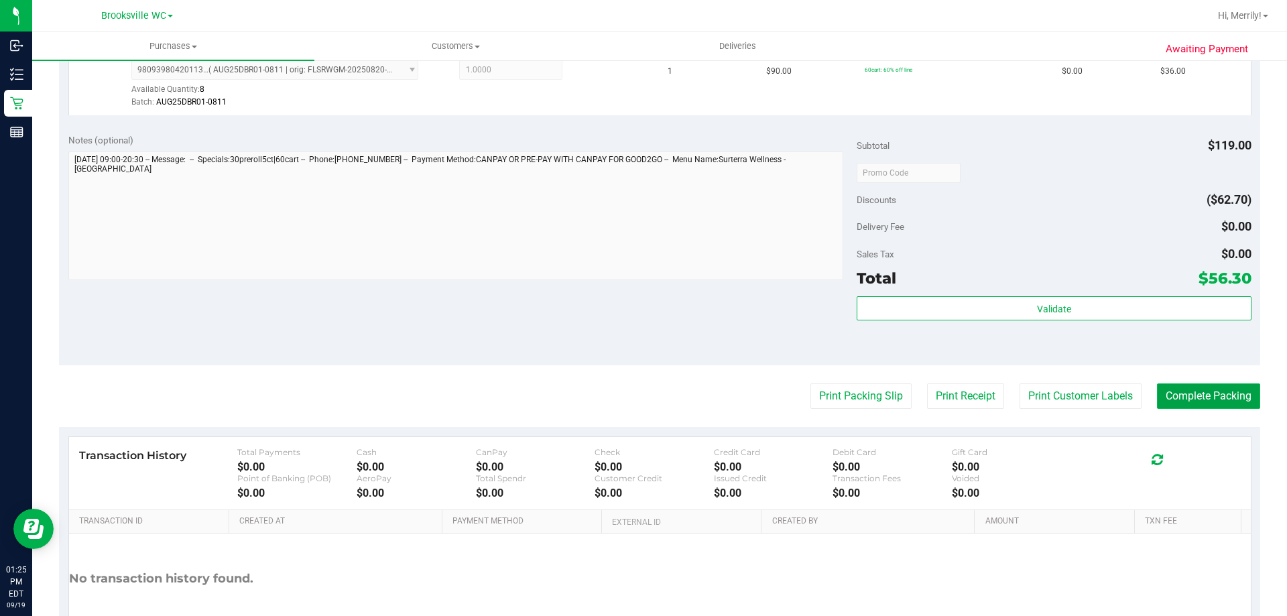
click at [1209, 395] on button "Complete Packing" at bounding box center [1208, 395] width 103 height 25
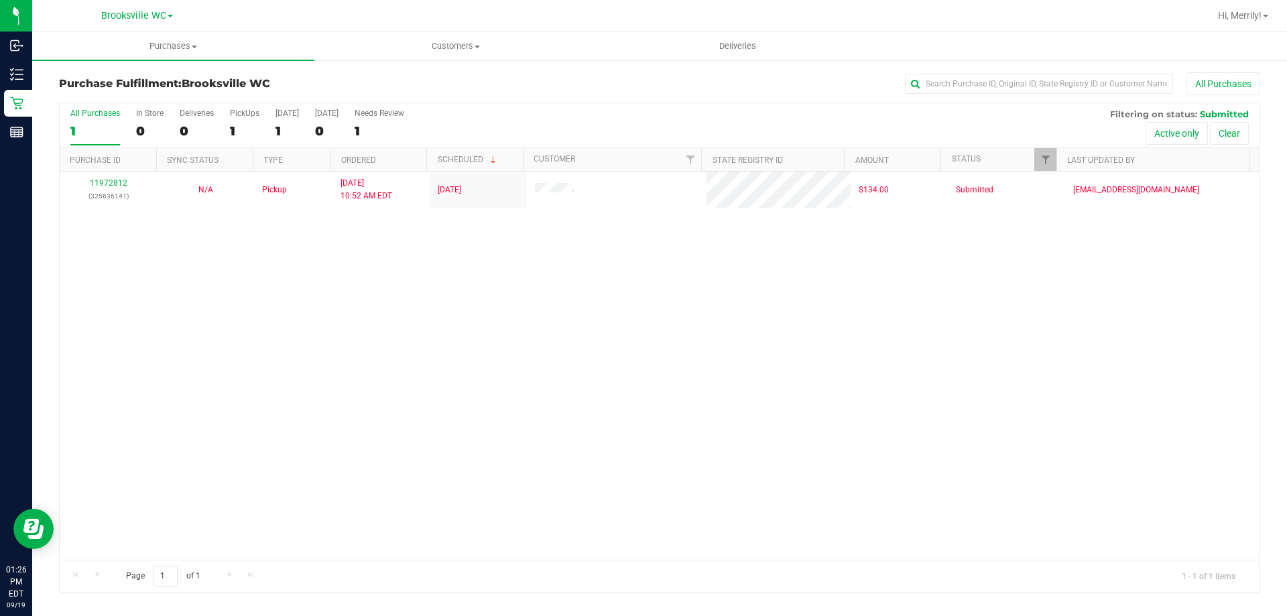
click at [422, 267] on div "11972812 (325636141) N/A Pickup 9/19/2025 10:52 AM EDT 9/19/2025 $134.00 Submit…" at bounding box center [660, 366] width 1200 height 388
click at [147, 369] on div "11972812 (325636141) N/A Pickup 9/19/2025 10:52 AM EDT 9/19/2025 $134.00 Submit…" at bounding box center [660, 366] width 1200 height 388
click at [380, 257] on div "11972812 (325636141) N/A Pickup 9/19/2025 10:52 AM EDT 9/19/2025 $134.00 Submit…" at bounding box center [660, 366] width 1200 height 388
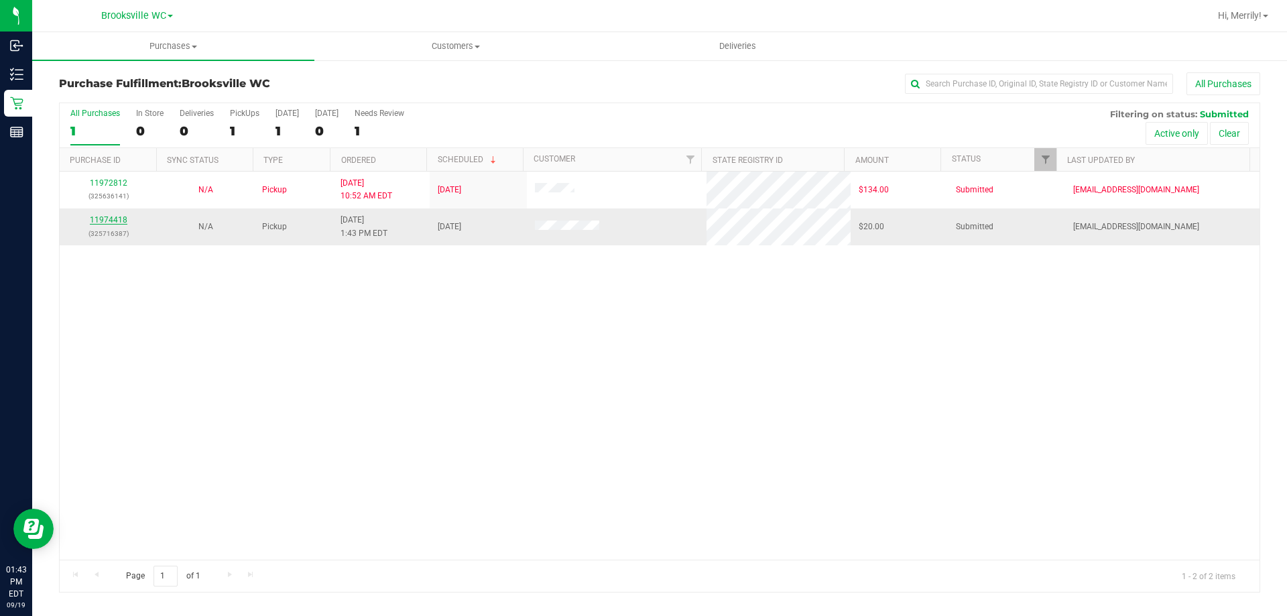
click at [107, 222] on link "11974418" at bounding box center [109, 219] width 38 height 9
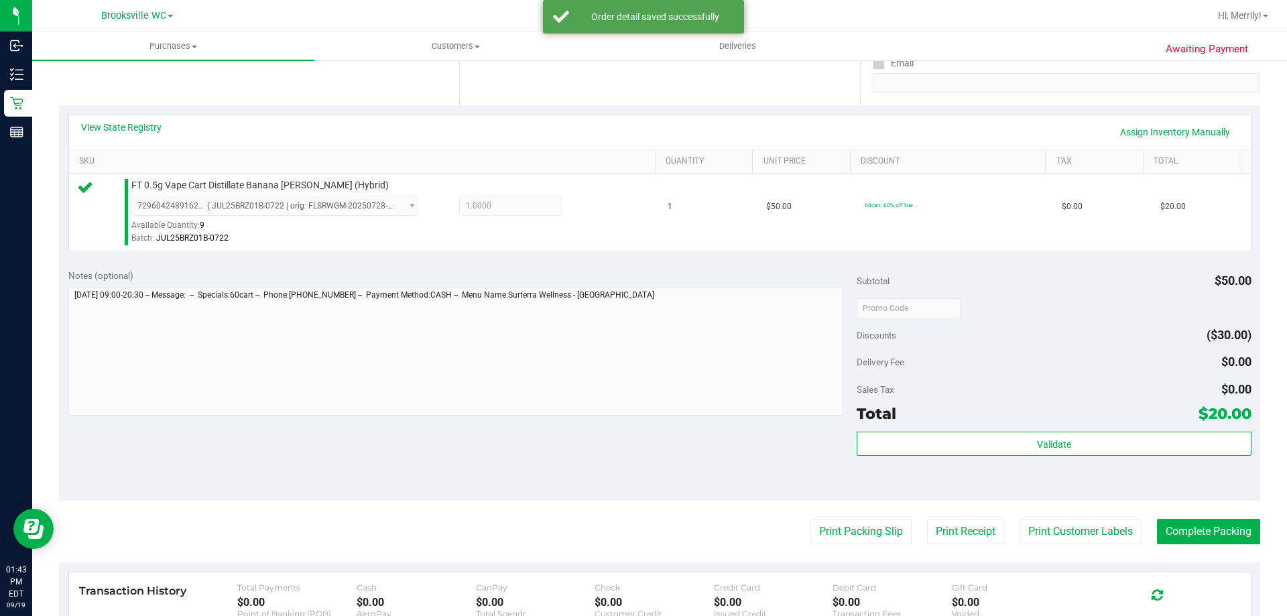
scroll to position [268, 0]
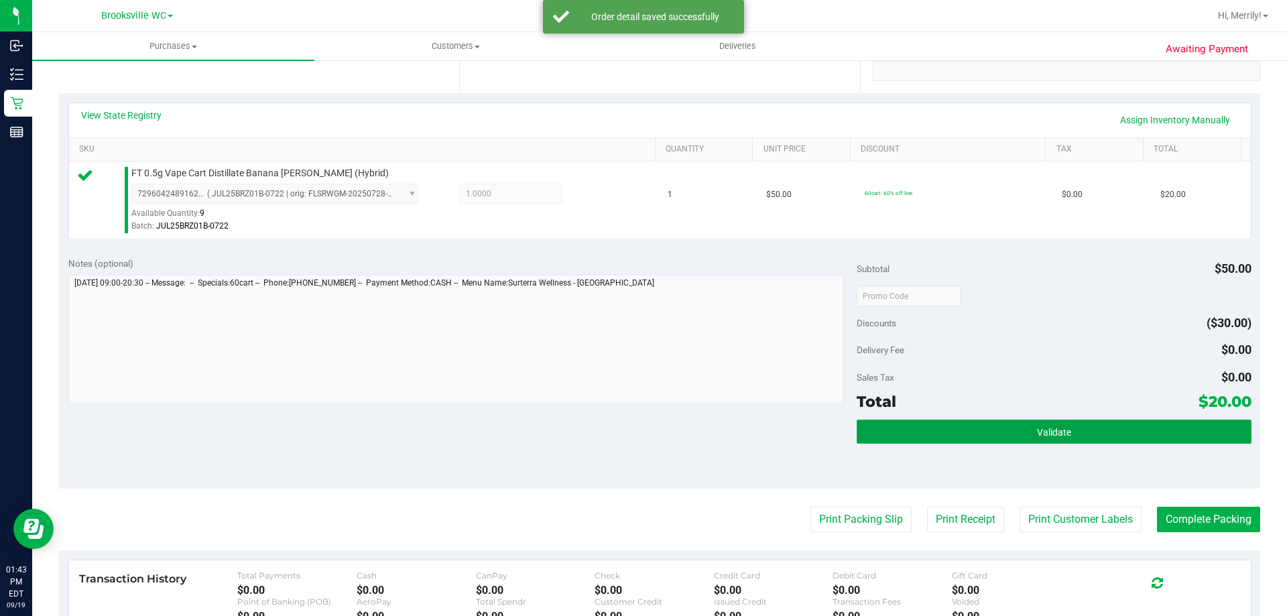
click at [1044, 428] on span "Validate" at bounding box center [1054, 432] width 34 height 11
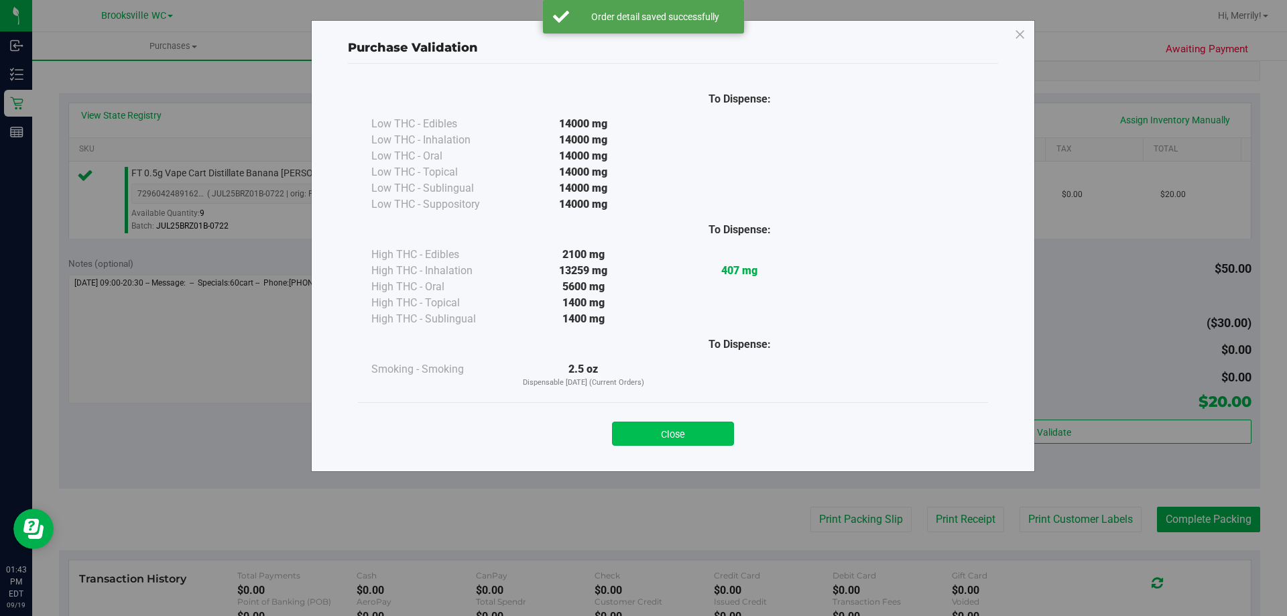
click at [667, 437] on button "Close" at bounding box center [673, 434] width 122 height 24
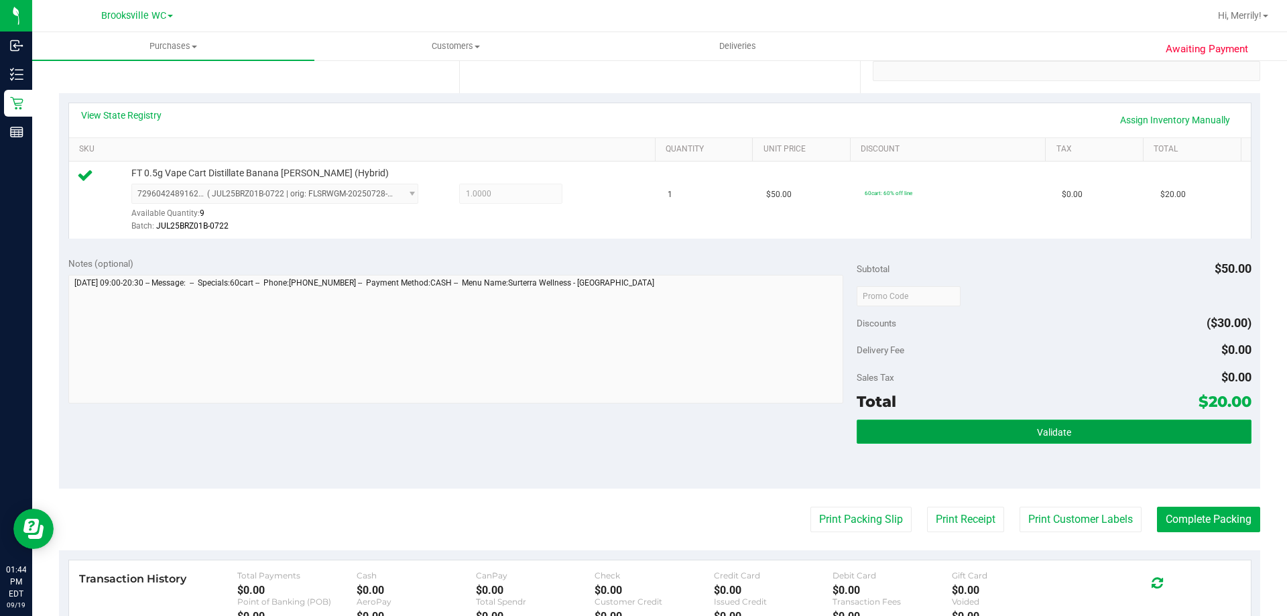
click at [976, 428] on button "Validate" at bounding box center [1054, 432] width 394 height 24
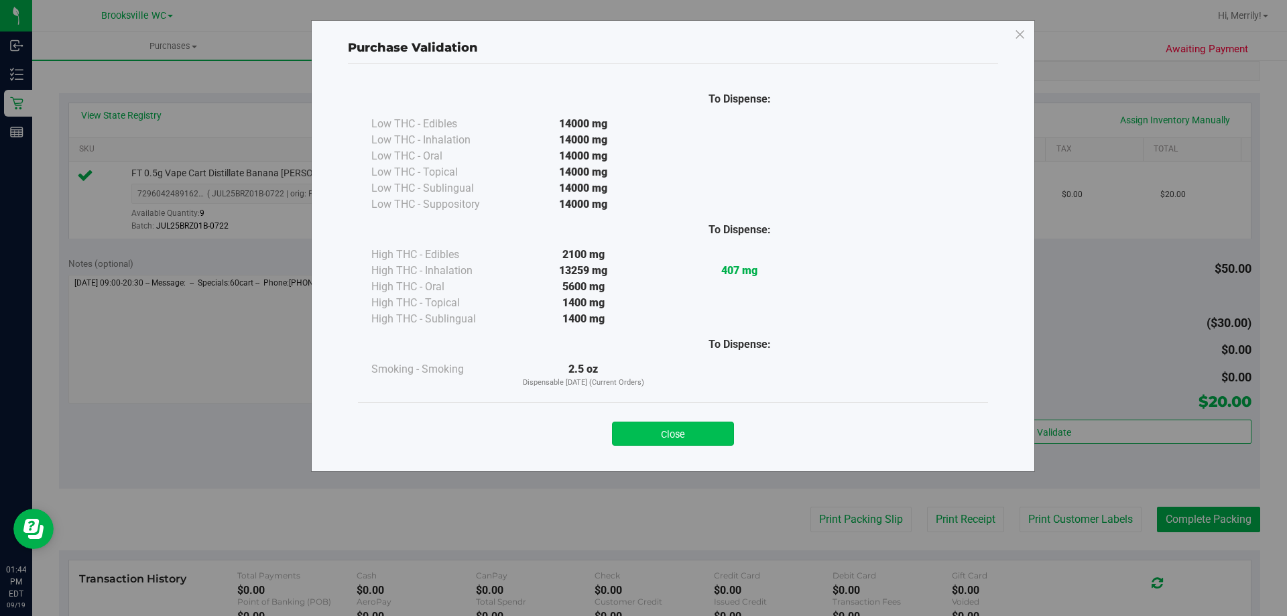
click at [703, 428] on button "Close" at bounding box center [673, 434] width 122 height 24
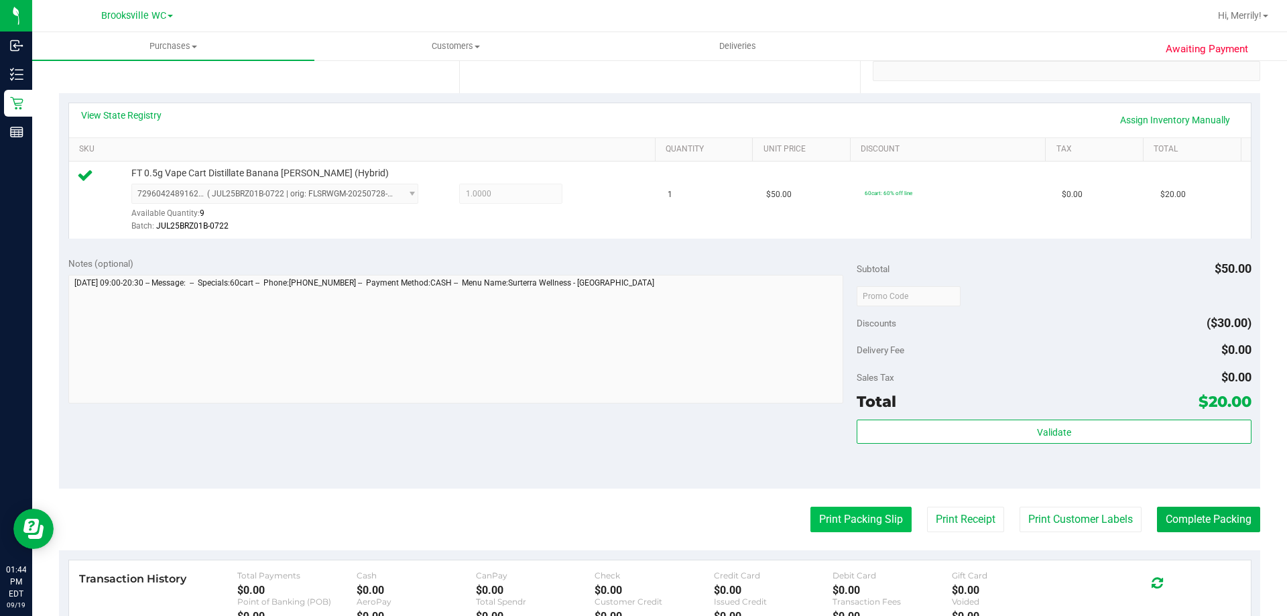
click at [825, 507] on button "Print Packing Slip" at bounding box center [860, 519] width 101 height 25
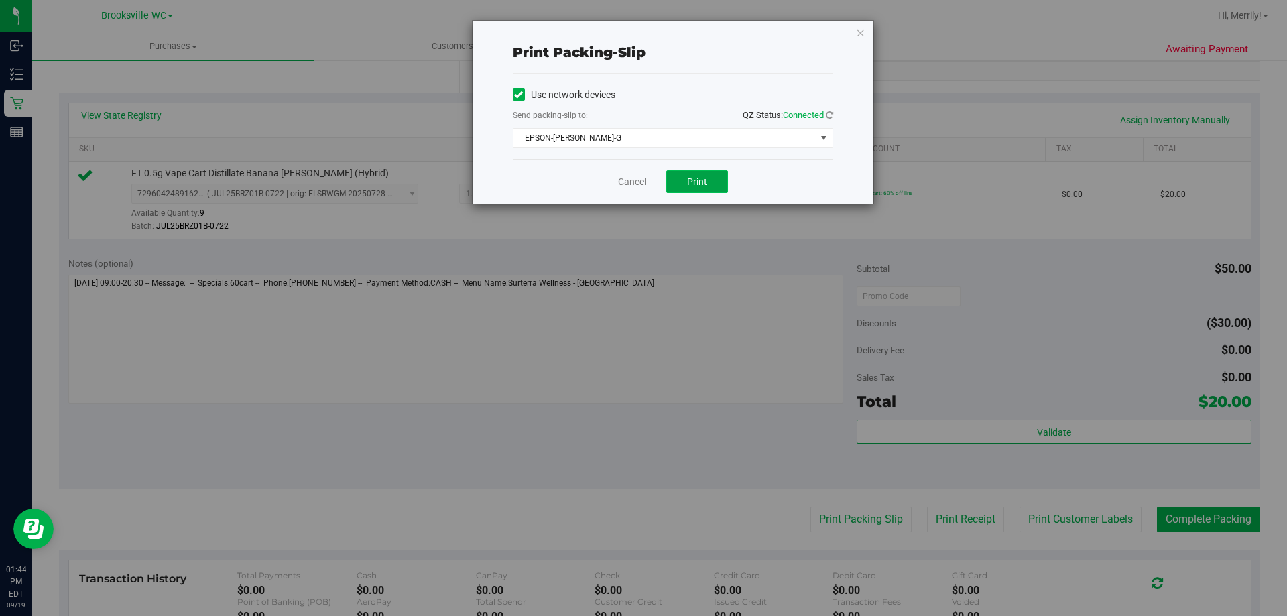
click at [705, 182] on span "Print" at bounding box center [697, 181] width 20 height 11
click at [636, 180] on link "Cancel" at bounding box center [632, 182] width 28 height 14
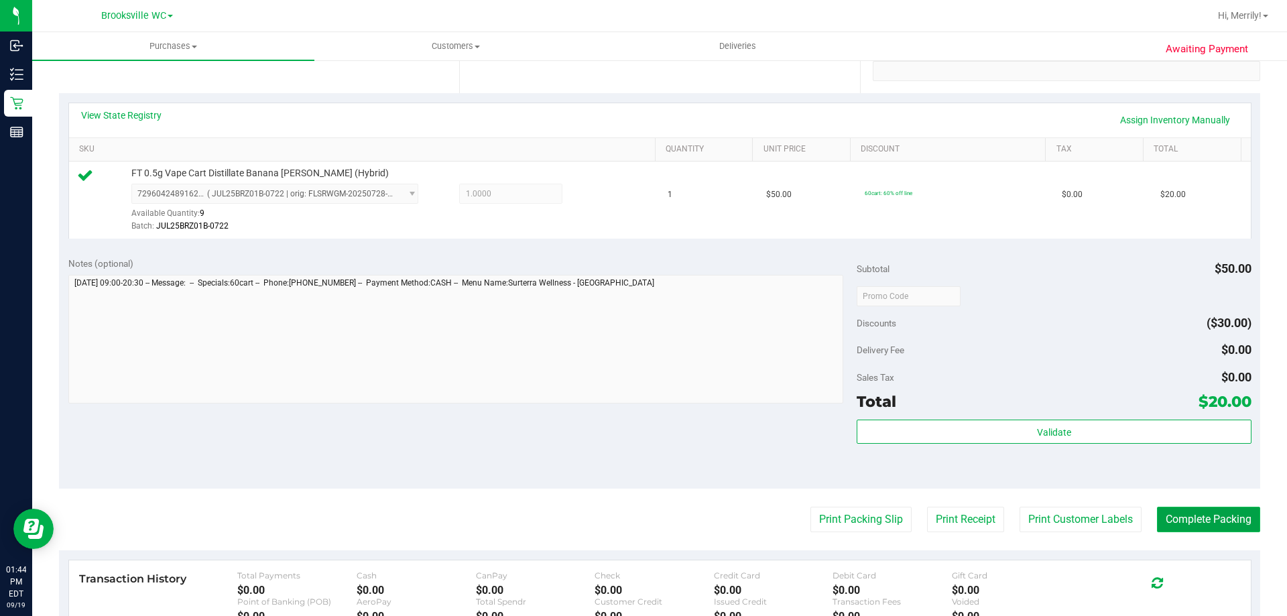
click at [1196, 520] on button "Complete Packing" at bounding box center [1208, 519] width 103 height 25
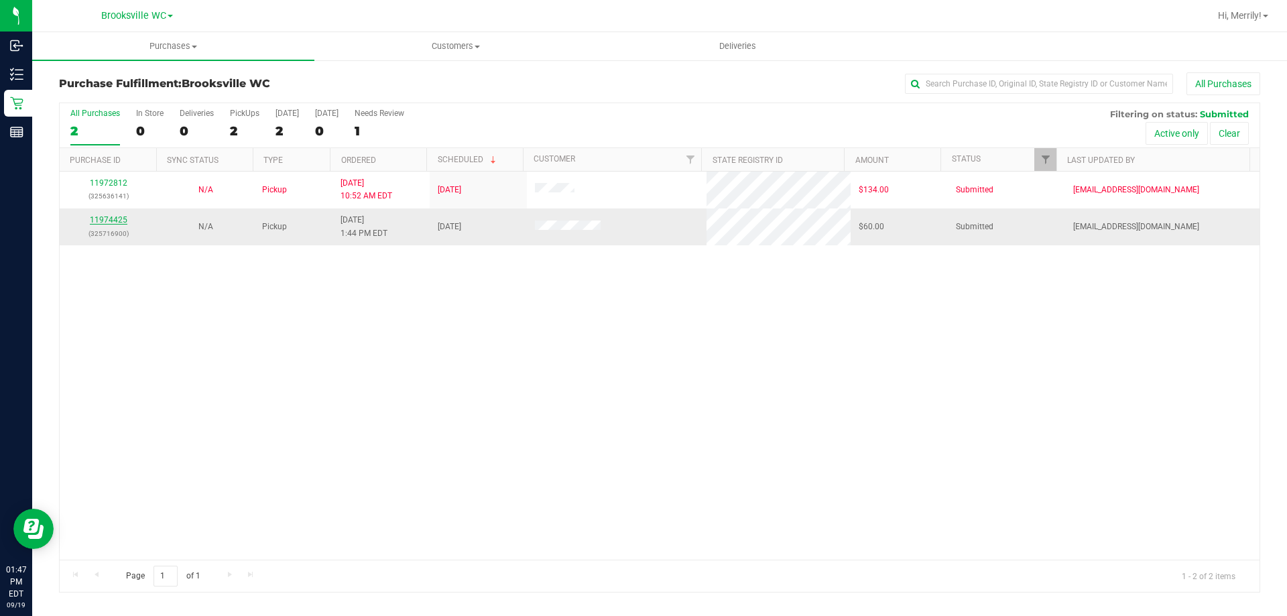
click at [108, 217] on link "11974425" at bounding box center [109, 219] width 38 height 9
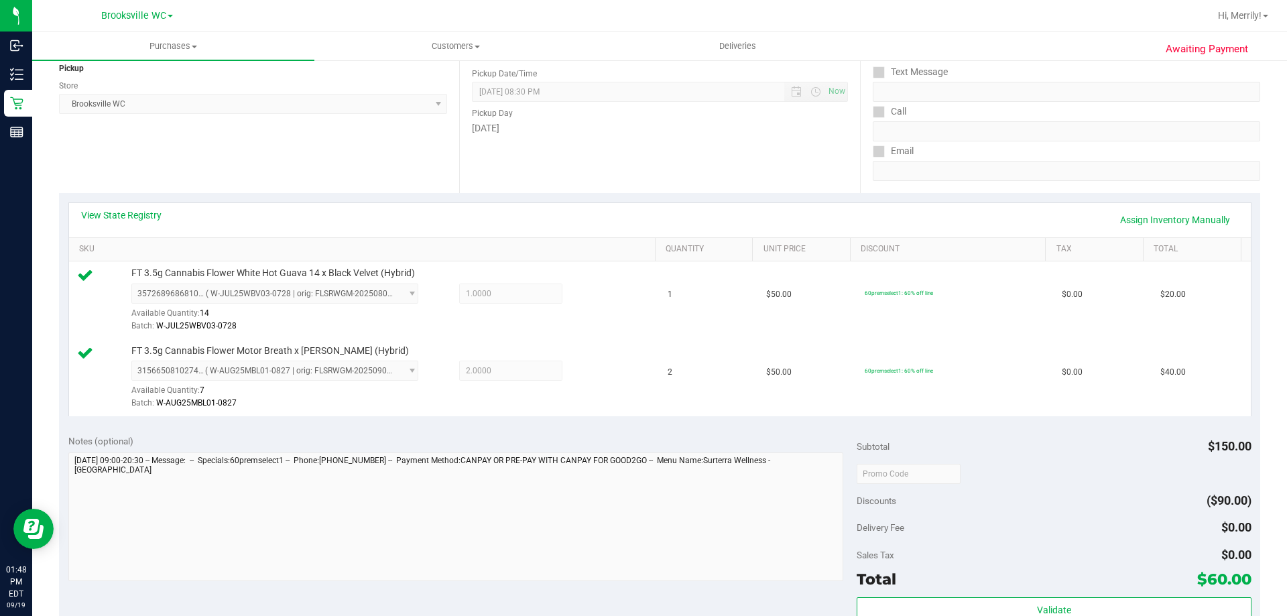
scroll to position [268, 0]
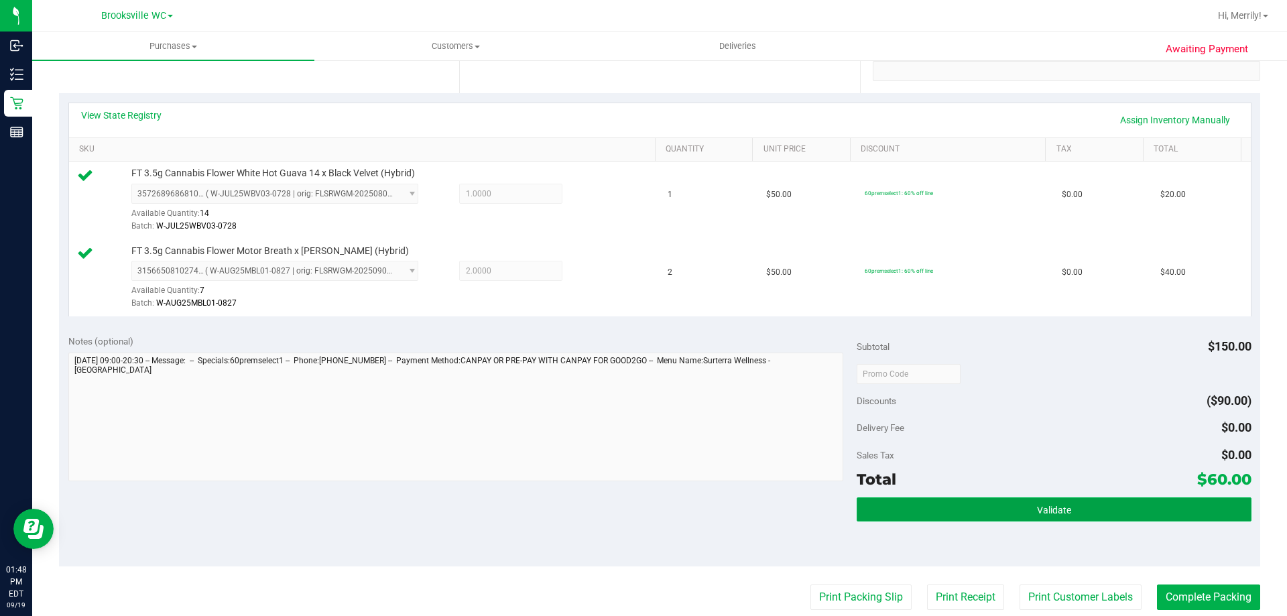
click at [1050, 513] on span "Validate" at bounding box center [1054, 510] width 34 height 11
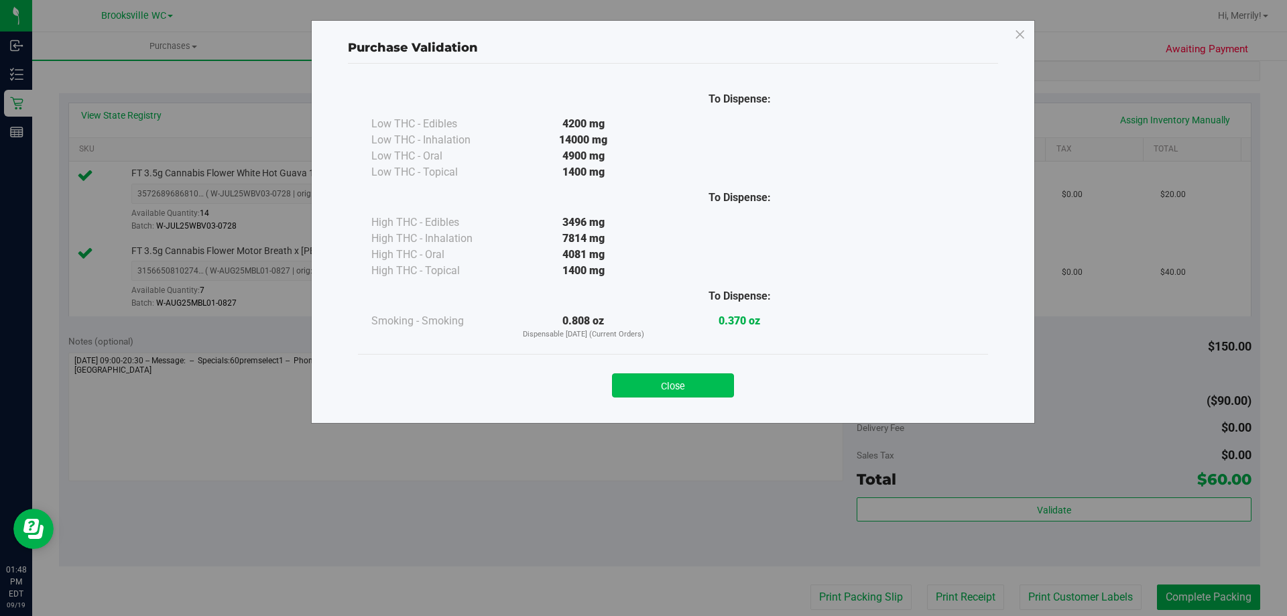
click at [680, 375] on button "Close" at bounding box center [673, 385] width 122 height 24
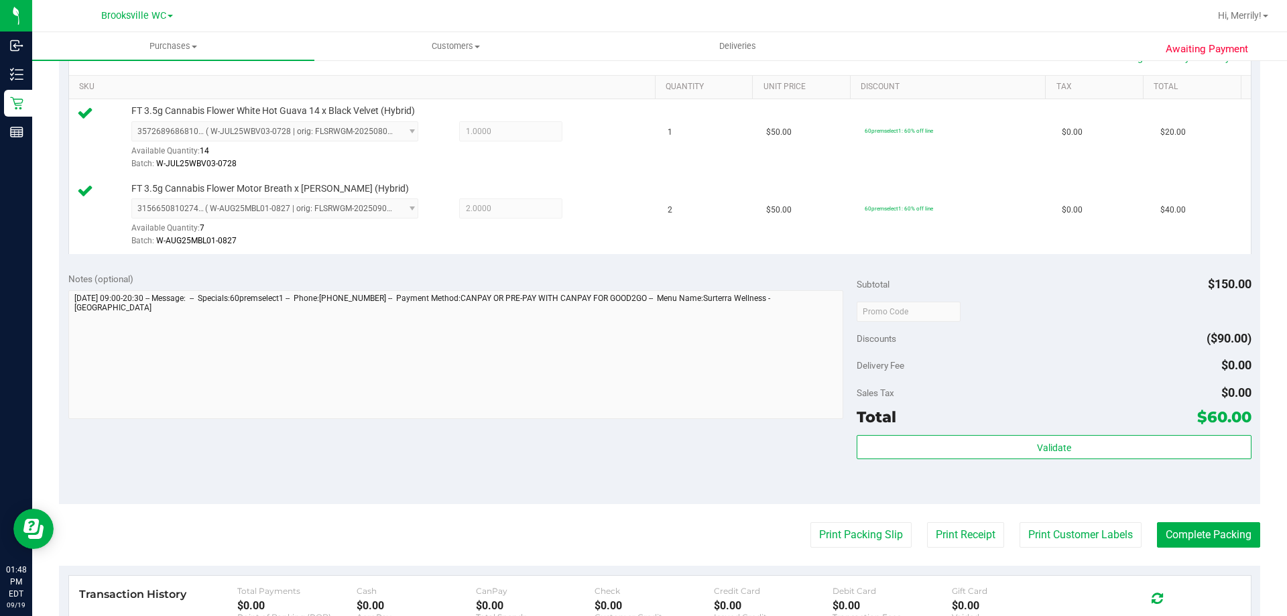
scroll to position [402, 0]
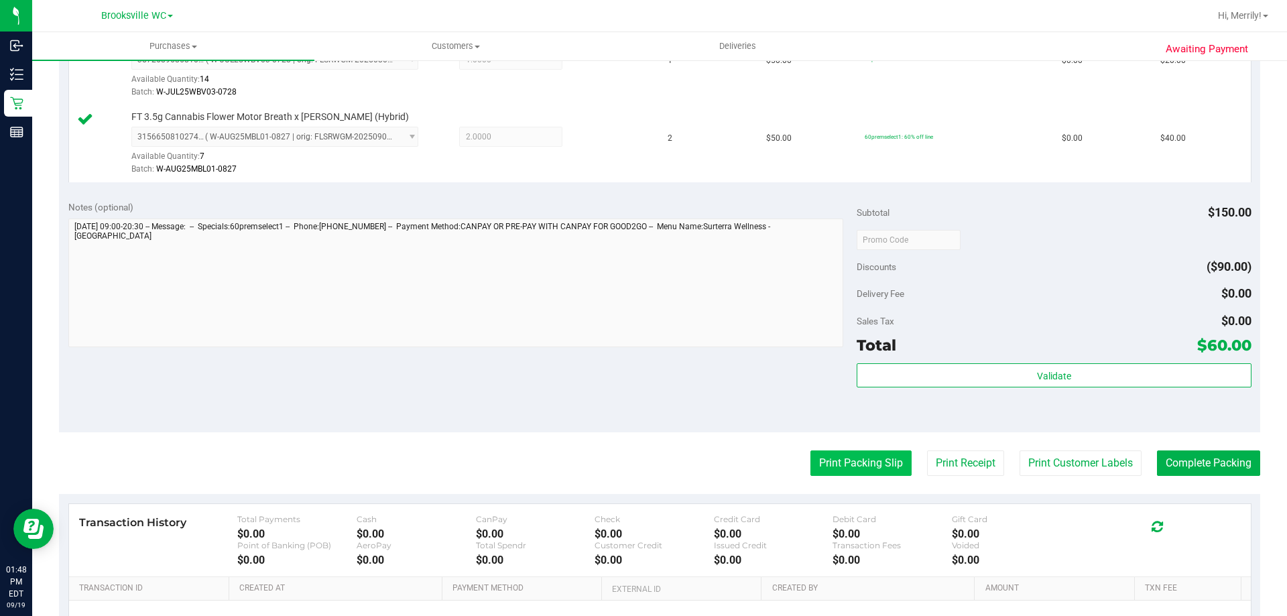
click at [847, 463] on button "Print Packing Slip" at bounding box center [860, 462] width 101 height 25
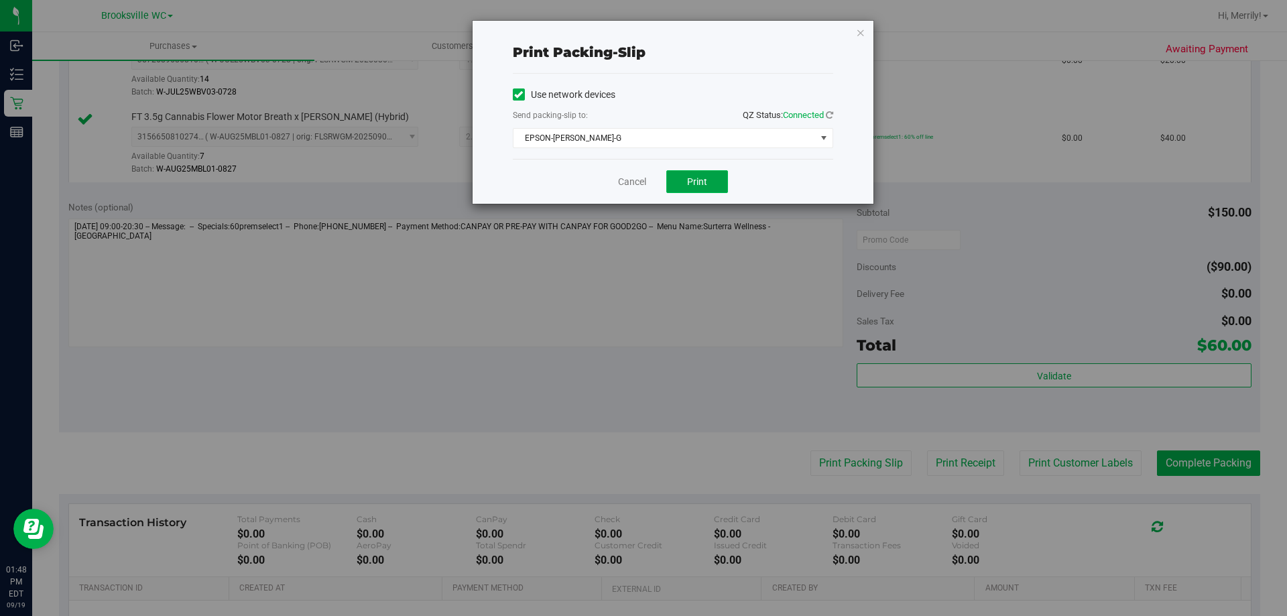
click at [695, 184] on span "Print" at bounding box center [697, 181] width 20 height 11
click at [624, 180] on link "Cancel" at bounding box center [632, 182] width 28 height 14
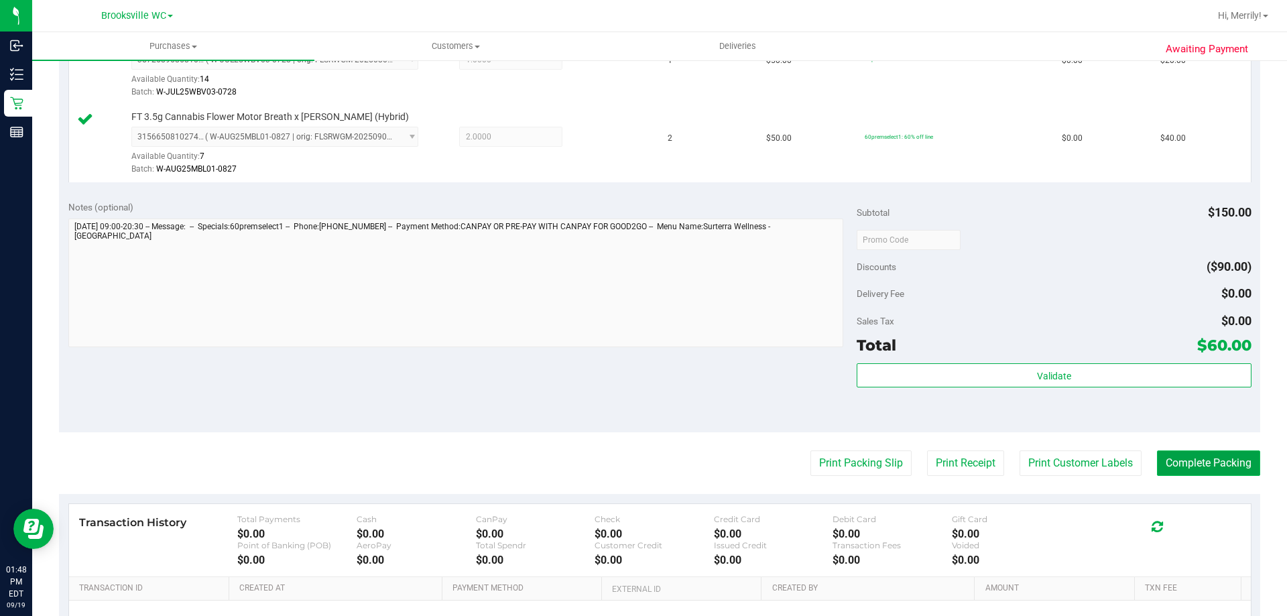
click at [1195, 459] on button "Complete Packing" at bounding box center [1208, 462] width 103 height 25
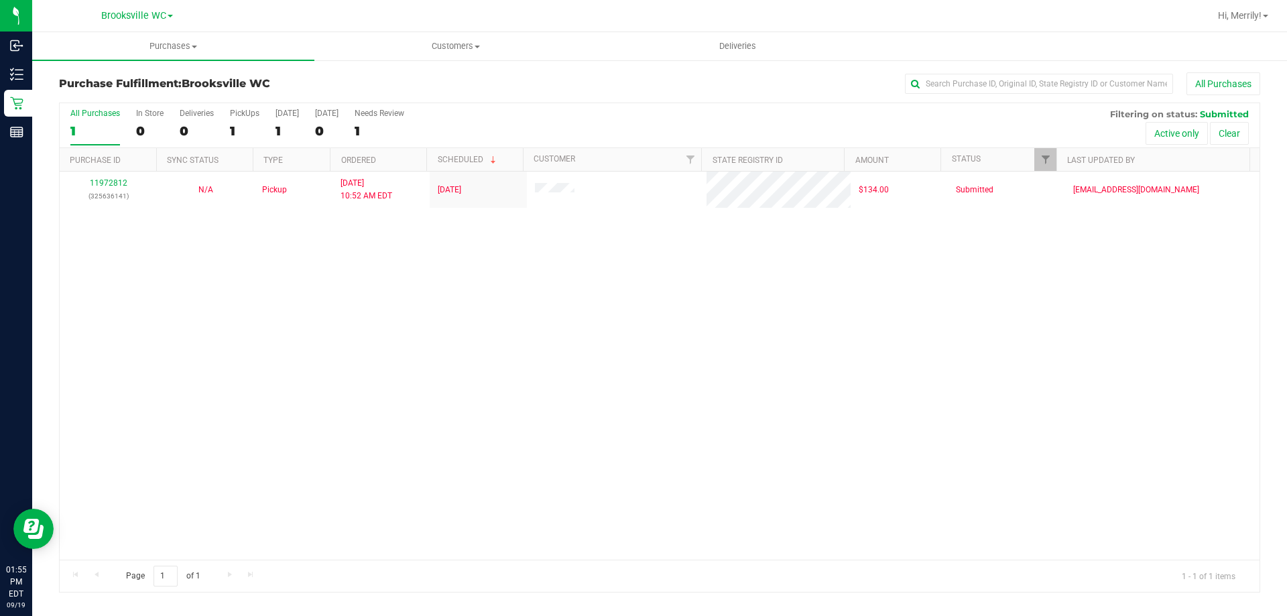
click at [358, 323] on div "11972812 (325636141) N/A Pickup 9/19/2025 10:52 AM EDT 9/19/2025 $134.00 Submit…" at bounding box center [660, 366] width 1200 height 388
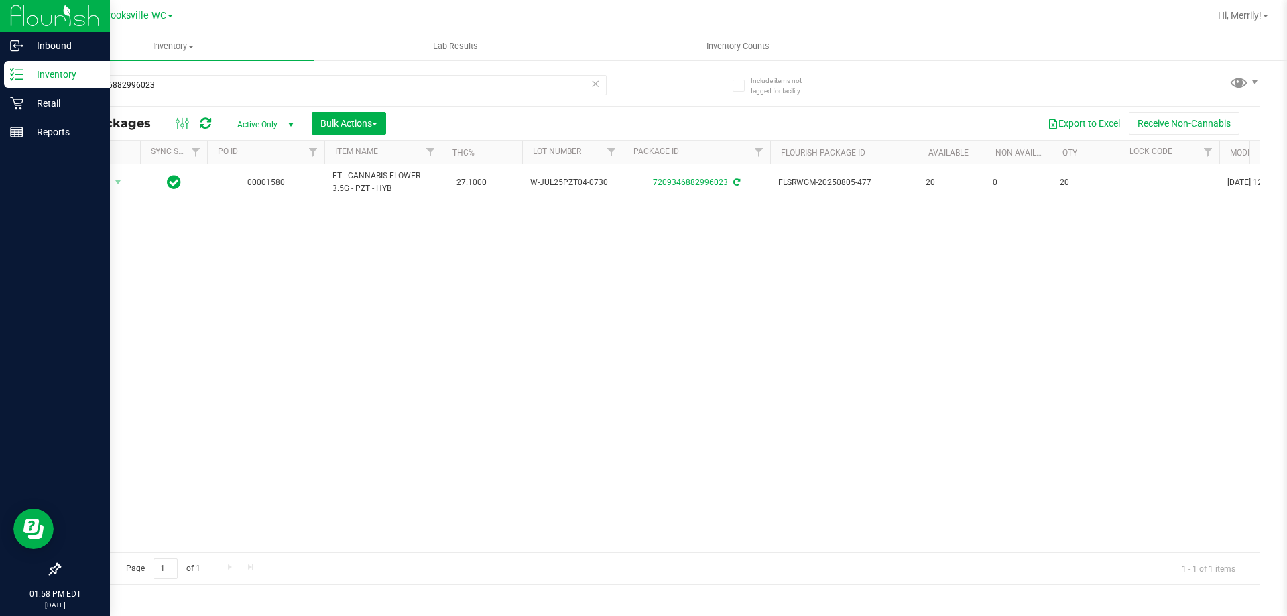
click at [0, 11] on div "Inbound Inventory Retail Reports 01:58 PM EDT 09/19/2025 09/19 Brooksville WC H…" at bounding box center [643, 308] width 1287 height 616
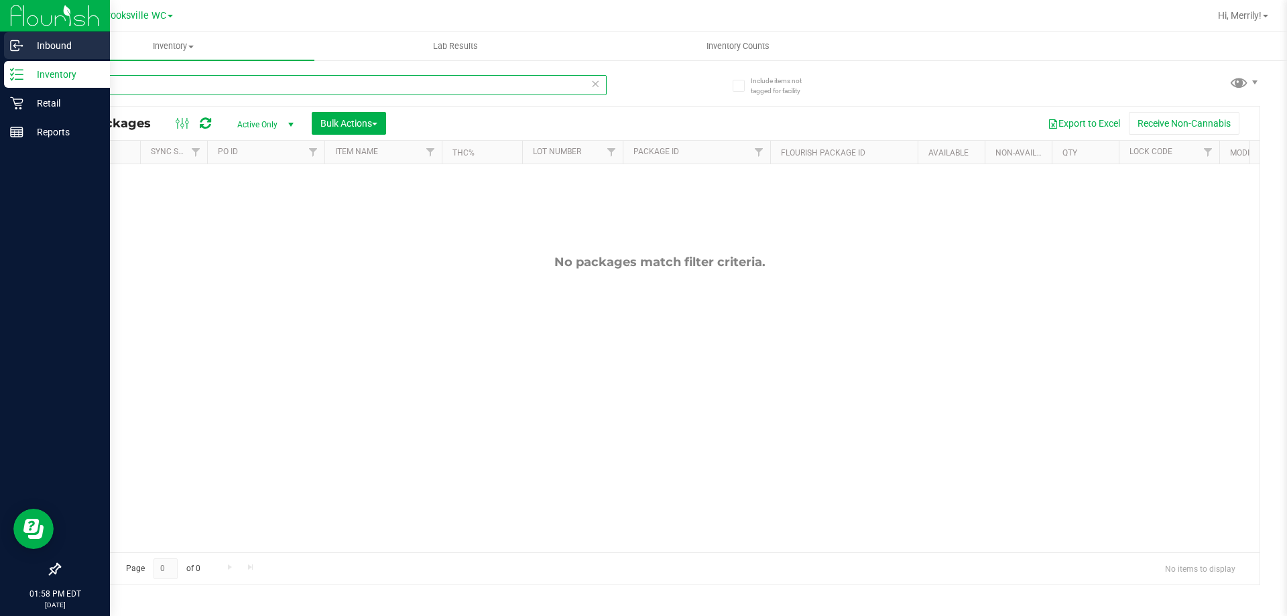
drag, startPoint x: 148, startPoint y: 91, endPoint x: 0, endPoint y: 60, distance: 151.3
click at [0, 67] on div "Inbound Inventory Retail Reports 01:58 PM EDT 09/19/2025 09/19 Brooksville WC H…" at bounding box center [643, 308] width 1287 height 616
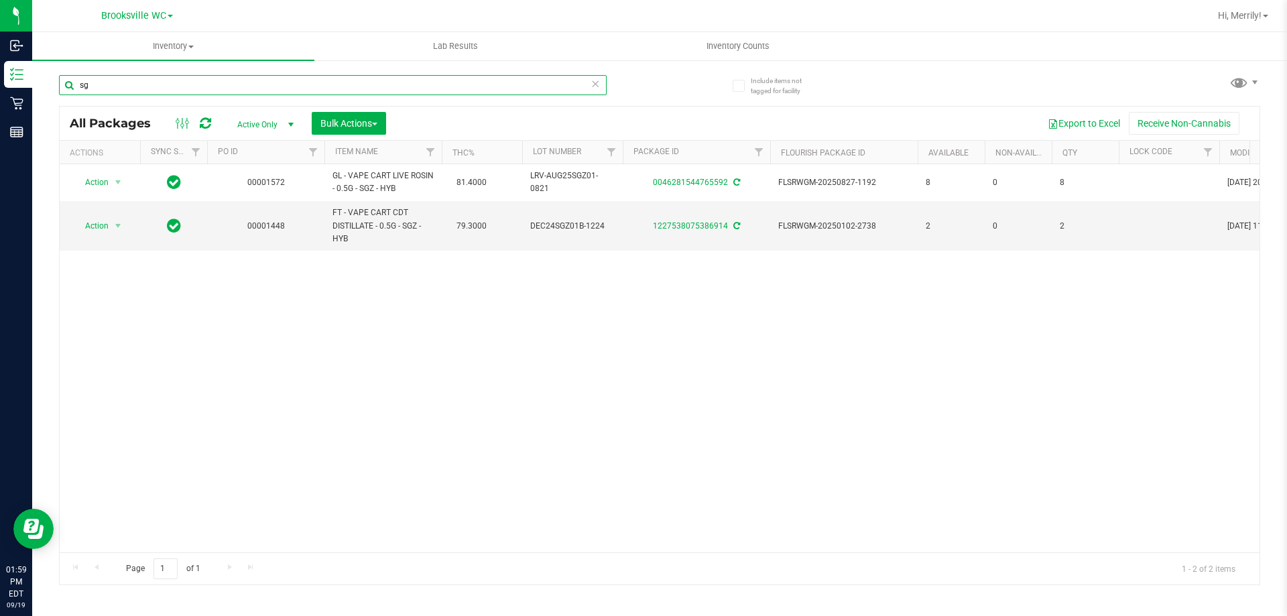
type input "s"
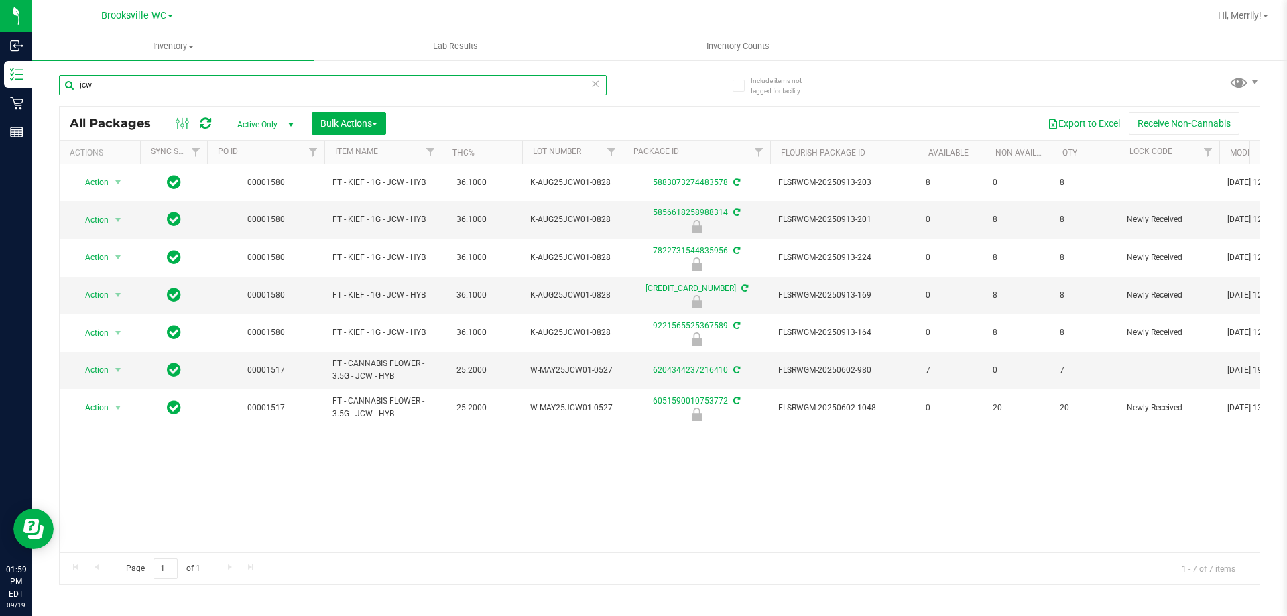
type input "jcw"
